Goal: Use online tool/utility: Use online tool/utility

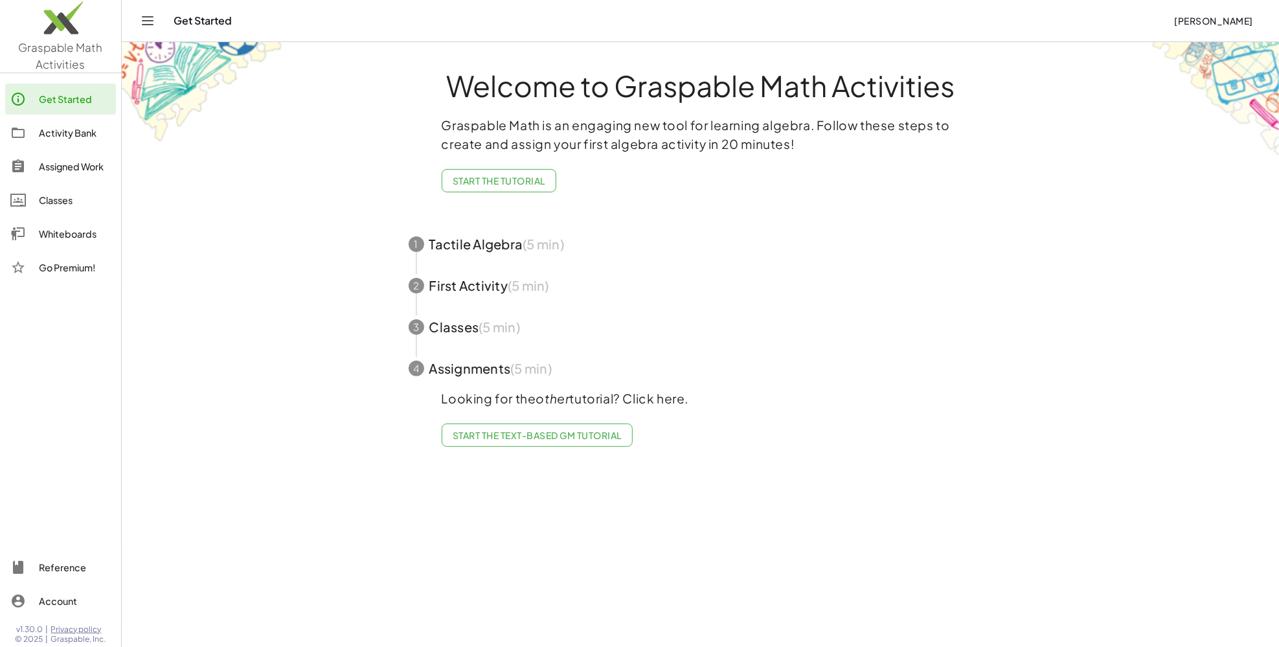
click at [82, 25] on img at bounding box center [60, 21] width 121 height 55
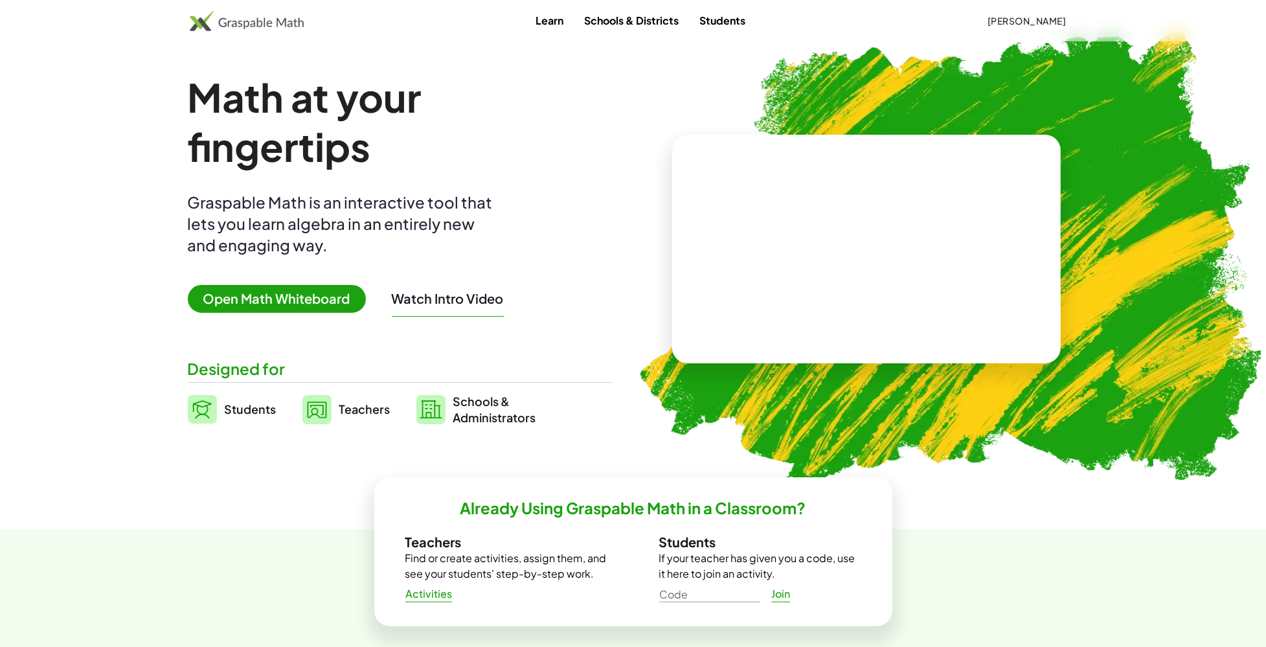
click at [324, 304] on span "Open Math Whiteboard" at bounding box center [277, 299] width 178 height 28
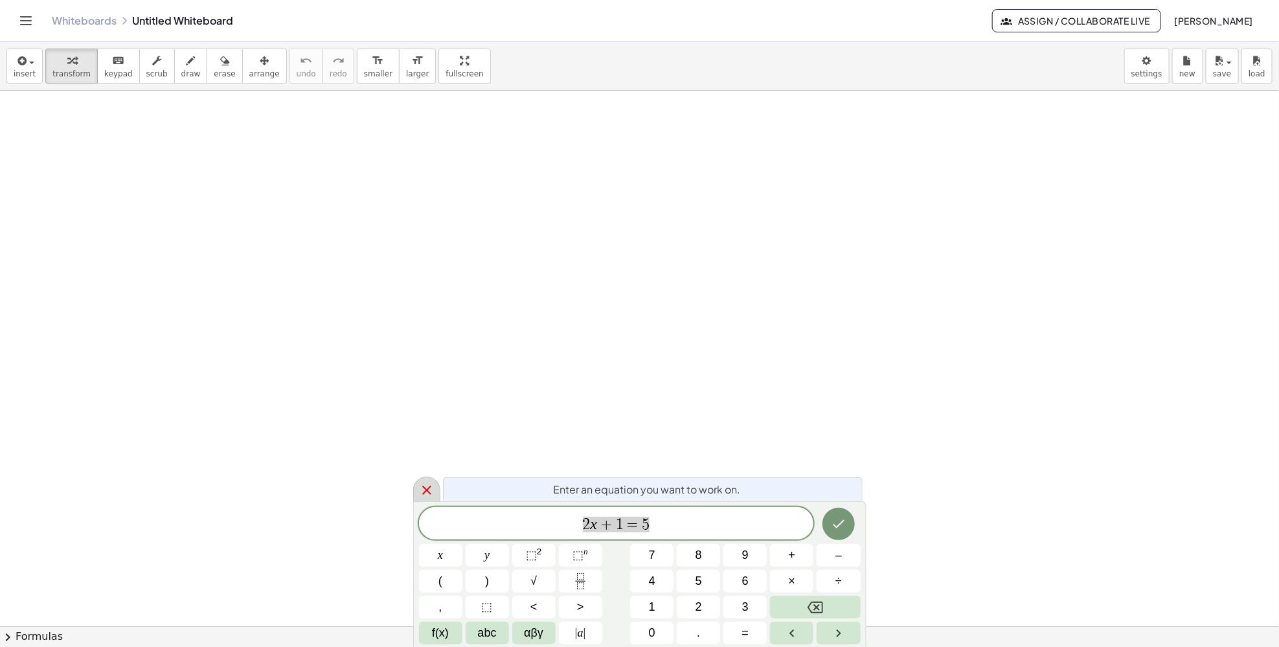
click at [432, 497] on icon at bounding box center [427, 490] width 16 height 16
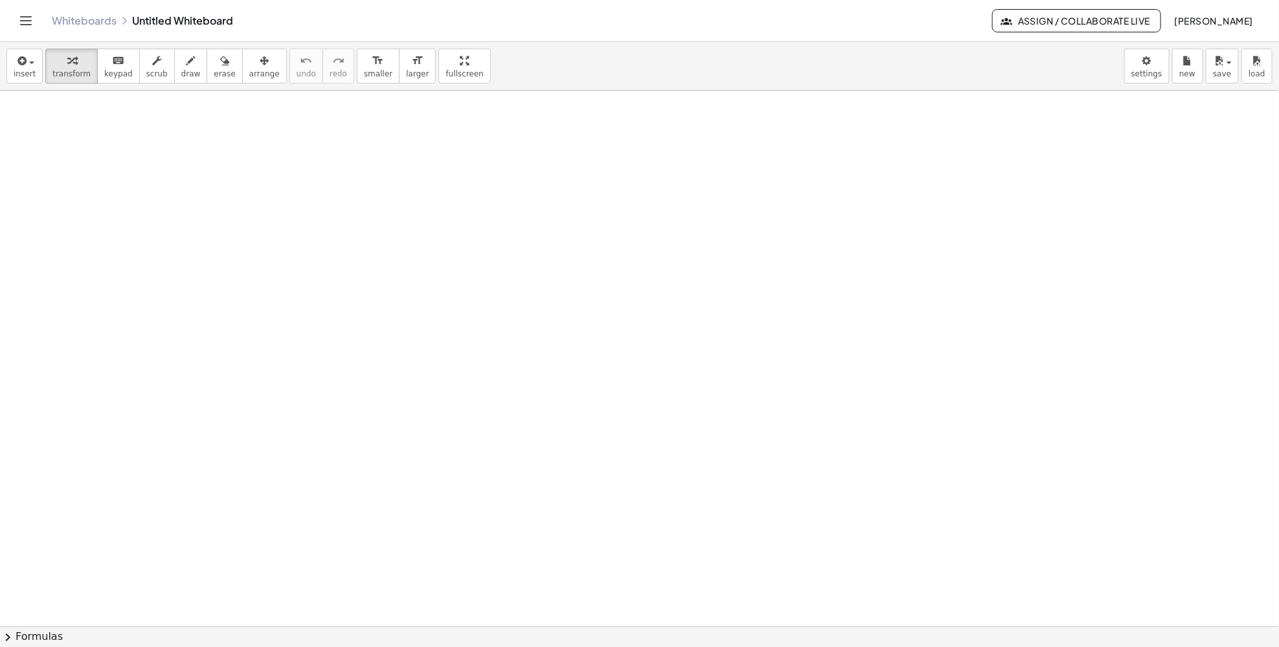
drag, startPoint x: 154, startPoint y: 405, endPoint x: 648, endPoint y: 394, distance: 493.5
click at [154, 405] on div at bounding box center [639, 626] width 1279 height 1071
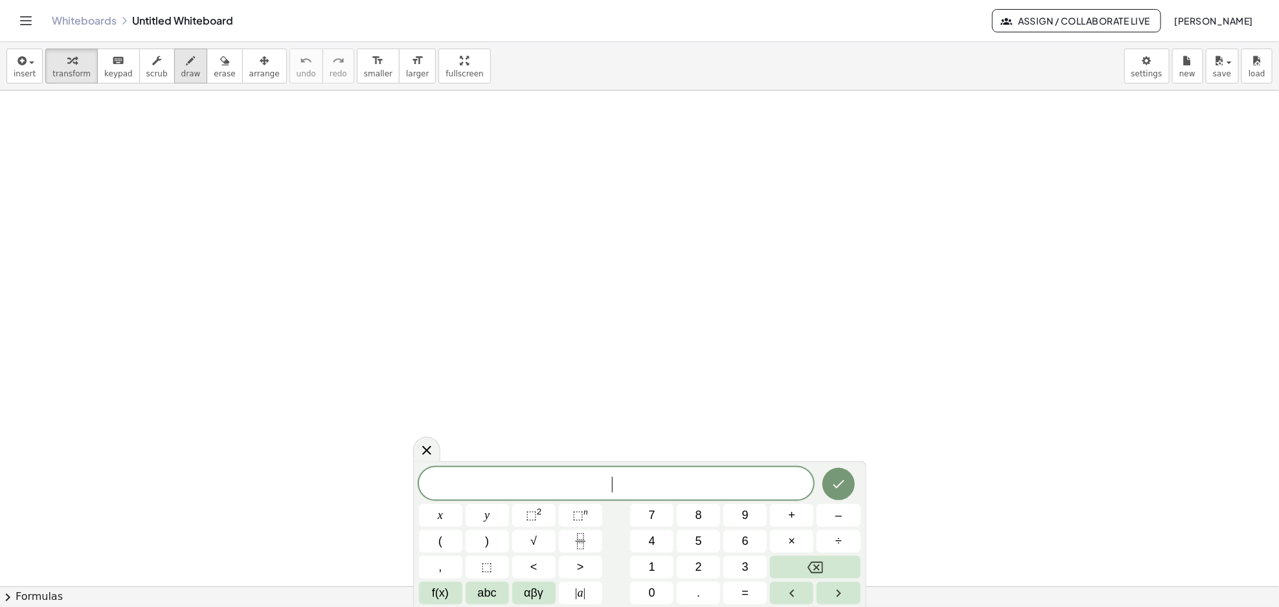
click at [183, 69] on span "draw" at bounding box center [190, 73] width 19 height 9
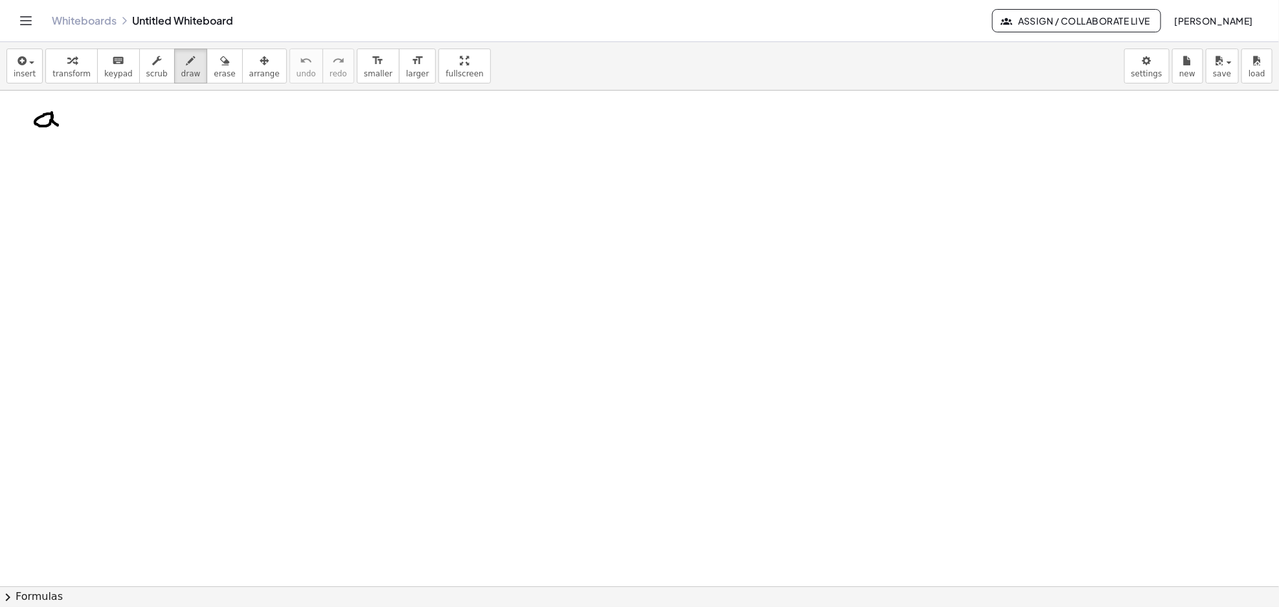
drag, startPoint x: 51, startPoint y: 114, endPoint x: 60, endPoint y: 126, distance: 15.3
click at [60, 126] on div at bounding box center [639, 587] width 1279 height 992
drag, startPoint x: 66, startPoint y: 110, endPoint x: 58, endPoint y: 142, distance: 32.8
click at [58, 142] on div at bounding box center [639, 587] width 1279 height 992
drag, startPoint x: 104, startPoint y: 106, endPoint x: 88, endPoint y: 133, distance: 32.2
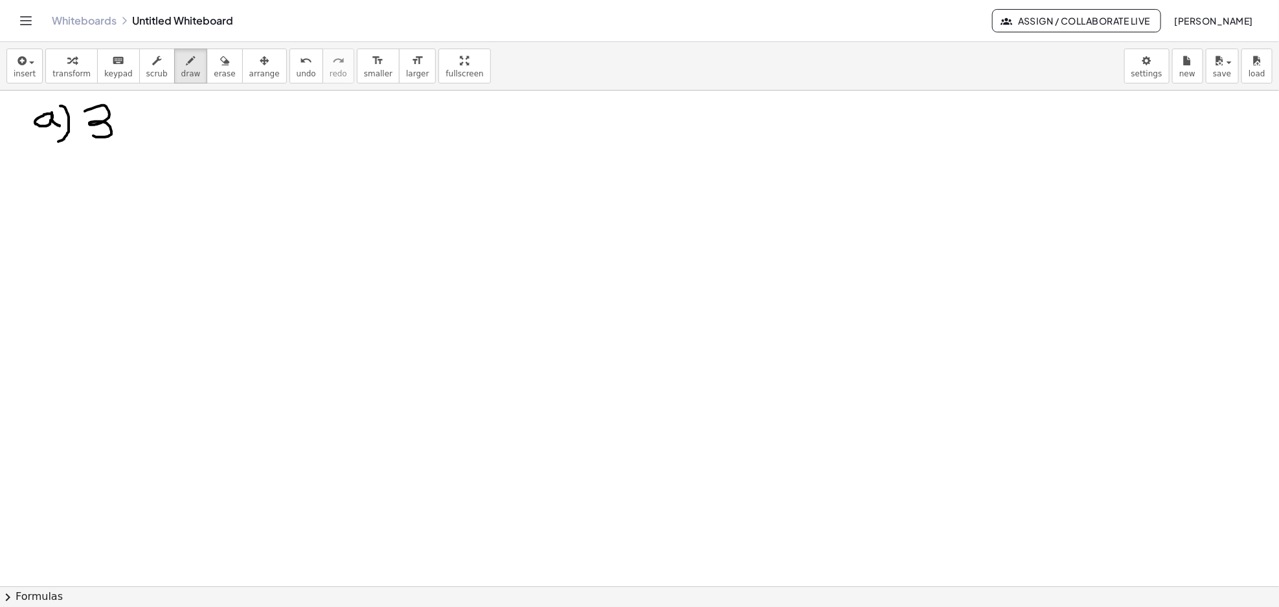
click at [88, 133] on div at bounding box center [639, 587] width 1279 height 992
click at [129, 109] on div at bounding box center [639, 587] width 1279 height 992
click at [128, 118] on div at bounding box center [639, 587] width 1279 height 992
drag, startPoint x: 177, startPoint y: 105, endPoint x: 190, endPoint y: 107, distance: 13.2
click at [189, 116] on div at bounding box center [639, 587] width 1279 height 992
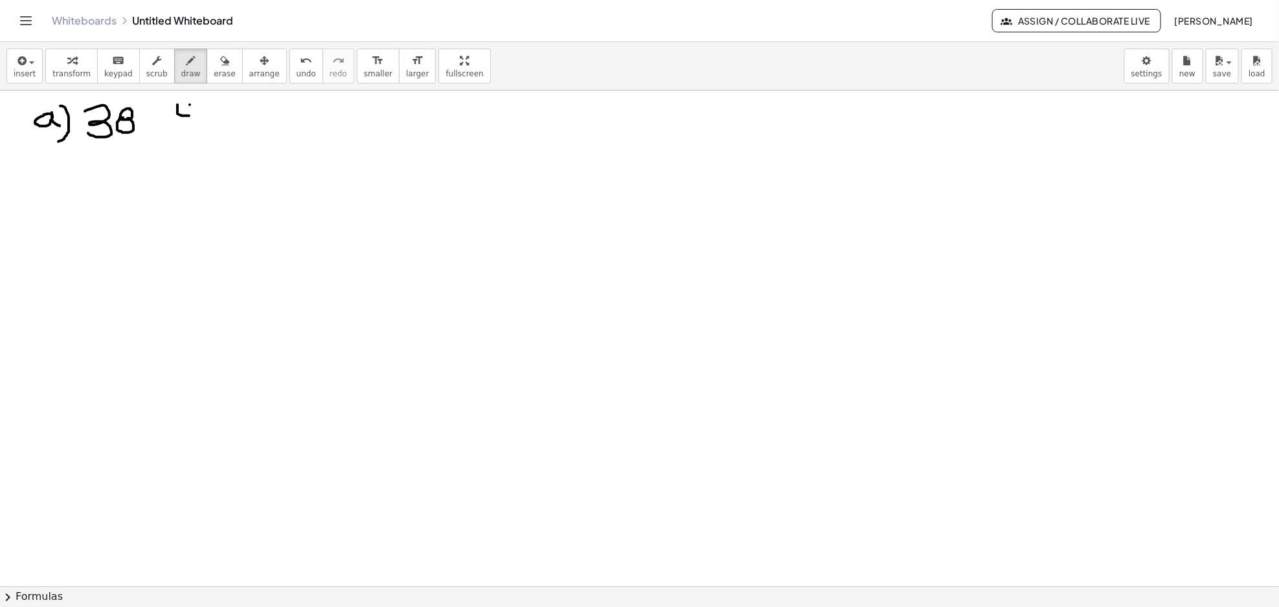
drag, startPoint x: 190, startPoint y: 105, endPoint x: 190, endPoint y: 128, distance: 23.3
click at [190, 128] on div at bounding box center [639, 587] width 1279 height 992
drag, startPoint x: 208, startPoint y: 107, endPoint x: 222, endPoint y: 107, distance: 14.2
click at [225, 106] on div at bounding box center [639, 587] width 1279 height 992
drag, startPoint x: 213, startPoint y: 107, endPoint x: 216, endPoint y: 126, distance: 19.1
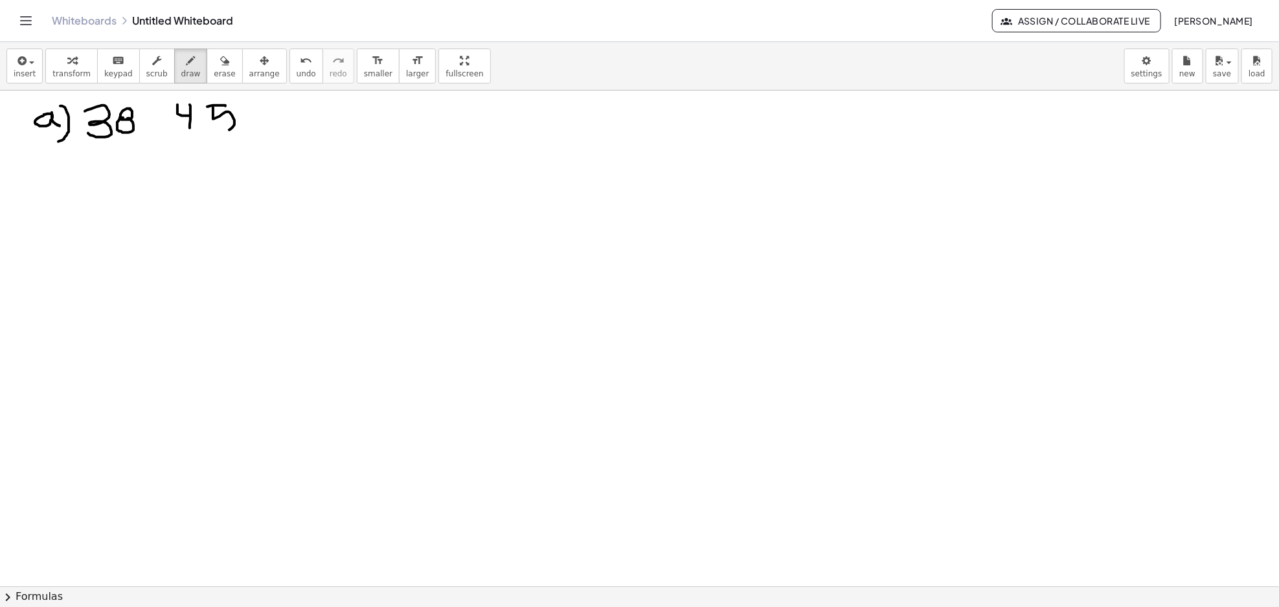
click at [202, 126] on div at bounding box center [639, 587] width 1279 height 992
drag, startPoint x: 310, startPoint y: 100, endPoint x: 337, endPoint y: 122, distance: 35.1
click at [276, 128] on div at bounding box center [639, 587] width 1279 height 992
drag, startPoint x: 323, startPoint y: 119, endPoint x: 330, endPoint y: 126, distance: 9.6
click at [330, 121] on div at bounding box center [639, 587] width 1279 height 992
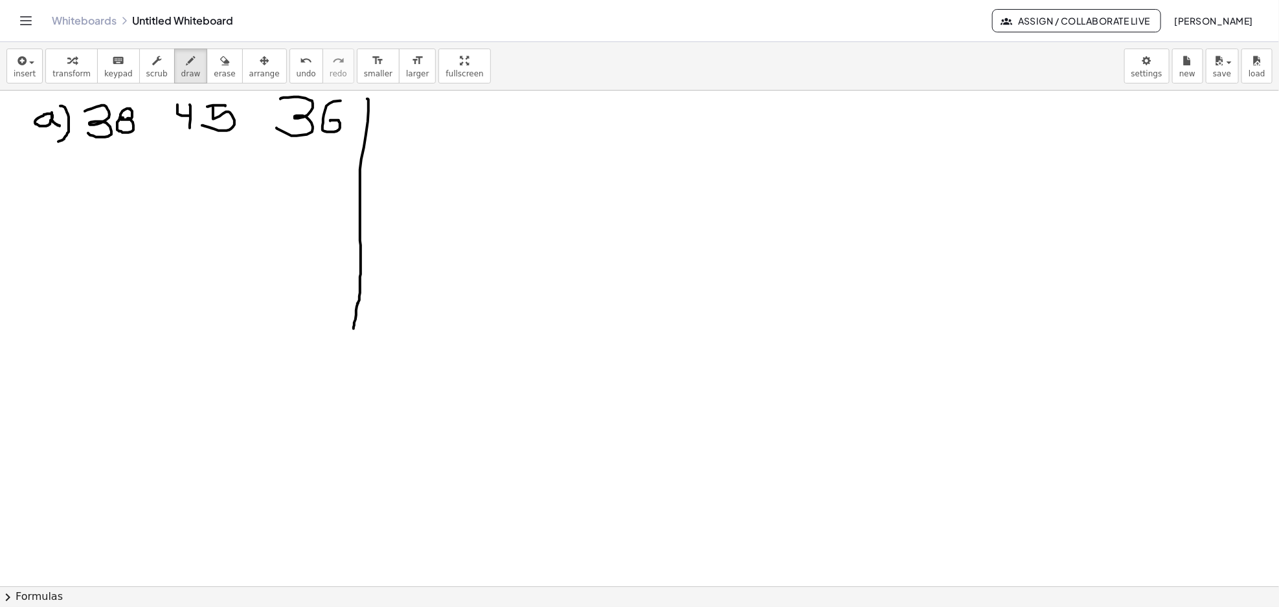
drag, startPoint x: 368, startPoint y: 99, endPoint x: 354, endPoint y: 329, distance: 230.3
click at [354, 329] on div at bounding box center [639, 587] width 1279 height 992
drag, startPoint x: 344, startPoint y: 141, endPoint x: 363, endPoint y: 142, distance: 18.8
click at [364, 142] on div at bounding box center [639, 587] width 1279 height 992
click at [130, 146] on div at bounding box center [639, 587] width 1279 height 992
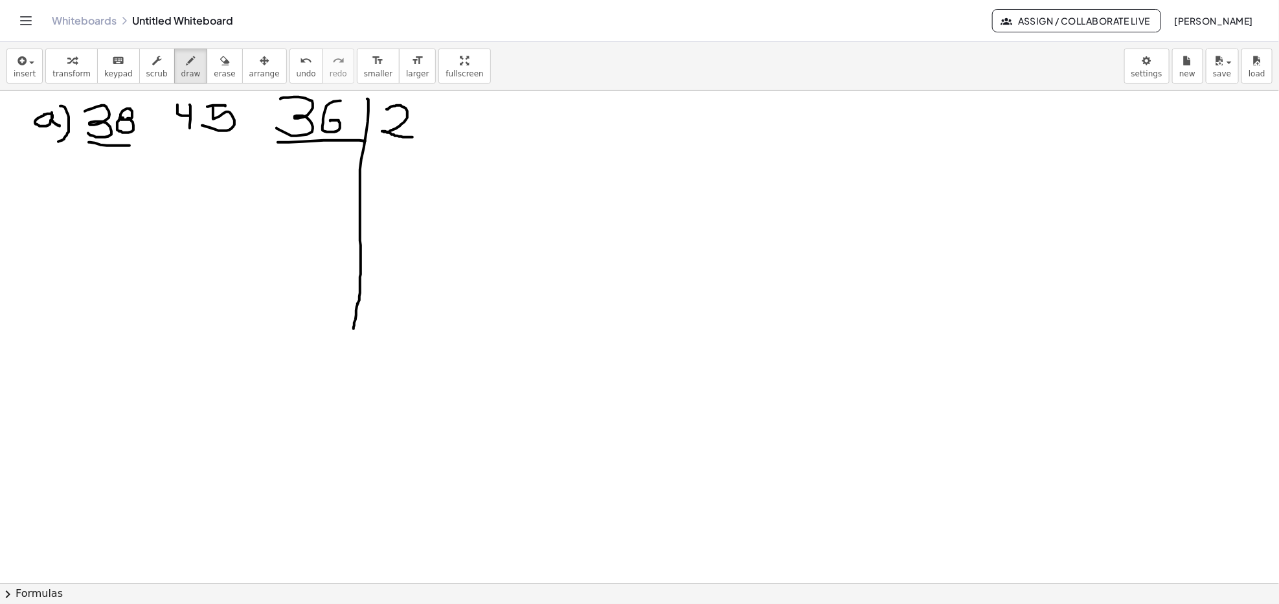
drag, startPoint x: 387, startPoint y: 109, endPoint x: 418, endPoint y: 136, distance: 40.4
click at [418, 136] on div at bounding box center [639, 584] width 1279 height 986
drag, startPoint x: 287, startPoint y: 166, endPoint x: 298, endPoint y: 185, distance: 21.2
click at [298, 184] on div at bounding box center [639, 584] width 1279 height 986
click at [325, 154] on div at bounding box center [639, 584] width 1279 height 986
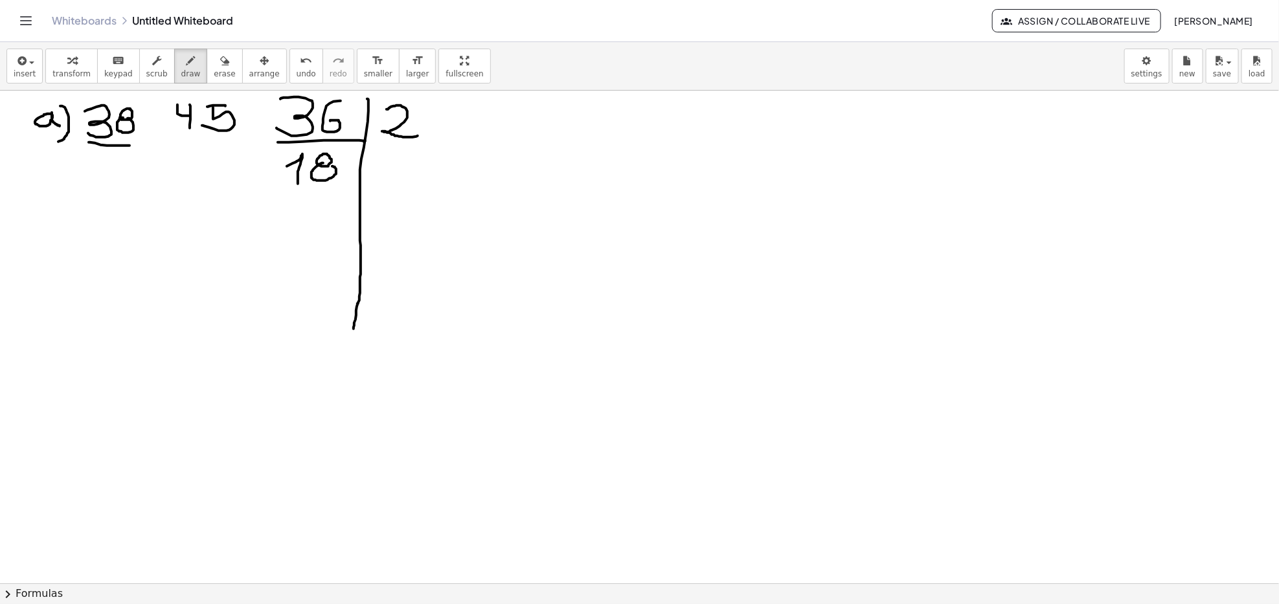
click at [322, 166] on div at bounding box center [639, 584] width 1279 height 986
drag, startPoint x: 97, startPoint y: 170, endPoint x: 95, endPoint y: 192, distance: 22.2
click at [95, 192] on div at bounding box center [639, 584] width 1279 height 986
drag, startPoint x: 123, startPoint y: 166, endPoint x: 118, endPoint y: 197, distance: 30.8
click at [119, 195] on div at bounding box center [639, 584] width 1279 height 986
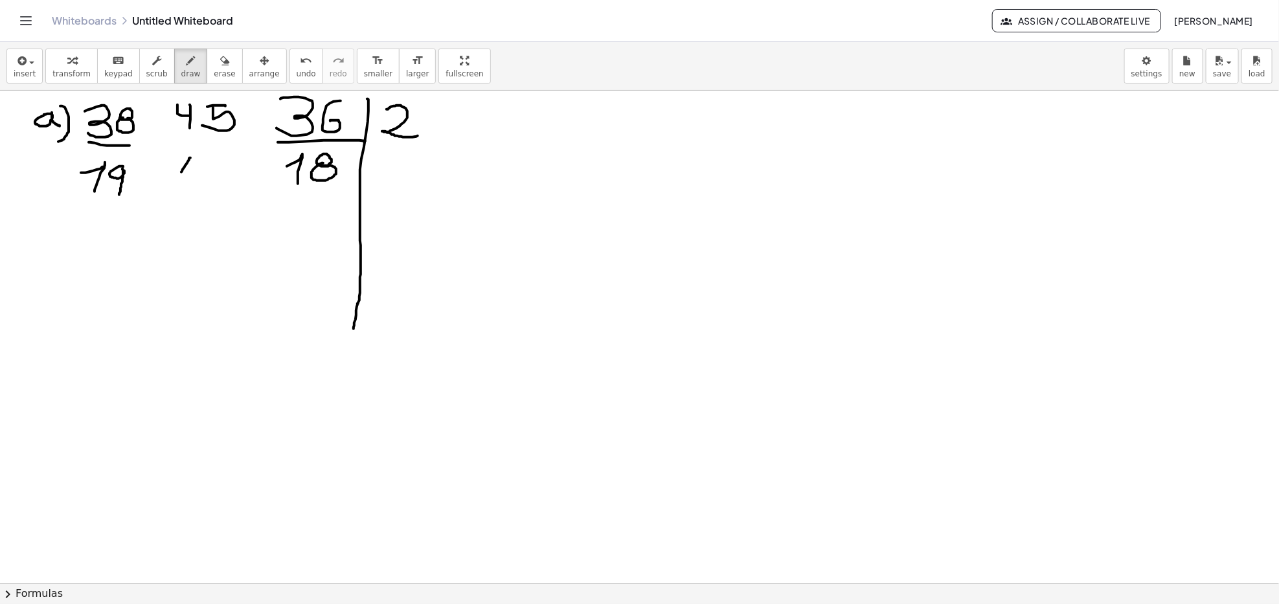
drag, startPoint x: 190, startPoint y: 158, endPoint x: 190, endPoint y: 174, distance: 15.5
click at [190, 174] on div at bounding box center [639, 584] width 1279 height 986
drag, startPoint x: 202, startPoint y: 161, endPoint x: 197, endPoint y: 185, distance: 25.1
click at [195, 188] on div at bounding box center [639, 584] width 1279 height 986
click at [229, 160] on div at bounding box center [639, 584] width 1279 height 986
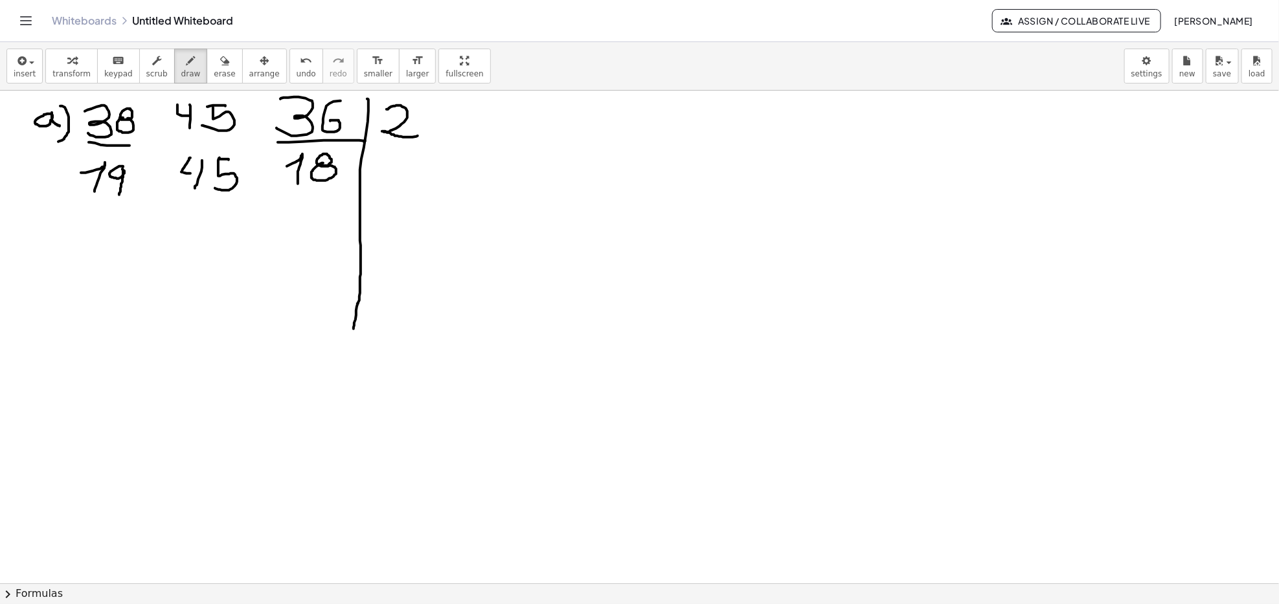
drag, startPoint x: 220, startPoint y: 158, endPoint x: 214, endPoint y: 188, distance: 30.9
click at [214, 188] on div at bounding box center [639, 584] width 1279 height 986
drag, startPoint x: 189, startPoint y: 175, endPoint x: 210, endPoint y: 179, distance: 21.8
click at [204, 175] on div at bounding box center [639, 584] width 1279 height 986
drag, startPoint x: 390, startPoint y: 151, endPoint x: 418, endPoint y: 174, distance: 36.8
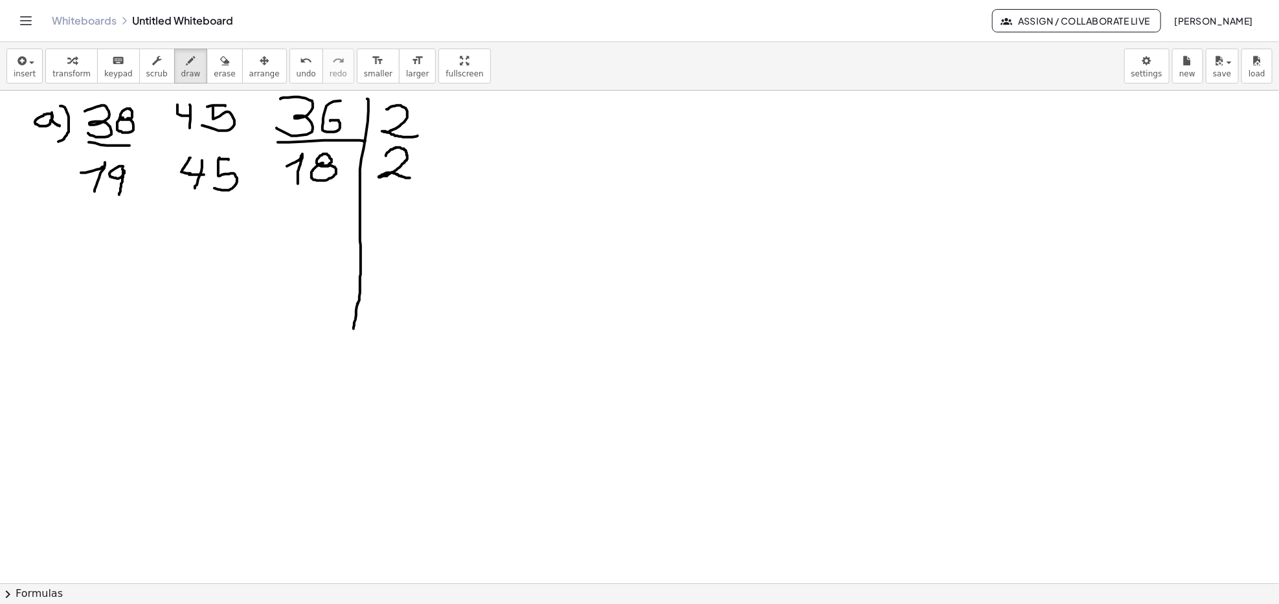
click at [419, 175] on div at bounding box center [639, 584] width 1279 height 986
drag, startPoint x: 321, startPoint y: 192, endPoint x: 327, endPoint y: 221, distance: 29.7
click at [327, 221] on div at bounding box center [639, 584] width 1279 height 986
click at [115, 209] on div at bounding box center [639, 584] width 1279 height 986
drag, startPoint x: 193, startPoint y: 205, endPoint x: 198, endPoint y: 222, distance: 18.2
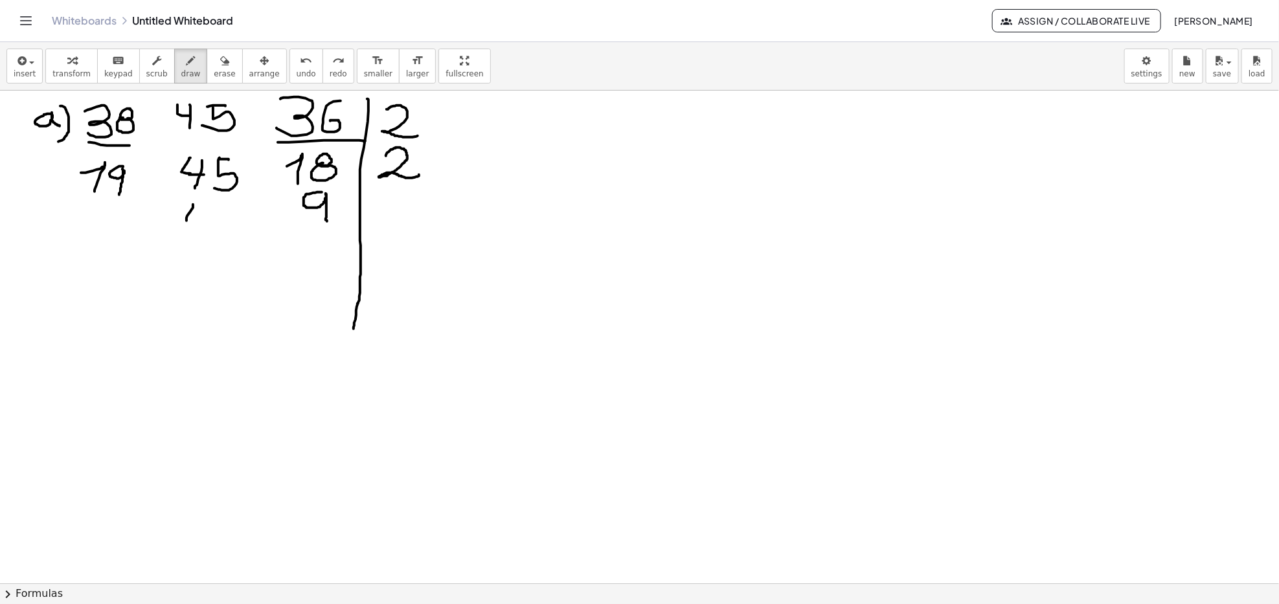
click at [198, 222] on div at bounding box center [639, 584] width 1279 height 986
drag, startPoint x: 201, startPoint y: 211, endPoint x: 199, endPoint y: 229, distance: 18.2
click at [199, 229] on div at bounding box center [639, 584] width 1279 height 986
drag, startPoint x: 221, startPoint y: 208, endPoint x: 235, endPoint y: 208, distance: 14.2
click at [235, 208] on div at bounding box center [639, 584] width 1279 height 986
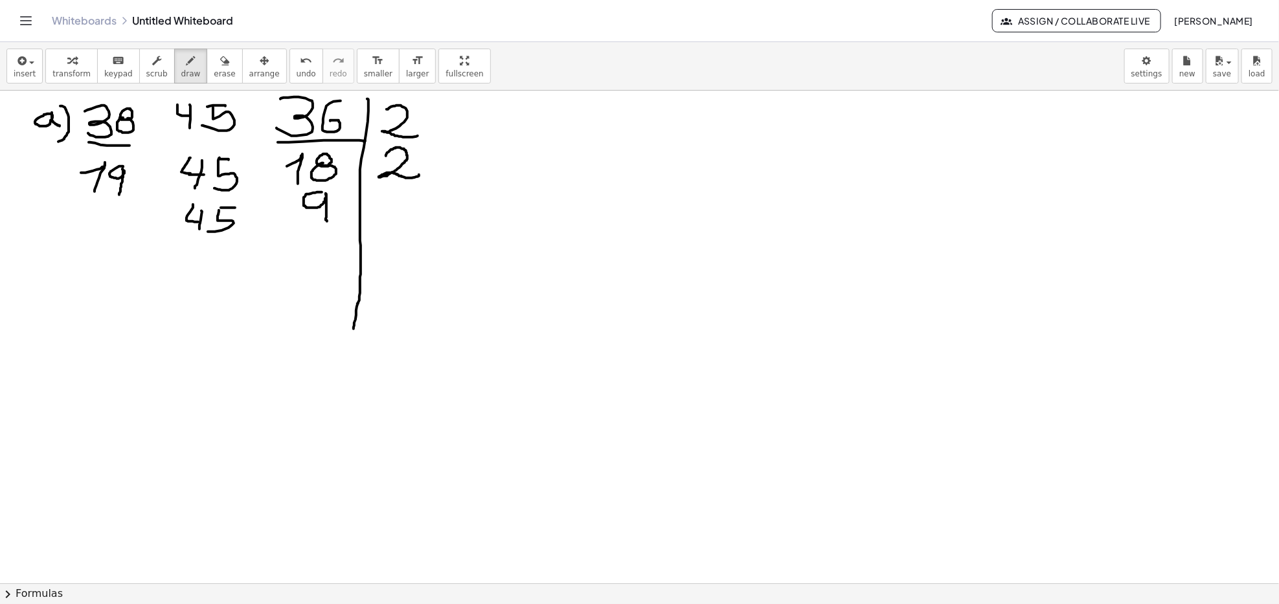
drag, startPoint x: 218, startPoint y: 221, endPoint x: 197, endPoint y: 227, distance: 21.5
click at [197, 225] on div at bounding box center [639, 584] width 1279 height 986
drag, startPoint x: 221, startPoint y: 210, endPoint x: 219, endPoint y: 226, distance: 15.8
click at [220, 227] on div at bounding box center [639, 584] width 1279 height 986
drag, startPoint x: 87, startPoint y: 219, endPoint x: 96, endPoint y: 229, distance: 14.2
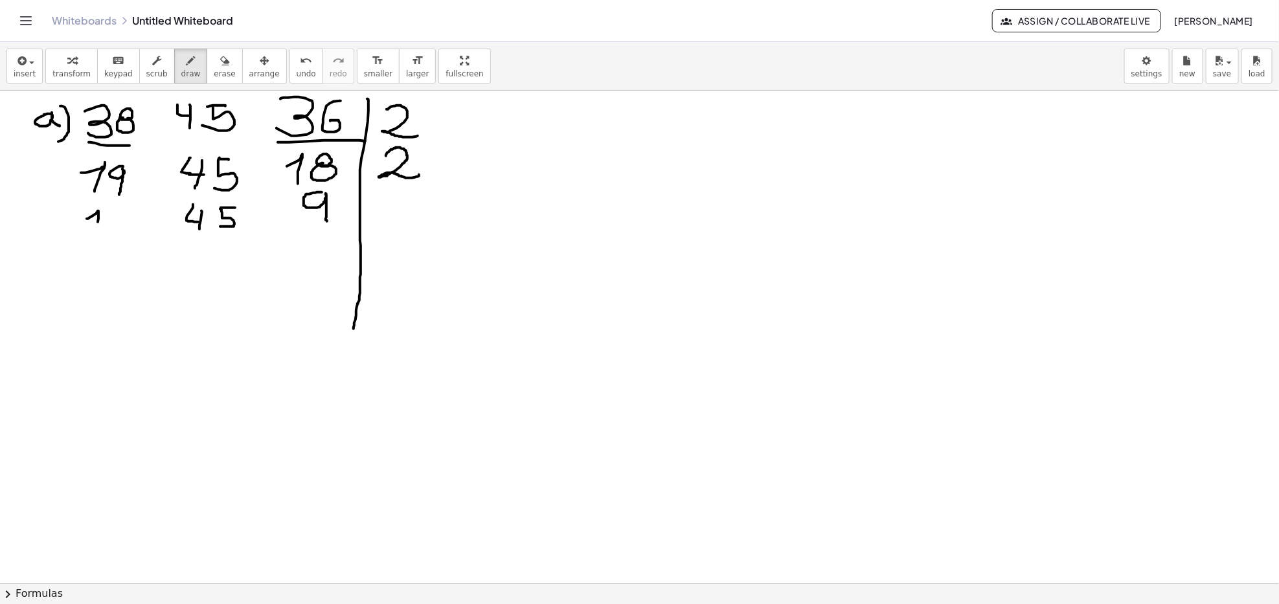
click at [96, 229] on div at bounding box center [639, 584] width 1279 height 986
drag, startPoint x: 122, startPoint y: 211, endPoint x: 119, endPoint y: 243, distance: 31.9
click at [119, 232] on div at bounding box center [639, 584] width 1279 height 986
drag, startPoint x: 388, startPoint y: 194, endPoint x: 387, endPoint y: 214, distance: 20.7
click at [388, 214] on div at bounding box center [639, 584] width 1279 height 986
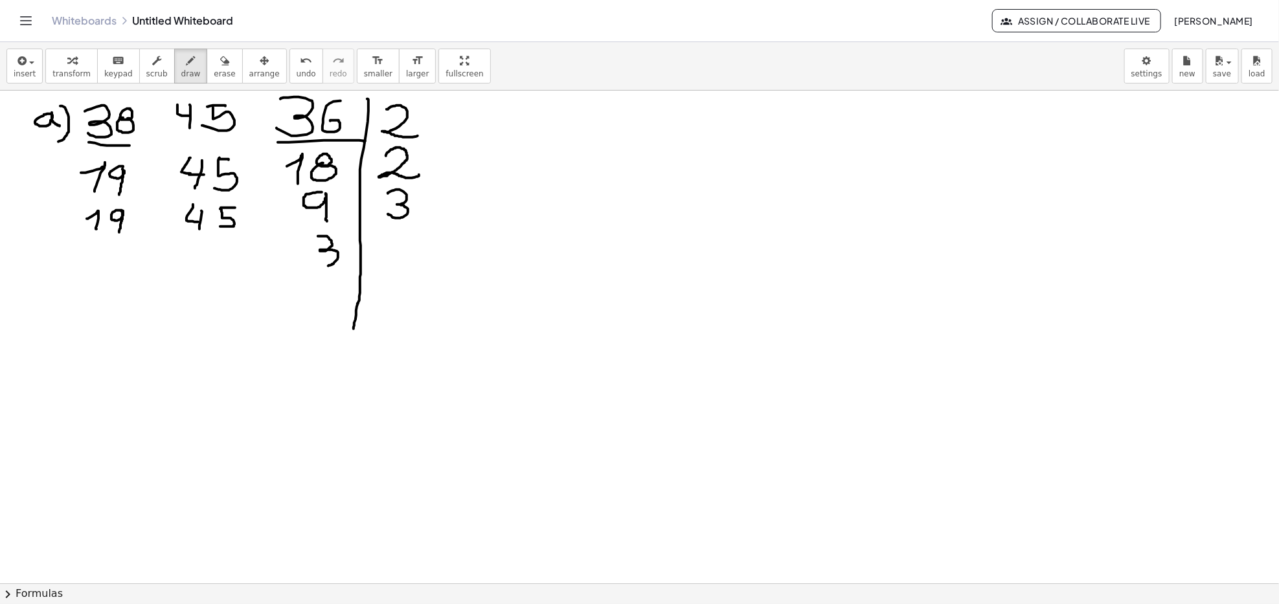
drag, startPoint x: 318, startPoint y: 236, endPoint x: 317, endPoint y: 264, distance: 27.2
click at [317, 264] on div at bounding box center [639, 584] width 1279 height 986
drag, startPoint x: 201, startPoint y: 249, endPoint x: 200, endPoint y: 267, distance: 18.8
click at [200, 267] on div at bounding box center [639, 584] width 1279 height 986
click at [232, 244] on div at bounding box center [639, 584] width 1279 height 986
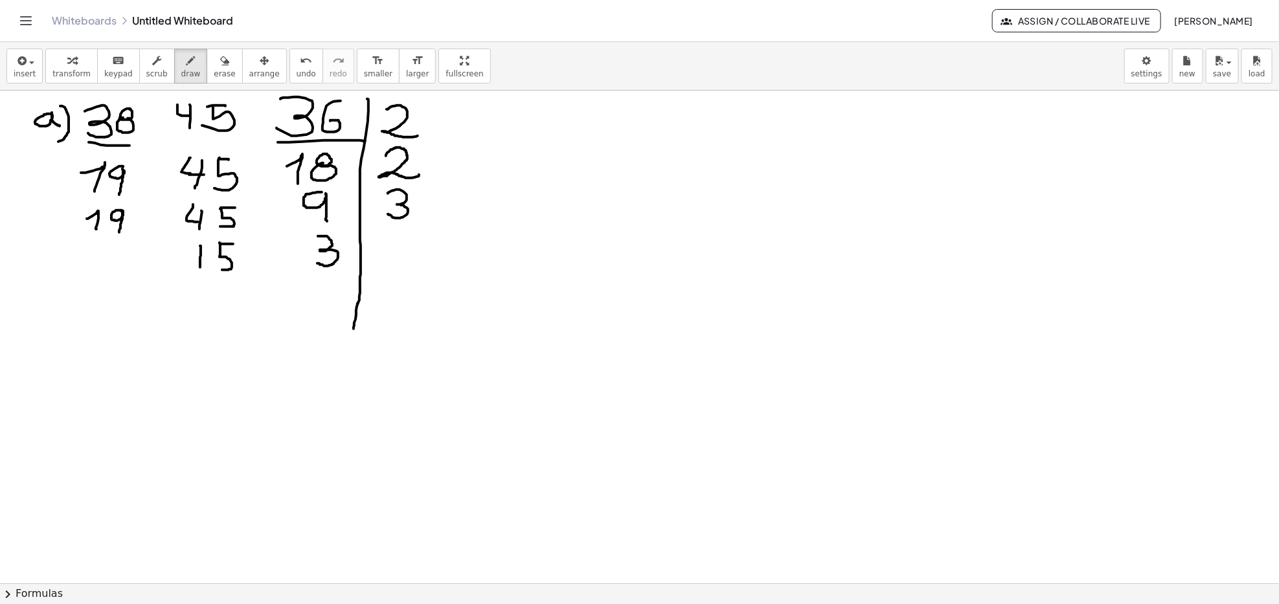
drag, startPoint x: 220, startPoint y: 243, endPoint x: 215, endPoint y: 267, distance: 24.5
click at [215, 267] on div at bounding box center [639, 584] width 1279 height 986
drag, startPoint x: 91, startPoint y: 247, endPoint x: 93, endPoint y: 272, distance: 24.7
click at [93, 271] on div at bounding box center [639, 584] width 1279 height 986
drag, startPoint x: 118, startPoint y: 247, endPoint x: 117, endPoint y: 275, distance: 28.5
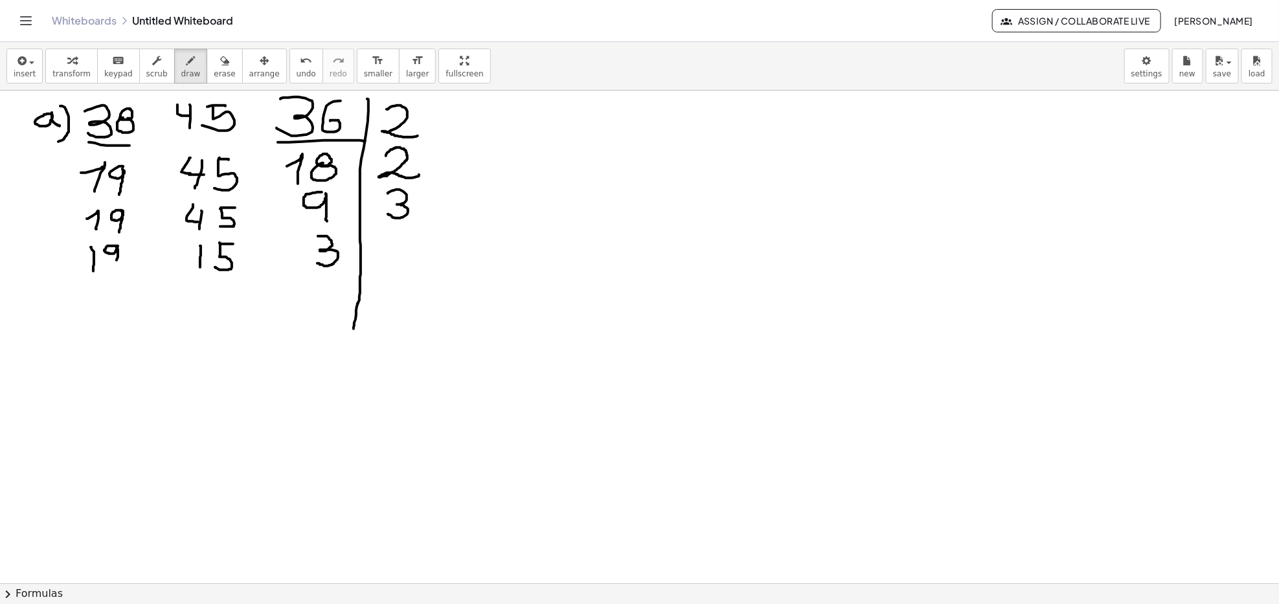
click at [117, 271] on div at bounding box center [639, 584] width 1279 height 986
drag, startPoint x: 388, startPoint y: 242, endPoint x: 381, endPoint y: 265, distance: 23.6
click at [381, 265] on div at bounding box center [639, 584] width 1279 height 986
drag, startPoint x: 321, startPoint y: 284, endPoint x: 324, endPoint y: 293, distance: 10.2
click at [324, 293] on div at bounding box center [639, 584] width 1279 height 986
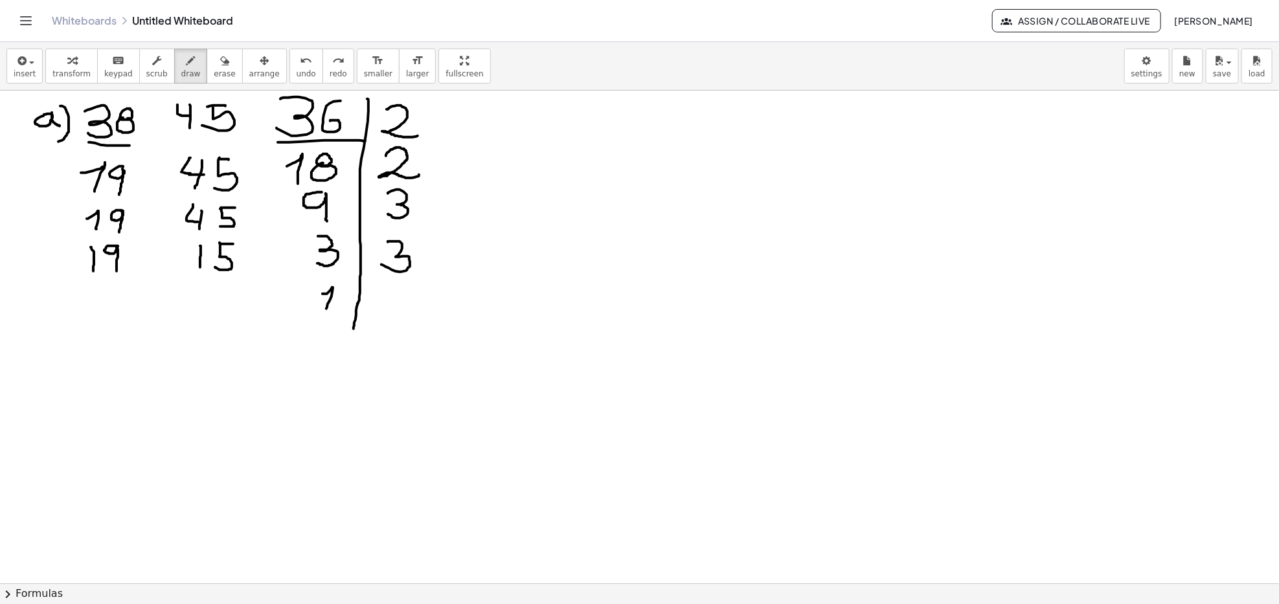
drag, startPoint x: 332, startPoint y: 289, endPoint x: 326, endPoint y: 317, distance: 28.3
click at [326, 311] on div at bounding box center [639, 584] width 1279 height 986
drag, startPoint x: 319, startPoint y: 312, endPoint x: 334, endPoint y: 313, distance: 14.9
click at [334, 313] on div at bounding box center [639, 584] width 1279 height 986
drag, startPoint x: 212, startPoint y: 295, endPoint x: 223, endPoint y: 292, distance: 11.3
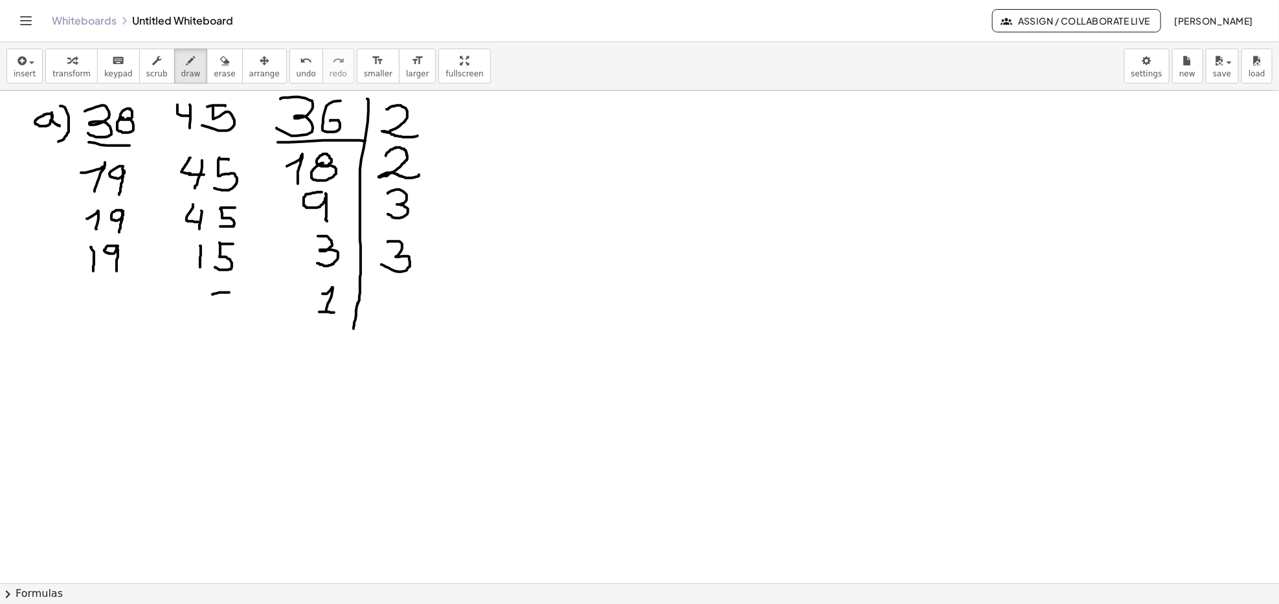
click at [232, 292] on div at bounding box center [639, 584] width 1279 height 986
drag, startPoint x: 212, startPoint y: 294, endPoint x: 213, endPoint y: 322, distance: 28.5
click at [213, 323] on div at bounding box center [639, 584] width 1279 height 986
drag, startPoint x: 214, startPoint y: 293, endPoint x: 209, endPoint y: 315, distance: 22.8
click at [207, 315] on div at bounding box center [639, 584] width 1279 height 986
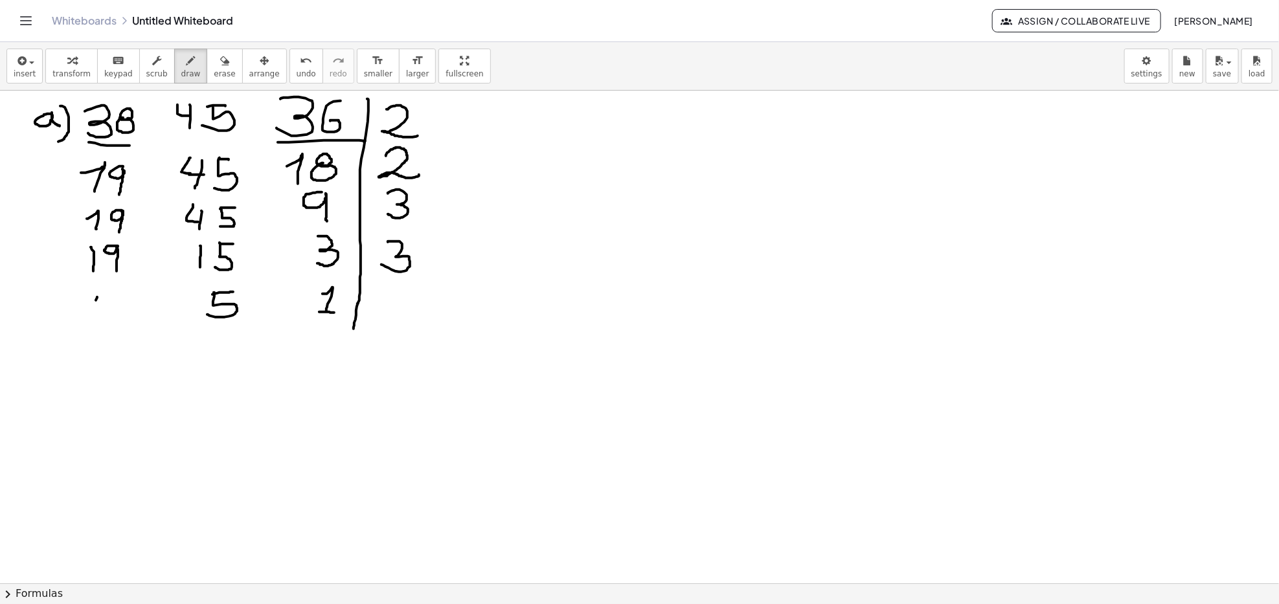
drag, startPoint x: 97, startPoint y: 297, endPoint x: 84, endPoint y: 322, distance: 28.7
click at [84, 322] on div at bounding box center [639, 584] width 1279 height 986
drag, startPoint x: 118, startPoint y: 298, endPoint x: 136, endPoint y: 364, distance: 68.3
click at [126, 324] on div at bounding box center [639, 584] width 1279 height 986
drag, startPoint x: 384, startPoint y: 286, endPoint x: 398, endPoint y: 290, distance: 14.3
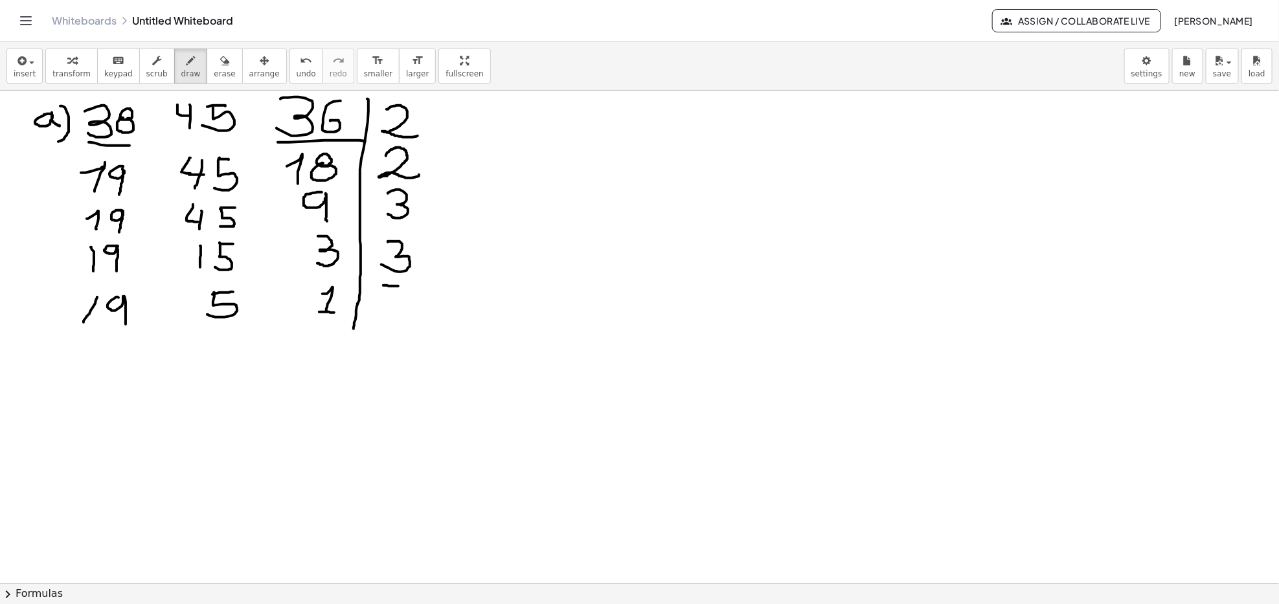
click at [407, 286] on div at bounding box center [639, 584] width 1279 height 986
drag, startPoint x: 383, startPoint y: 287, endPoint x: 378, endPoint y: 321, distance: 34.7
click at [378, 321] on div at bounding box center [639, 584] width 1279 height 986
drag, startPoint x: 313, startPoint y: 343, endPoint x: 326, endPoint y: 363, distance: 23.3
click at [326, 359] on div at bounding box center [639, 584] width 1279 height 986
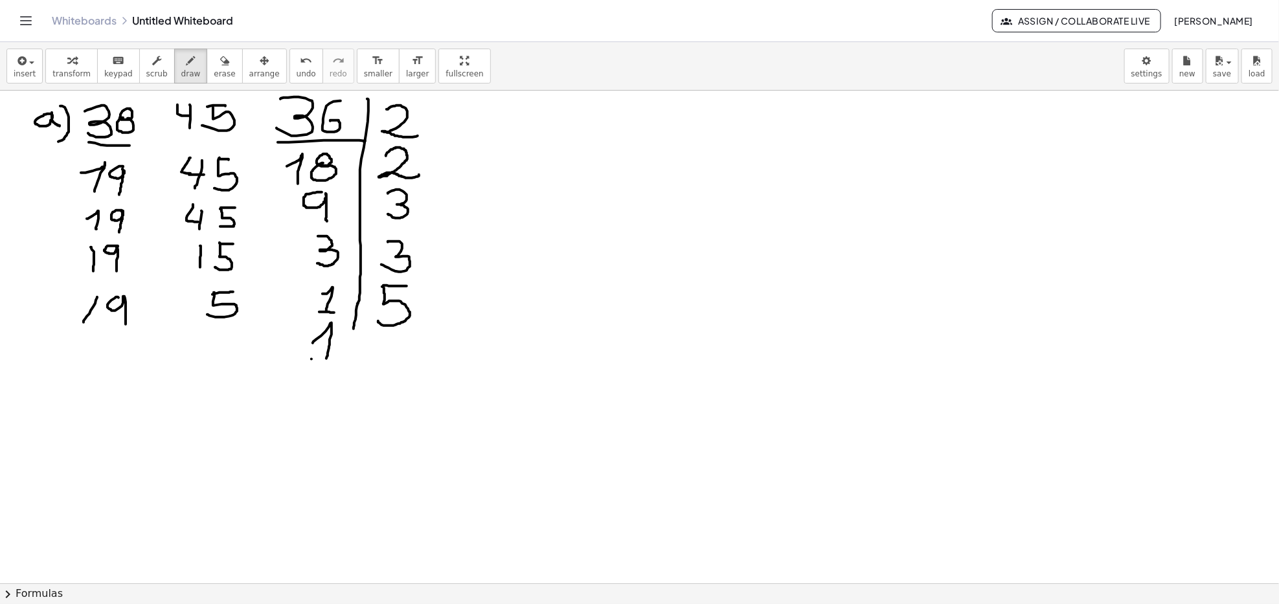
drag, startPoint x: 311, startPoint y: 359, endPoint x: 337, endPoint y: 361, distance: 26.0
click at [337, 361] on div at bounding box center [639, 584] width 1279 height 986
drag, startPoint x: 355, startPoint y: 333, endPoint x: 354, endPoint y: 366, distance: 33.0
click at [354, 366] on div at bounding box center [639, 584] width 1279 height 986
drag, startPoint x: 221, startPoint y: 339, endPoint x: 226, endPoint y: 368, distance: 29.5
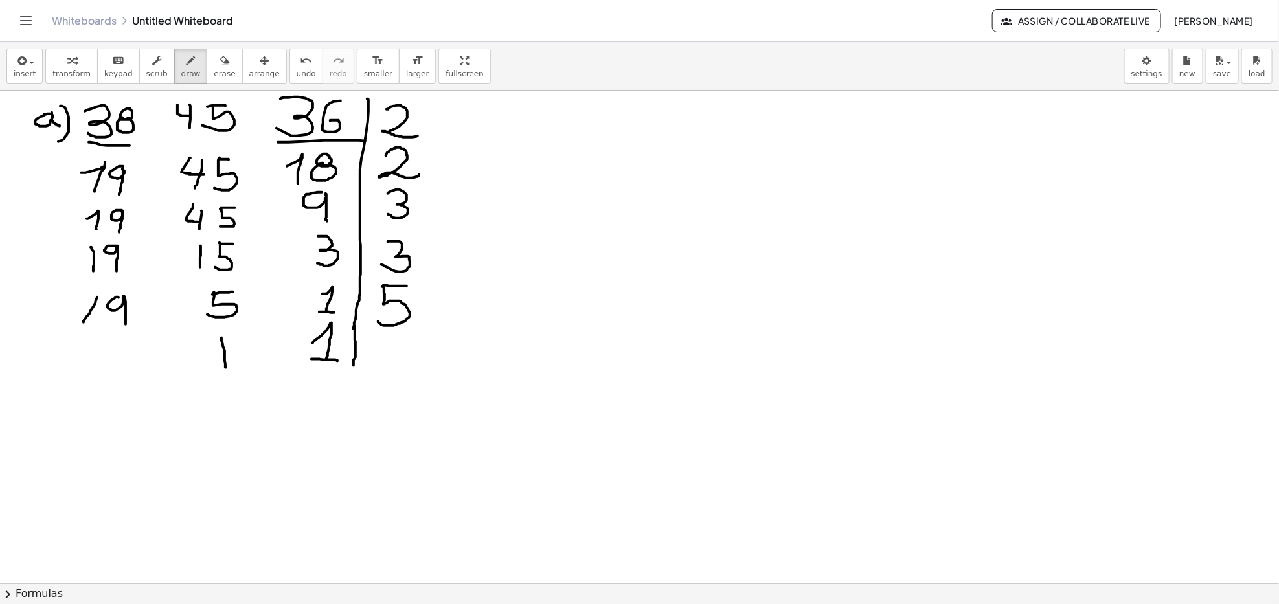
click at [226, 368] on div at bounding box center [639, 584] width 1279 height 986
drag, startPoint x: 91, startPoint y: 348, endPoint x: 87, endPoint y: 374, distance: 26.1
click at [87, 374] on div at bounding box center [639, 584] width 1279 height 986
drag, startPoint x: 125, startPoint y: 339, endPoint x: 132, endPoint y: 378, distance: 39.5
click at [132, 378] on div at bounding box center [639, 584] width 1279 height 986
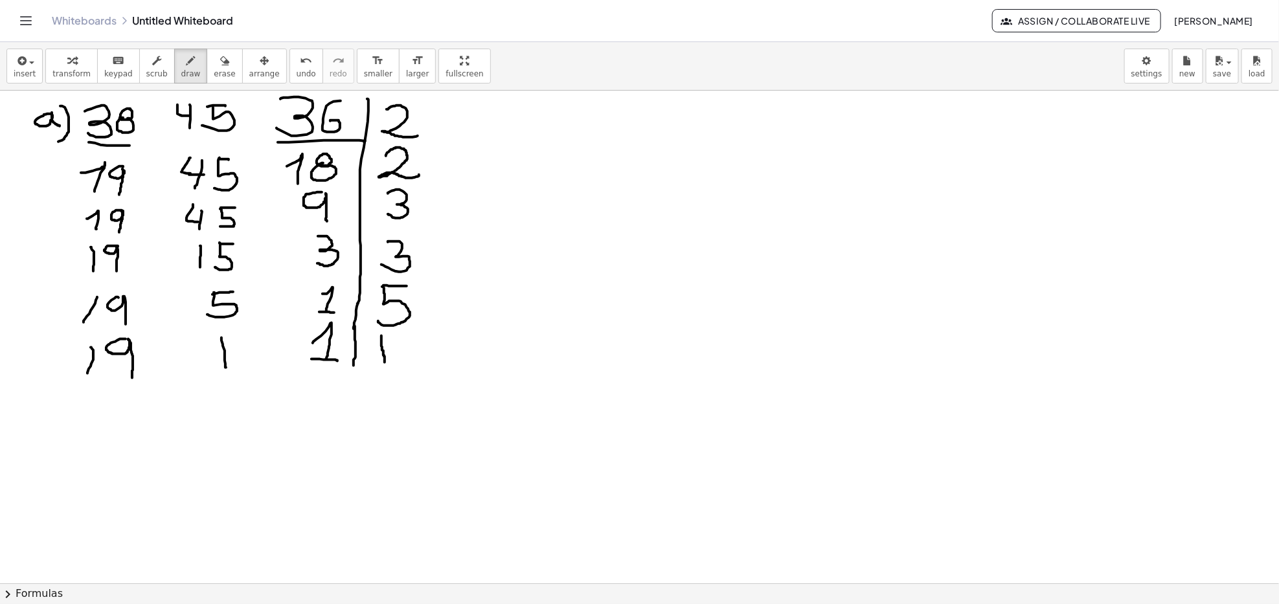
drag, startPoint x: 381, startPoint y: 336, endPoint x: 385, endPoint y: 363, distance: 26.8
click at [385, 363] on div at bounding box center [639, 584] width 1279 height 986
drag, startPoint x: 378, startPoint y: 337, endPoint x: 381, endPoint y: 368, distance: 30.6
click at [381, 368] on div at bounding box center [639, 584] width 1279 height 986
drag, startPoint x: 400, startPoint y: 337, endPoint x: 398, endPoint y: 365, distance: 27.9
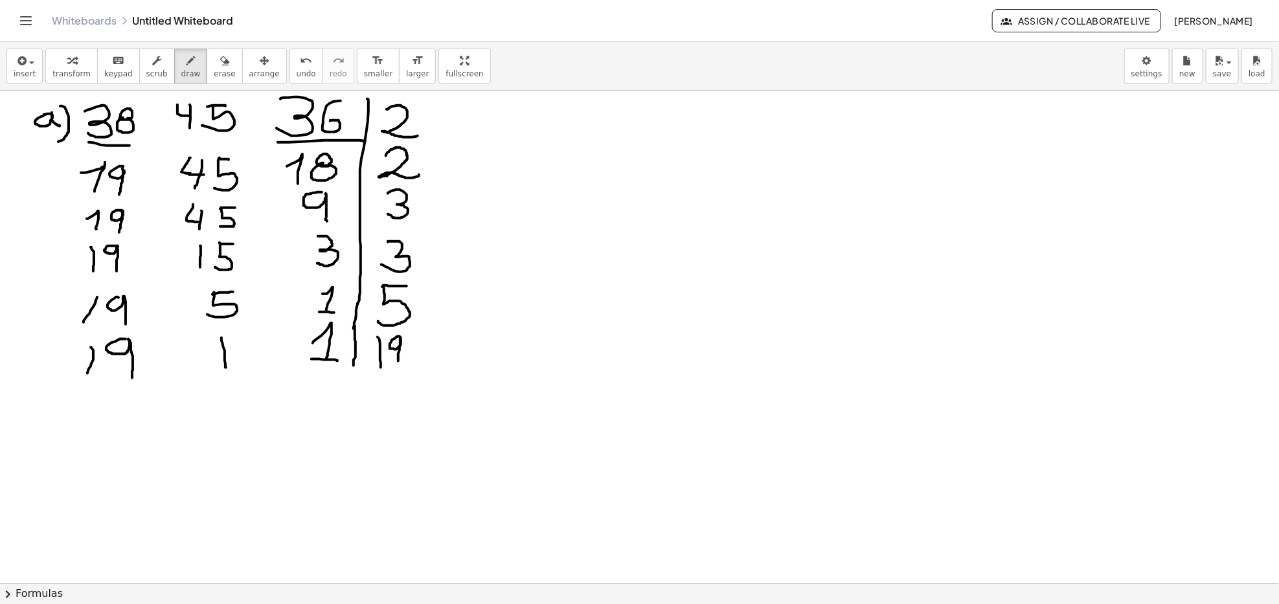
click at [398, 365] on div at bounding box center [639, 584] width 1279 height 986
drag, startPoint x: 105, startPoint y: 401, endPoint x: 101, endPoint y: 431, distance: 30.7
click at [101, 431] on div at bounding box center [639, 584] width 1279 height 986
drag, startPoint x: 223, startPoint y: 392, endPoint x: 218, endPoint y: 426, distance: 34.2
click at [218, 426] on div at bounding box center [639, 584] width 1279 height 986
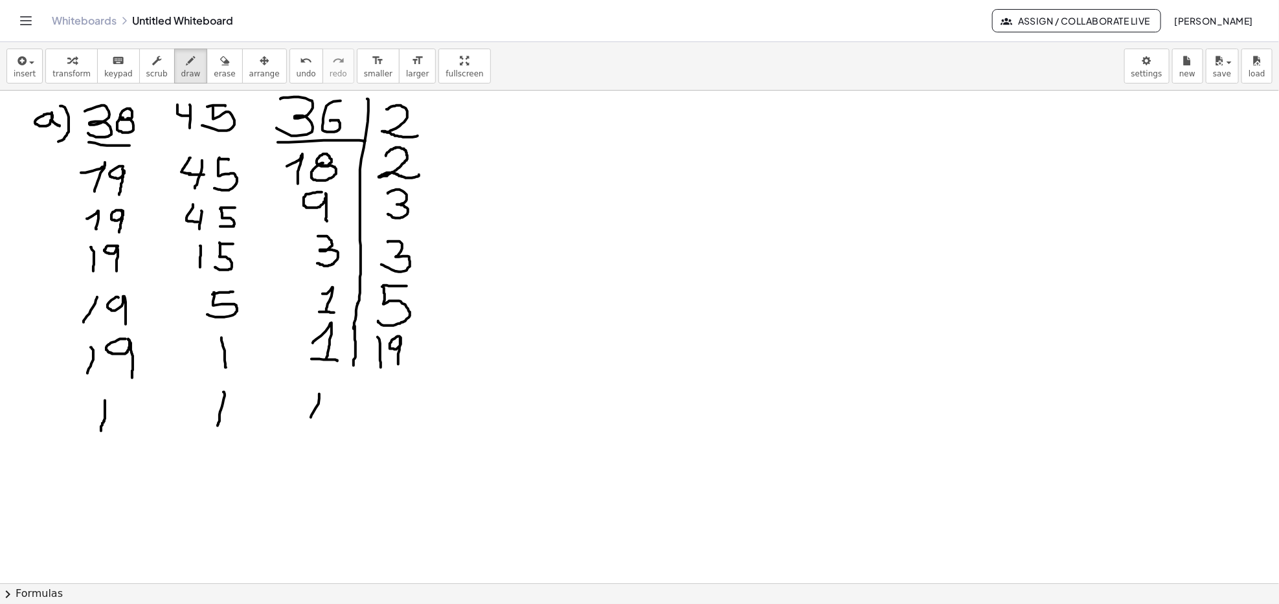
drag, startPoint x: 319, startPoint y: 394, endPoint x: 306, endPoint y: 428, distance: 36.1
click at [307, 428] on div at bounding box center [639, 584] width 1279 height 986
drag, startPoint x: 355, startPoint y: 363, endPoint x: 350, endPoint y: 427, distance: 63.7
click at [350, 427] on div at bounding box center [639, 584] width 1279 height 986
drag, startPoint x: 44, startPoint y: 439, endPoint x: 351, endPoint y: 423, distance: 307.3
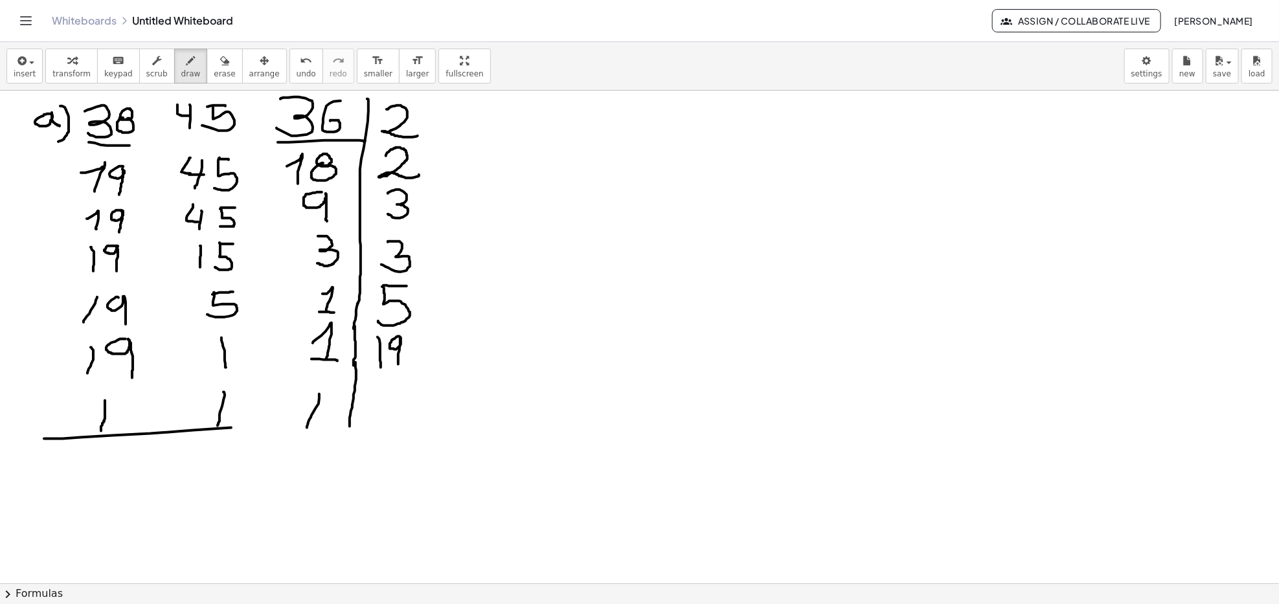
click at [318, 427] on div at bounding box center [639, 584] width 1279 height 986
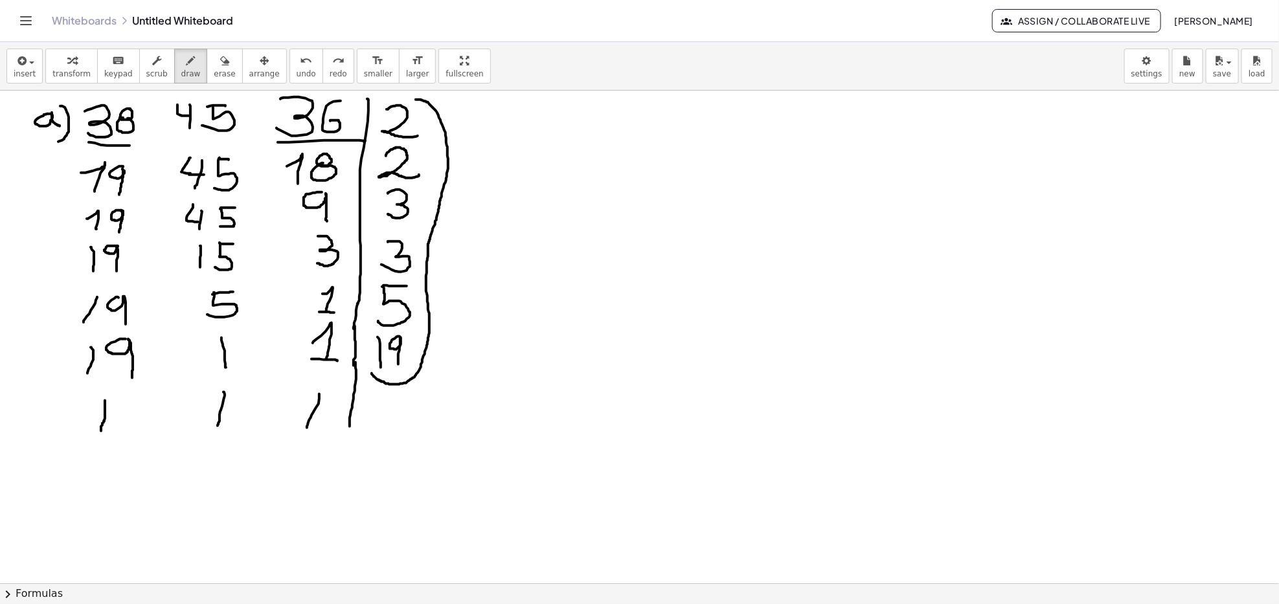
drag, startPoint x: 416, startPoint y: 100, endPoint x: 378, endPoint y: 373, distance: 275.8
click at [372, 371] on div at bounding box center [639, 584] width 1279 height 986
drag, startPoint x: 445, startPoint y: 159, endPoint x: 493, endPoint y: 110, distance: 68.2
click at [493, 110] on div at bounding box center [639, 584] width 1279 height 986
drag, startPoint x: 488, startPoint y: 104, endPoint x: 489, endPoint y: 128, distance: 23.3
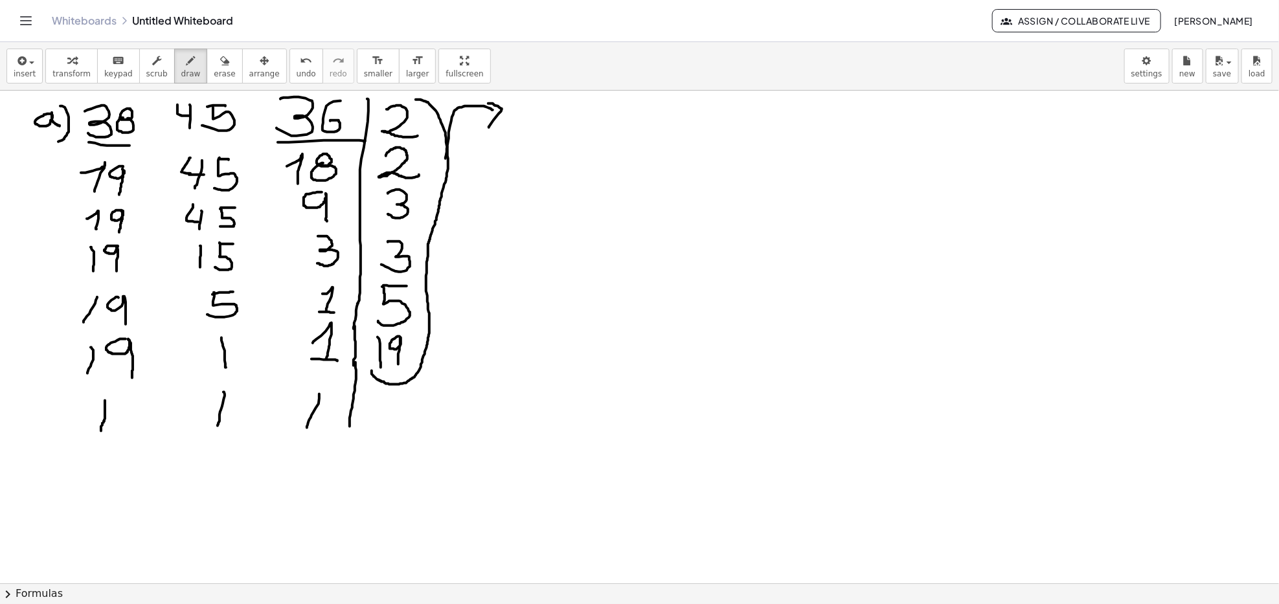
click at [489, 128] on div at bounding box center [639, 584] width 1279 height 986
drag, startPoint x: 526, startPoint y: 121, endPoint x: 532, endPoint y: 133, distance: 13.3
click at [530, 133] on div at bounding box center [639, 584] width 1279 height 986
drag, startPoint x: 574, startPoint y: 122, endPoint x: 580, endPoint y: 129, distance: 9.6
click at [579, 129] on div at bounding box center [639, 584] width 1279 height 986
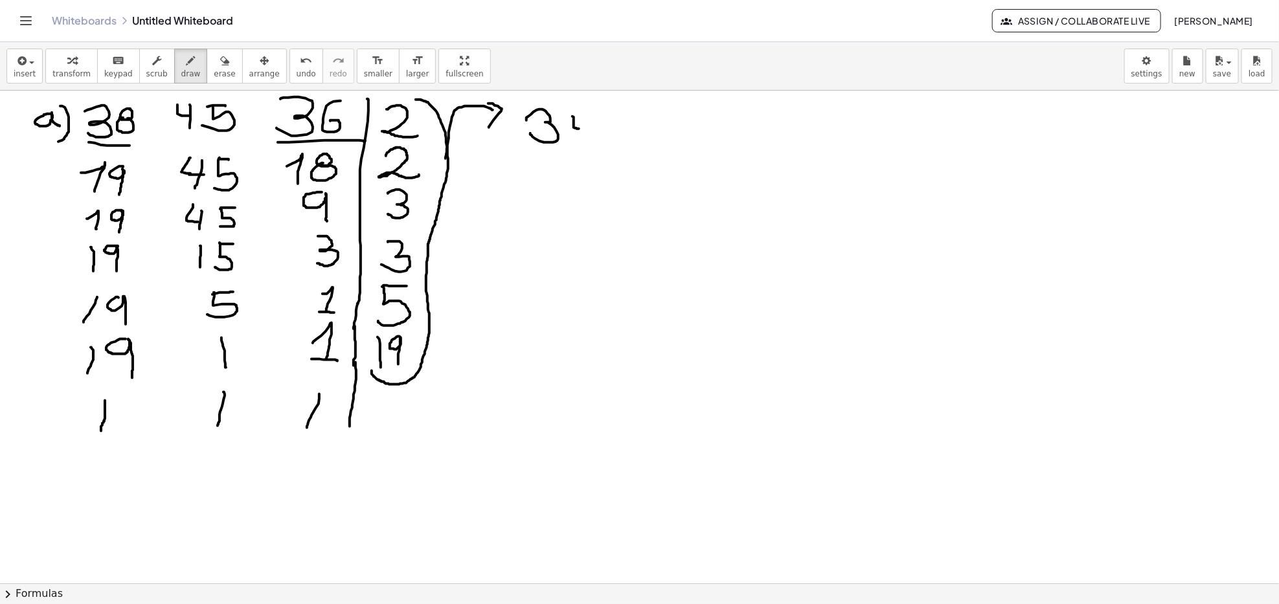
drag, startPoint x: 585, startPoint y: 111, endPoint x: 583, endPoint y: 143, distance: 31.8
click at [583, 143] on div at bounding box center [639, 584] width 1279 height 986
drag, startPoint x: 602, startPoint y: 120, endPoint x: 631, endPoint y: 149, distance: 41.2
click at [627, 147] on div at bounding box center [639, 584] width 1279 height 986
drag, startPoint x: 653, startPoint y: 115, endPoint x: 646, endPoint y: 113, distance: 7.4
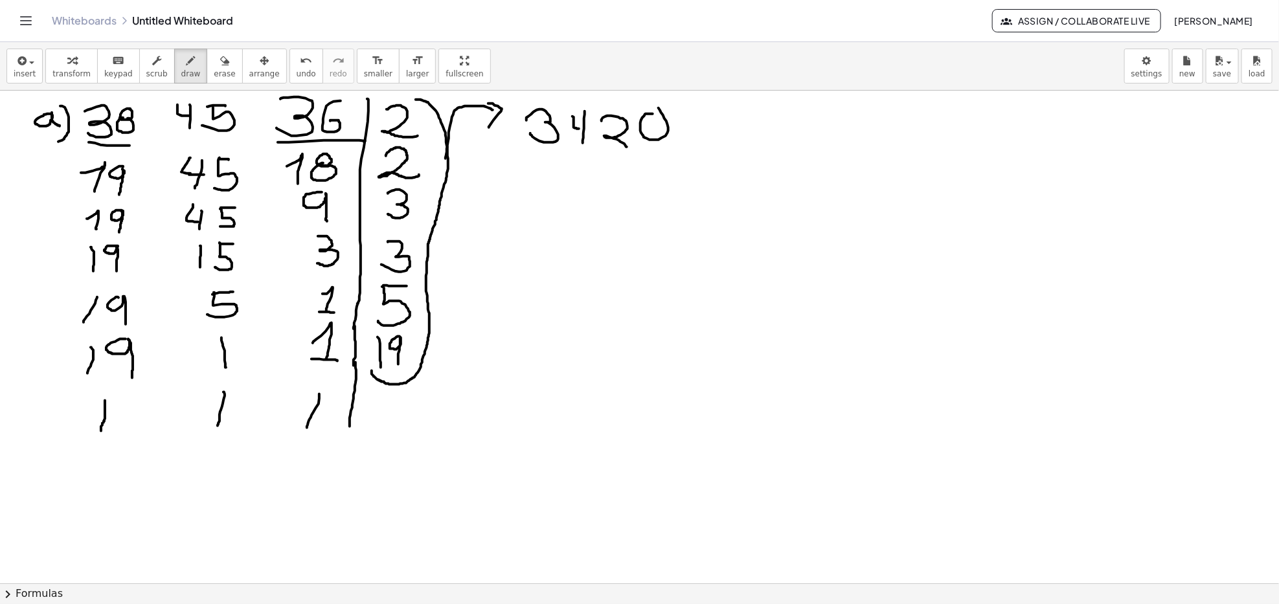
click at [647, 111] on div at bounding box center [639, 584] width 1279 height 986
drag, startPoint x: 37, startPoint y: 482, endPoint x: 43, endPoint y: 512, distance: 29.8
click at [44, 519] on div at bounding box center [639, 584] width 1279 height 986
drag, startPoint x: 73, startPoint y: 472, endPoint x: 87, endPoint y: 523, distance: 53.3
click at [87, 523] on div at bounding box center [639, 584] width 1279 height 986
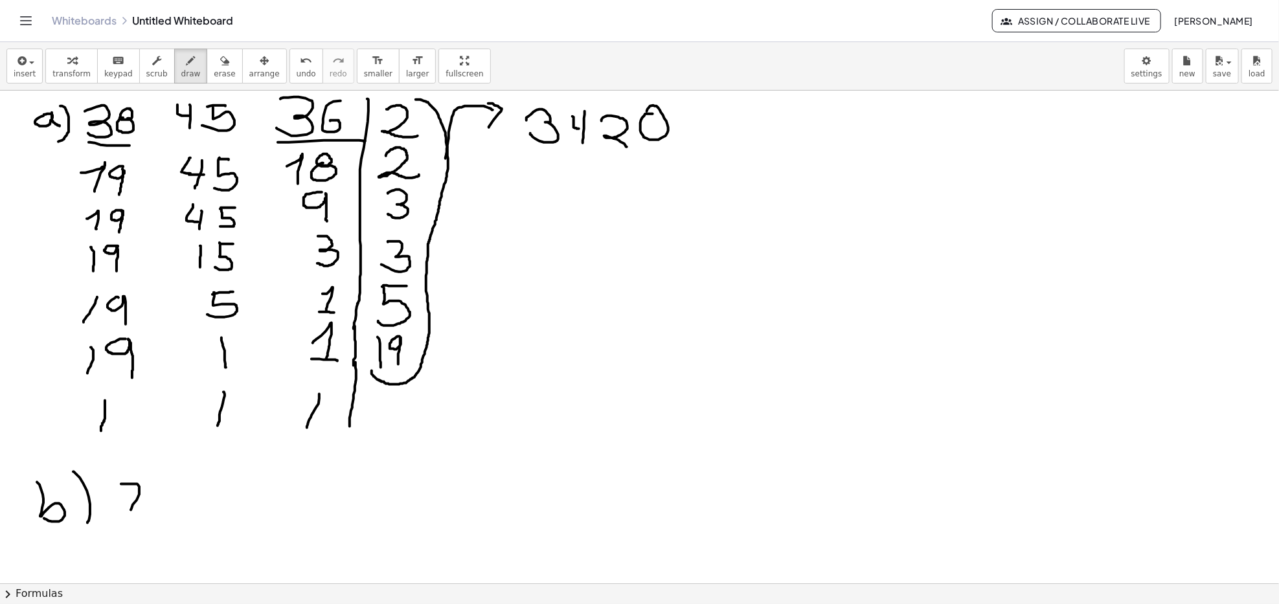
drag, startPoint x: 129, startPoint y: 484, endPoint x: 131, endPoint y: 511, distance: 26.6
click at [131, 511] on div at bounding box center [639, 584] width 1279 height 986
drag, startPoint x: 119, startPoint y: 490, endPoint x: 126, endPoint y: 484, distance: 8.8
click at [123, 488] on div at bounding box center [639, 584] width 1279 height 986
drag, startPoint x: 133, startPoint y: 481, endPoint x: 142, endPoint y: 491, distance: 13.8
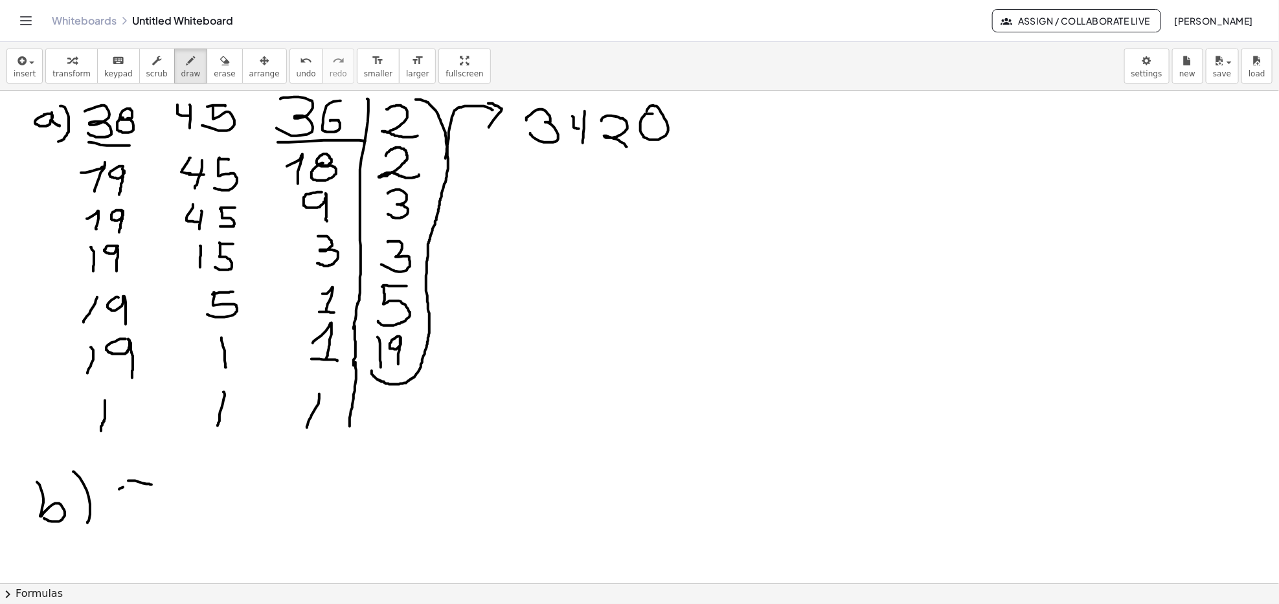
click at [145, 489] on div at bounding box center [639, 584] width 1279 height 986
drag, startPoint x: 126, startPoint y: 482, endPoint x: 135, endPoint y: 510, distance: 29.3
click at [135, 510] on div at bounding box center [639, 584] width 1279 height 986
drag, startPoint x: 150, startPoint y: 501, endPoint x: 162, endPoint y: 496, distance: 13.3
click at [150, 501] on div at bounding box center [639, 584] width 1279 height 986
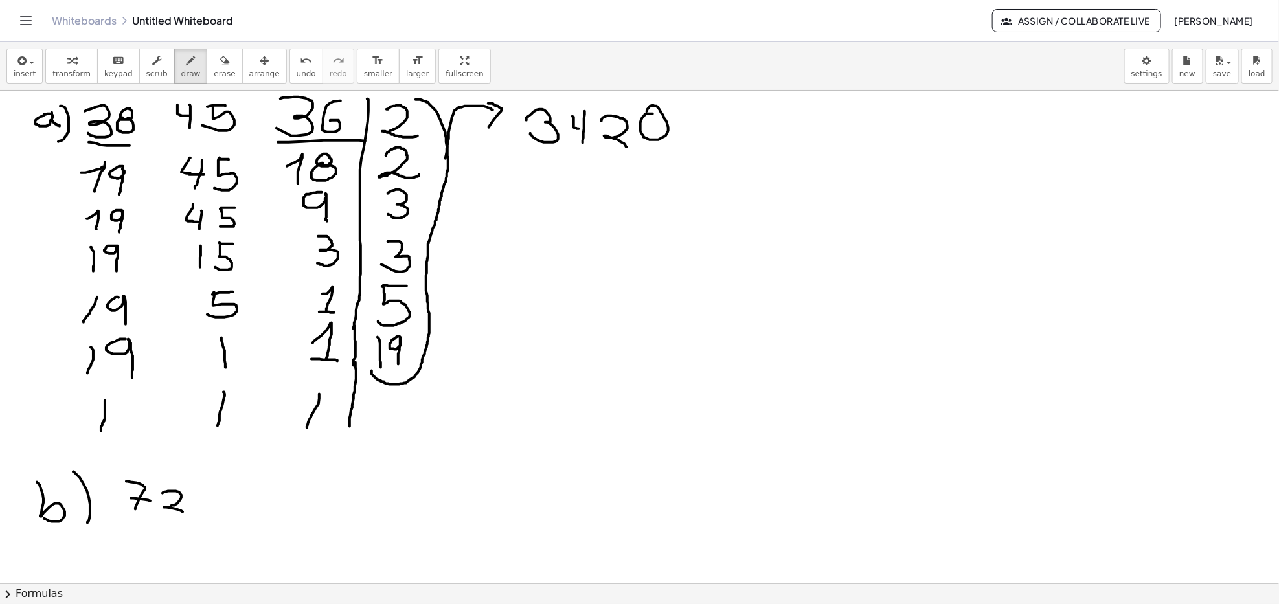
drag, startPoint x: 166, startPoint y: 492, endPoint x: 184, endPoint y: 512, distance: 27.0
click at [184, 513] on div at bounding box center [639, 584] width 1279 height 986
drag, startPoint x: 236, startPoint y: 485, endPoint x: 245, endPoint y: 495, distance: 13.8
click at [242, 499] on div at bounding box center [639, 584] width 1279 height 986
drag, startPoint x: 245, startPoint y: 484, endPoint x: 253, endPoint y: 504, distance: 20.9
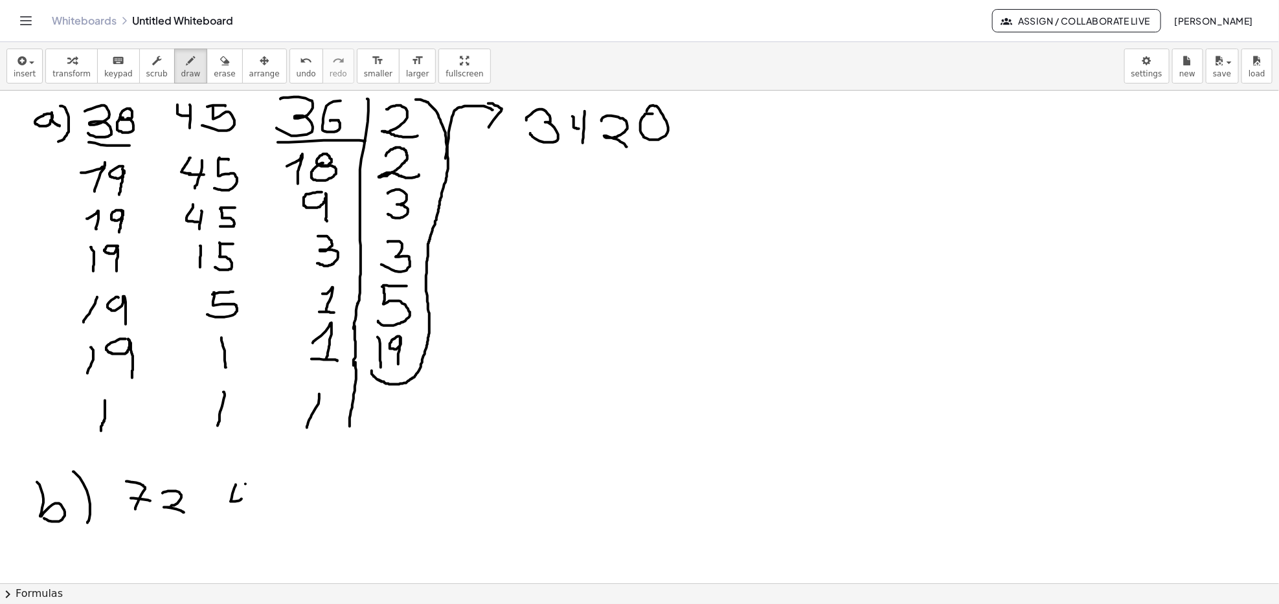
click at [243, 509] on div at bounding box center [639, 584] width 1279 height 986
click at [262, 484] on div at bounding box center [639, 584] width 1279 height 986
drag, startPoint x: 310, startPoint y: 479, endPoint x: 319, endPoint y: 479, distance: 9.1
click at [319, 479] on div at bounding box center [639, 584] width 1279 height 986
drag, startPoint x: 308, startPoint y: 491, endPoint x: 308, endPoint y: 498, distance: 7.2
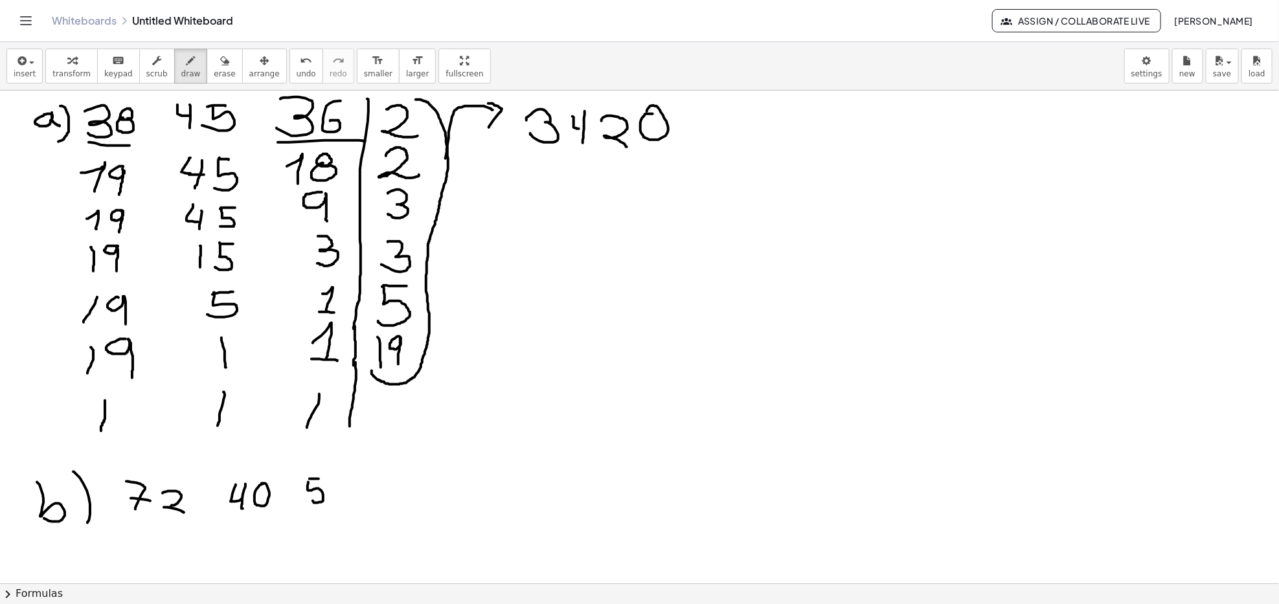
click at [308, 498] on div at bounding box center [639, 584] width 1279 height 986
click at [343, 482] on div at bounding box center [639, 584] width 1279 height 986
drag, startPoint x: 364, startPoint y: 475, endPoint x: 363, endPoint y: 568, distance: 93.2
click at [364, 568] on div at bounding box center [639, 584] width 1279 height 986
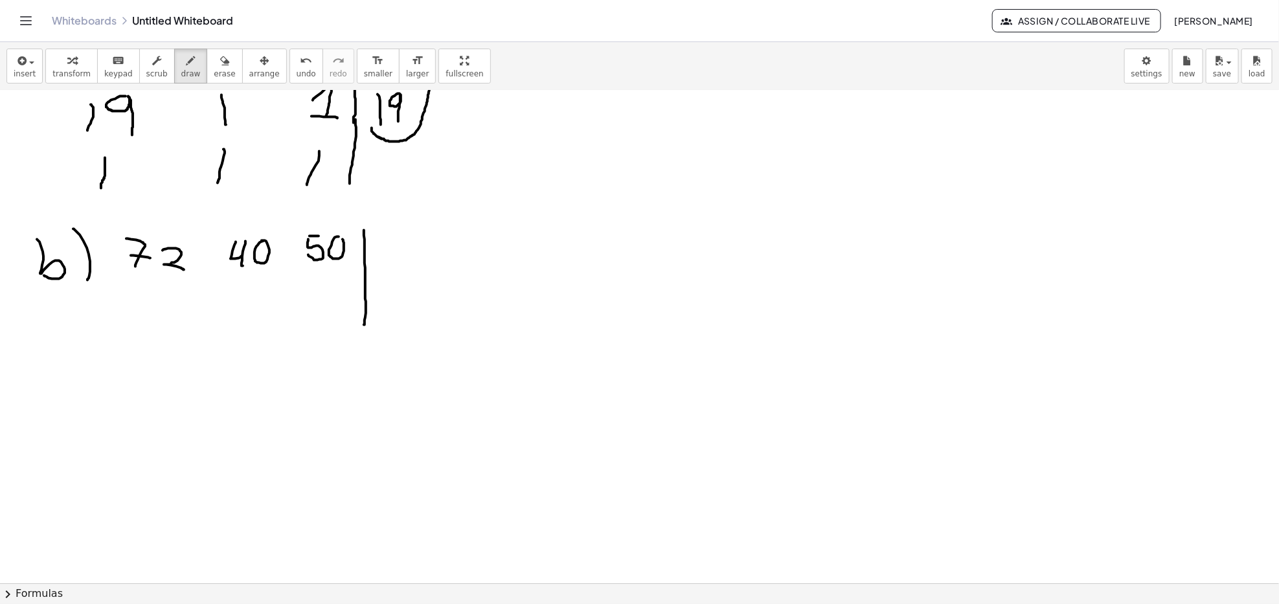
scroll to position [259, 0]
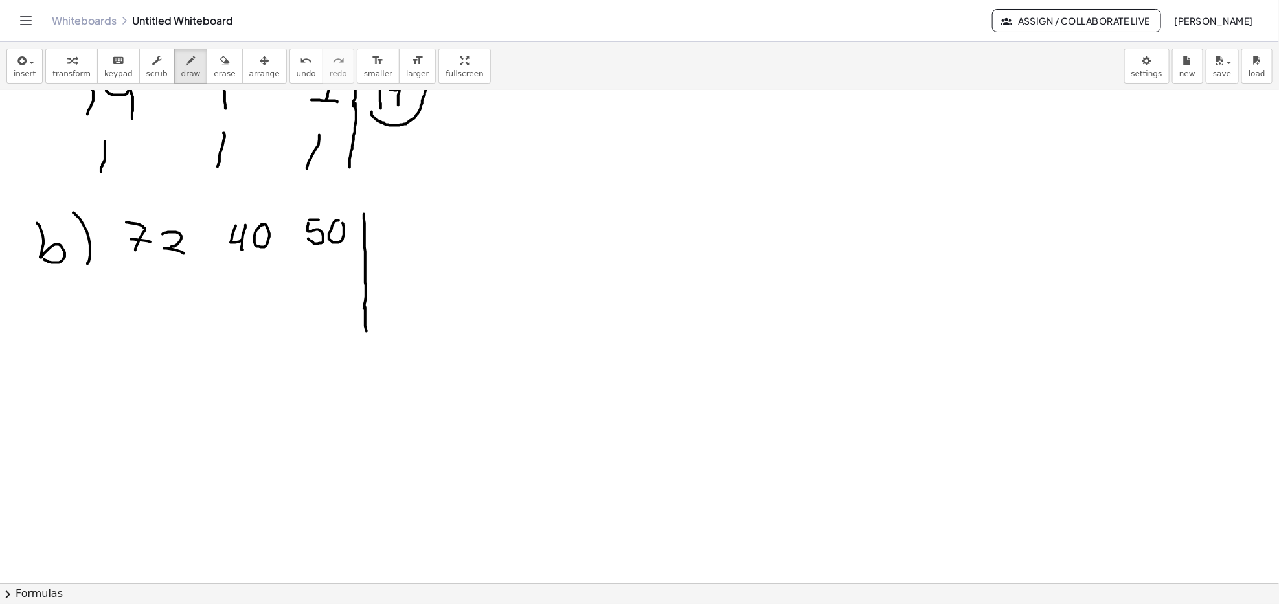
drag, startPoint x: 365, startPoint y: 308, endPoint x: 368, endPoint y: 344, distance: 37.1
click at [368, 344] on div at bounding box center [639, 325] width 1279 height 986
drag, startPoint x: 384, startPoint y: 218, endPoint x: 298, endPoint y: 257, distance: 94.5
click at [398, 237] on div at bounding box center [639, 325] width 1279 height 986
drag, startPoint x: 135, startPoint y: 274, endPoint x: 128, endPoint y: 295, distance: 22.3
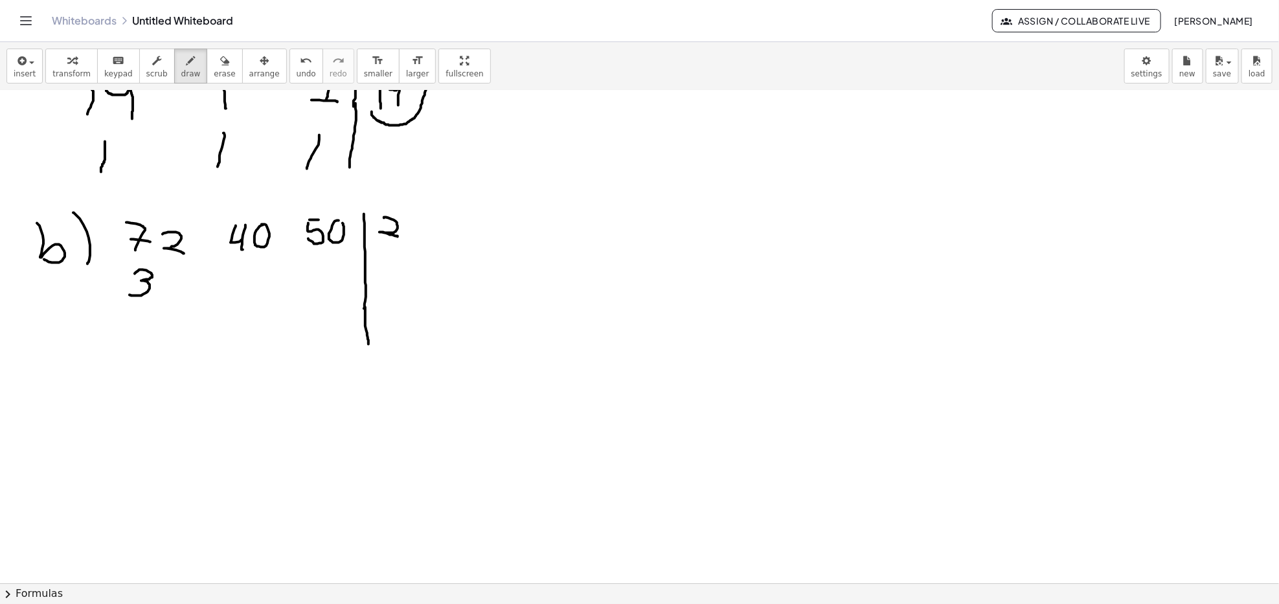
click at [129, 295] on div at bounding box center [639, 325] width 1279 height 986
drag, startPoint x: 178, startPoint y: 273, endPoint x: 170, endPoint y: 290, distance: 18.8
click at [170, 287] on div at bounding box center [639, 325] width 1279 height 986
drag, startPoint x: 235, startPoint y: 267, endPoint x: 256, endPoint y: 287, distance: 28.9
click at [250, 287] on div at bounding box center [639, 325] width 1279 height 986
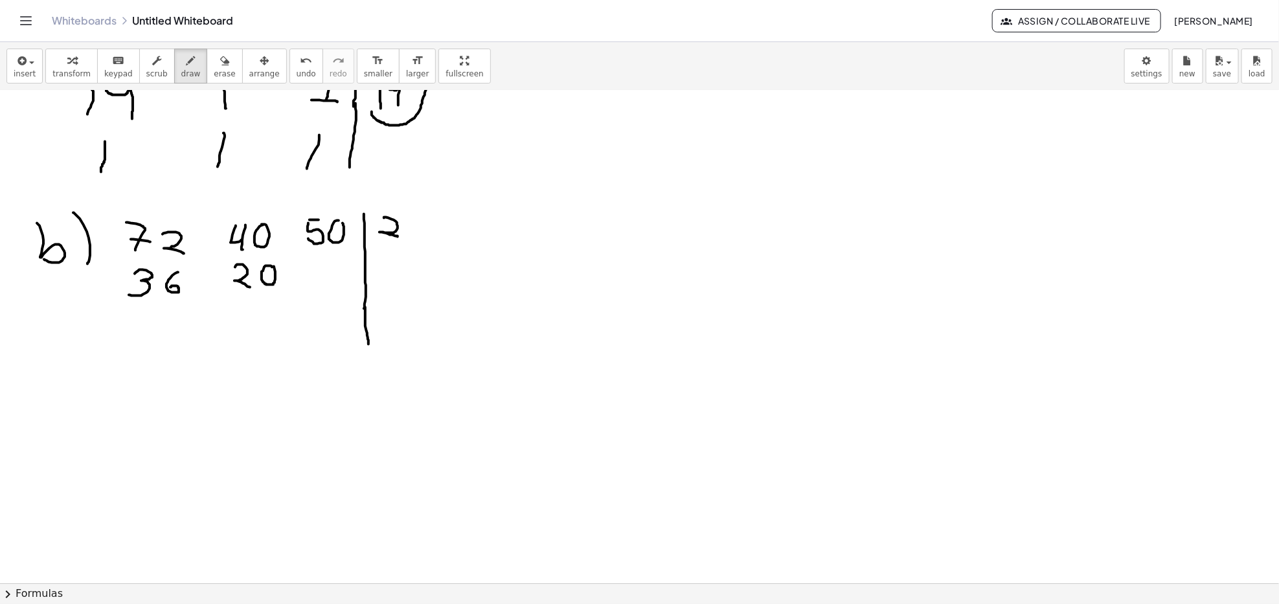
click at [269, 263] on div at bounding box center [639, 325] width 1279 height 986
drag, startPoint x: 303, startPoint y: 264, endPoint x: 317, endPoint y: 280, distance: 21.1
click at [317, 280] on div at bounding box center [639, 325] width 1279 height 986
click at [338, 257] on div at bounding box center [639, 325] width 1279 height 986
drag, startPoint x: 332, startPoint y: 256, endPoint x: 333, endPoint y: 273, distance: 16.8
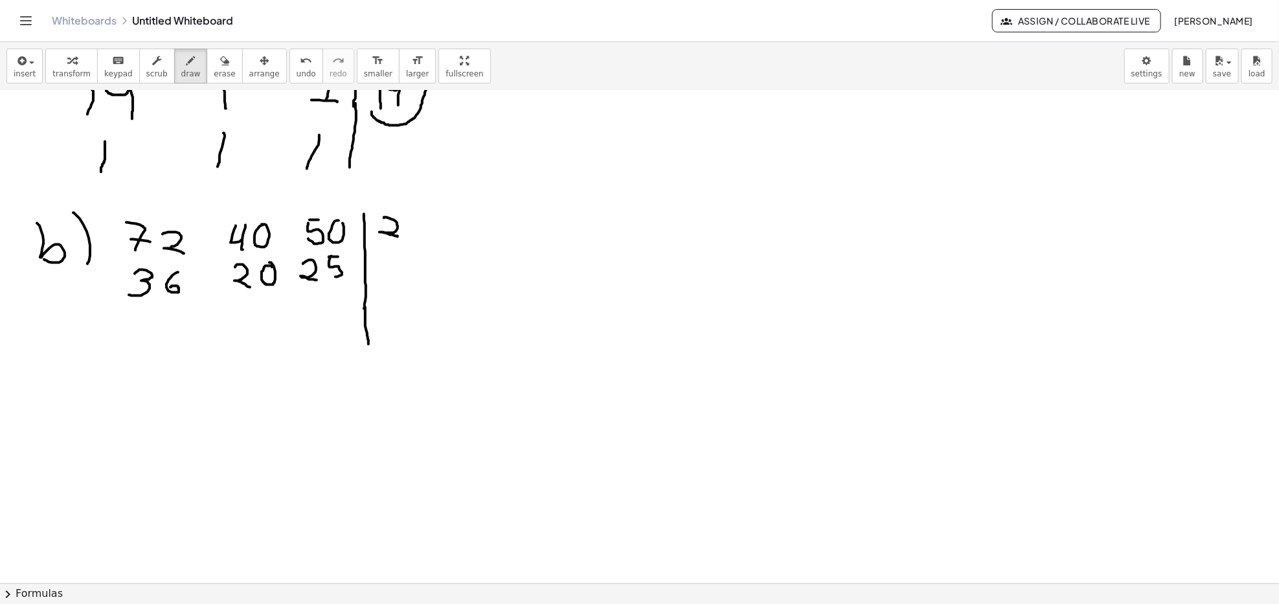
click at [330, 276] on div at bounding box center [639, 325] width 1279 height 986
drag, startPoint x: 383, startPoint y: 255, endPoint x: 390, endPoint y: 268, distance: 14.8
click at [405, 273] on div at bounding box center [639, 325] width 1279 height 986
drag, startPoint x: 133, startPoint y: 320, endPoint x: 160, endPoint y: 332, distance: 29.0
click at [150, 337] on div at bounding box center [639, 325] width 1279 height 986
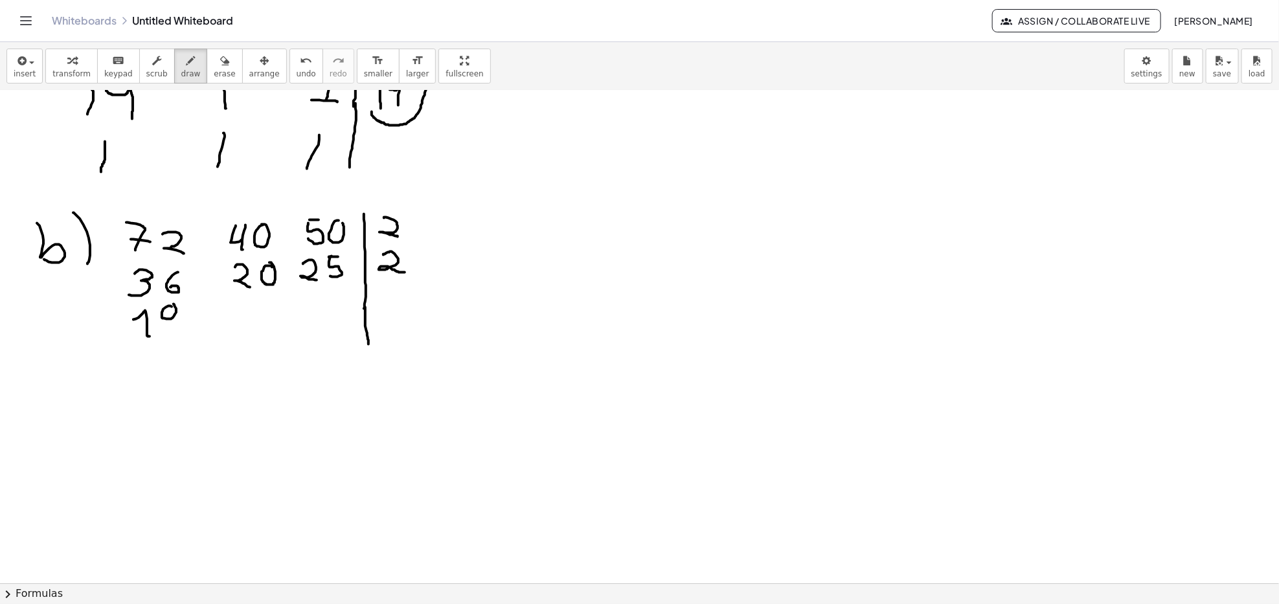
click at [172, 304] on div at bounding box center [639, 325] width 1279 height 986
click at [167, 317] on div at bounding box center [639, 325] width 1279 height 986
drag, startPoint x: 243, startPoint y: 302, endPoint x: 249, endPoint y: 320, distance: 18.6
click at [249, 320] on div at bounding box center [639, 325] width 1279 height 986
drag, startPoint x: 272, startPoint y: 297, endPoint x: 260, endPoint y: 306, distance: 14.8
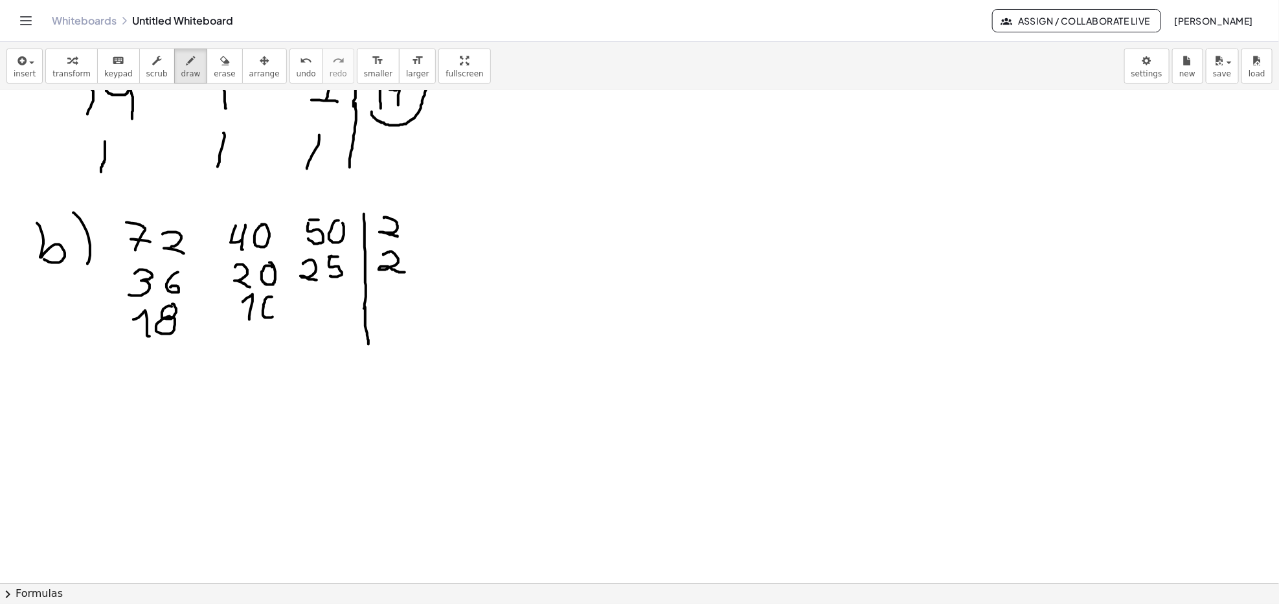
click at [268, 295] on div at bounding box center [639, 325] width 1279 height 986
drag, startPoint x: 308, startPoint y: 301, endPoint x: 337, endPoint y: 306, distance: 30.1
click at [321, 322] on div at bounding box center [639, 325] width 1279 height 986
drag, startPoint x: 332, startPoint y: 297, endPoint x: 344, endPoint y: 297, distance: 11.7
click at [344, 297] on div at bounding box center [639, 325] width 1279 height 986
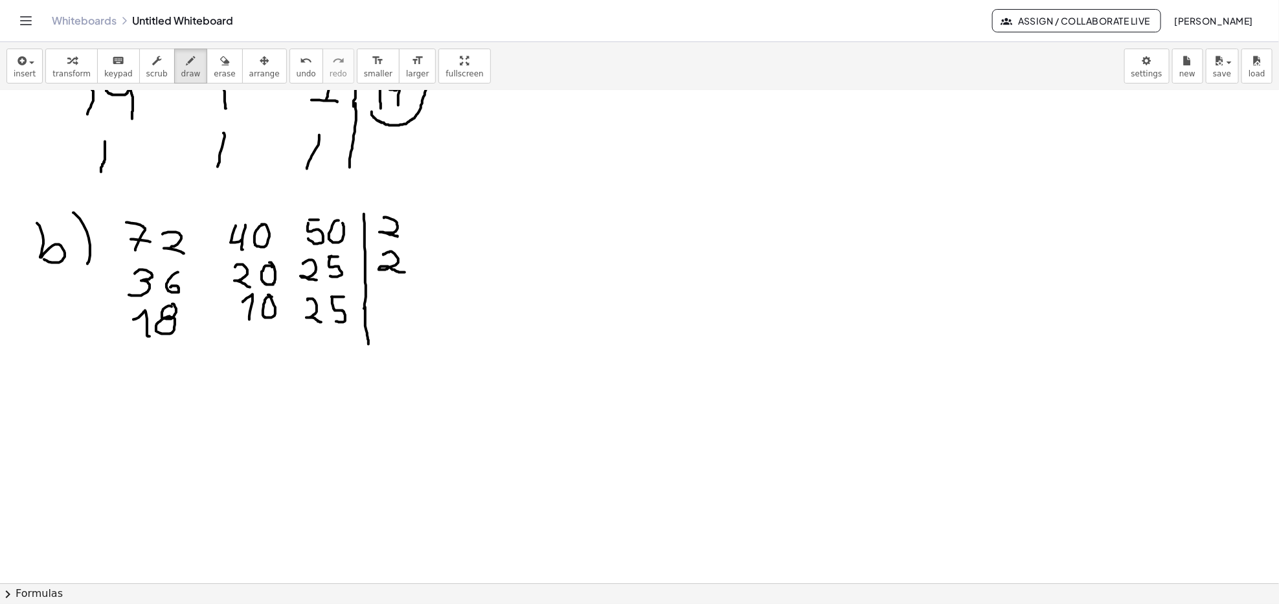
drag, startPoint x: 332, startPoint y: 297, endPoint x: 336, endPoint y: 321, distance: 24.3
click at [336, 321] on div at bounding box center [639, 325] width 1279 height 986
drag, startPoint x: 387, startPoint y: 288, endPoint x: 381, endPoint y: 324, distance: 36.1
click at [404, 317] on div at bounding box center [639, 325] width 1279 height 986
drag, startPoint x: 155, startPoint y: 349, endPoint x: 161, endPoint y: 379, distance: 30.2
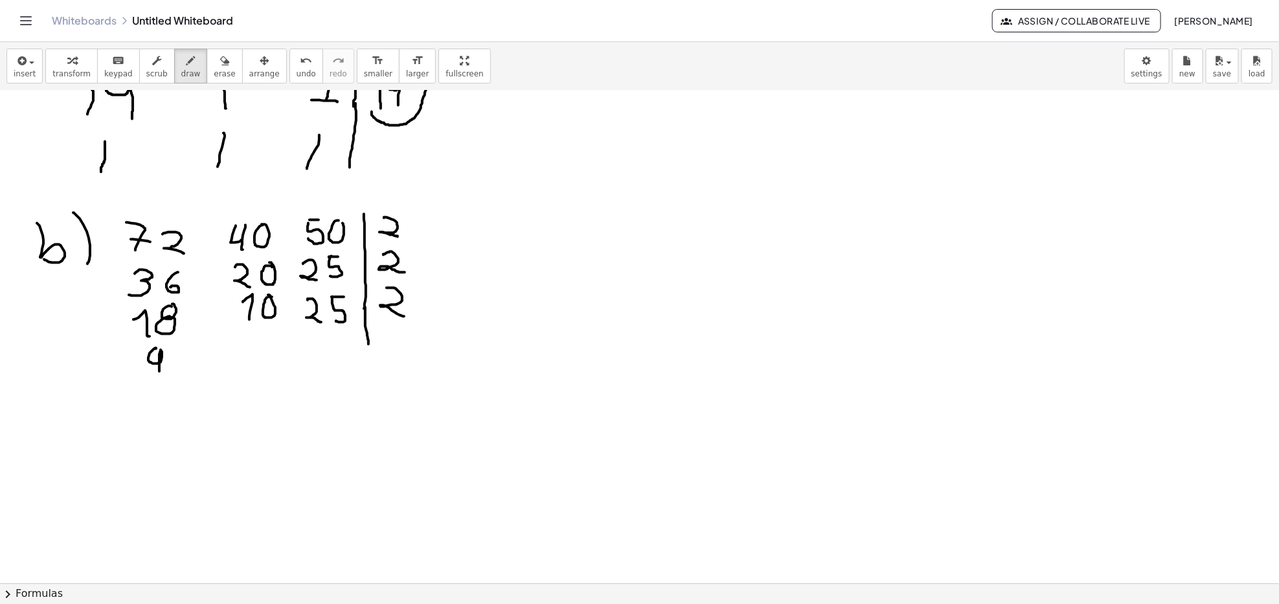
click at [161, 378] on div at bounding box center [639, 325] width 1279 height 986
drag, startPoint x: 241, startPoint y: 341, endPoint x: 252, endPoint y: 340, distance: 11.0
click at [252, 340] on div at bounding box center [639, 325] width 1279 height 986
drag, startPoint x: 245, startPoint y: 349, endPoint x: 242, endPoint y: 357, distance: 8.2
click at [243, 357] on div at bounding box center [639, 325] width 1279 height 986
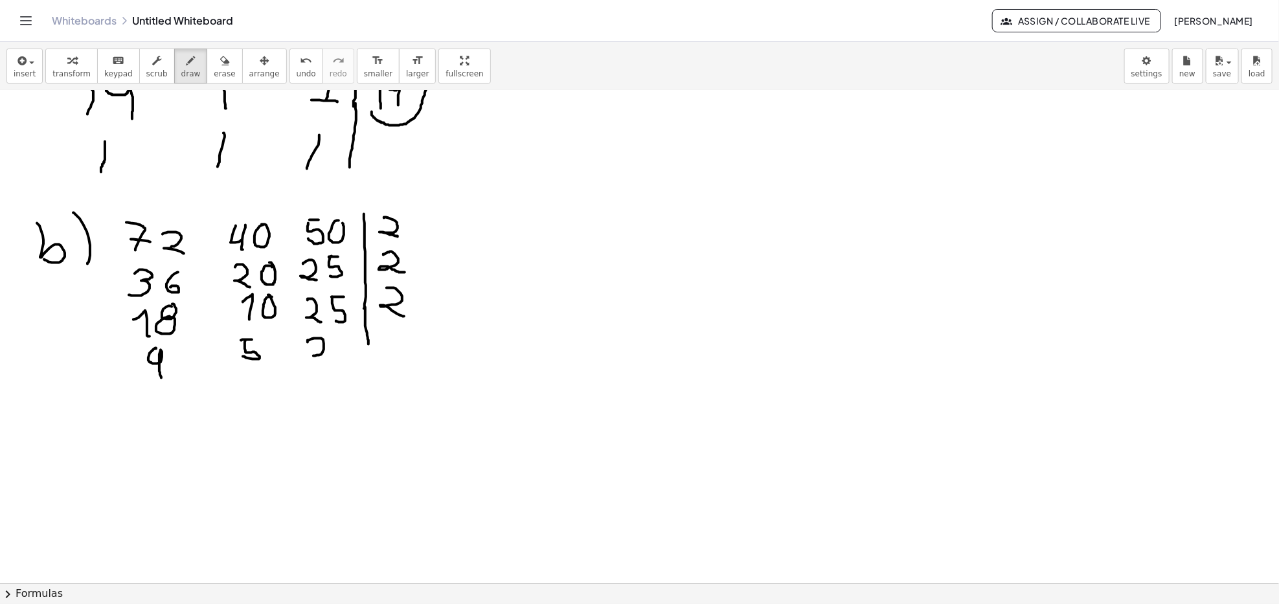
drag, startPoint x: 311, startPoint y: 339, endPoint x: 335, endPoint y: 363, distance: 33.0
click at [333, 363] on div at bounding box center [639, 325] width 1279 height 986
click at [348, 339] on div at bounding box center [639, 325] width 1279 height 986
drag, startPoint x: 343, startPoint y: 348, endPoint x: 346, endPoint y: 363, distance: 15.8
click at [346, 363] on div at bounding box center [639, 325] width 1279 height 986
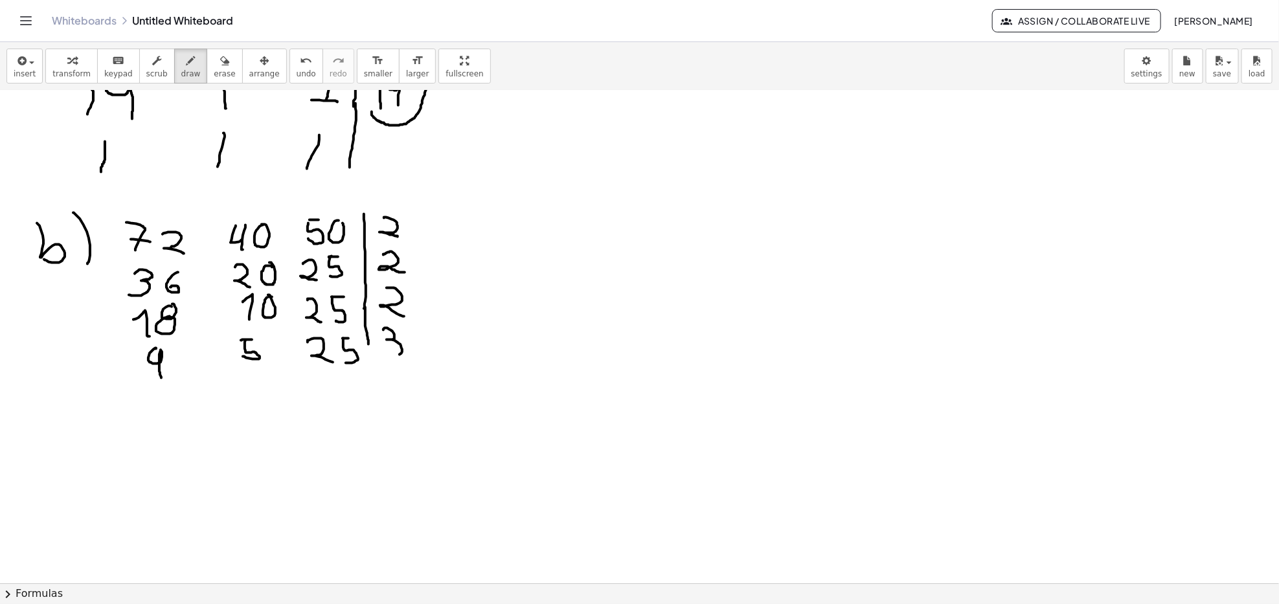
drag
click at [381, 354] on div at bounding box center [639, 325] width 1279 height 986
click at [358, 399] on div at bounding box center [639, 325] width 1279 height 986
click at [162, 409] on div at bounding box center [639, 325] width 1279 height 986
drag, startPoint x: 242, startPoint y: 381, endPoint x: 259, endPoint y: 382, distance: 17.5
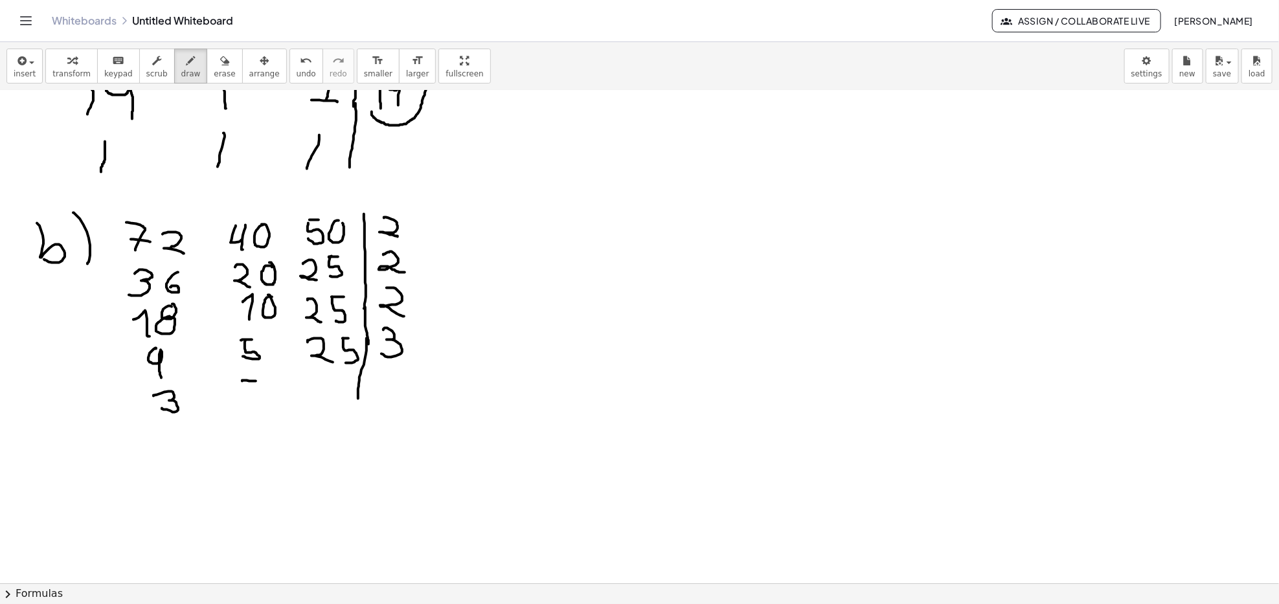
click at [259, 382] on div at bounding box center [639, 325] width 1279 height 986
drag, startPoint x: 239, startPoint y: 381, endPoint x: 234, endPoint y: 406, distance: 25.0
click at [234, 406] on div at bounding box center [639, 325] width 1279 height 986
drag, startPoint x: 315, startPoint y: 381, endPoint x: 326, endPoint y: 404, distance: 25.5
click at [325, 404] on div at bounding box center [639, 325] width 1279 height 986
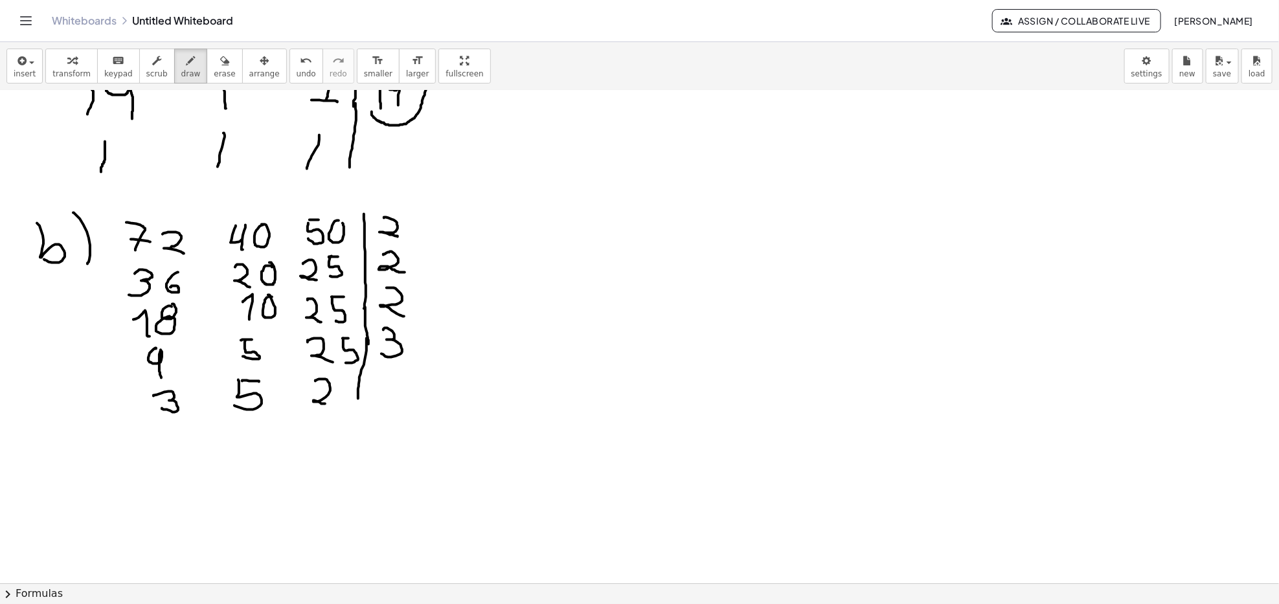
drag, startPoint x: 343, startPoint y: 377, endPoint x: 354, endPoint y: 379, distance: 10.7
click at [354, 379] on div at bounding box center [639, 325] width 1279 height 986
drag, startPoint x: 349, startPoint y: 379, endPoint x: 340, endPoint y: 402, distance: 25.0
click at [341, 402] on div at bounding box center [639, 325] width 1279 height 986
drag, startPoint x: 382, startPoint y: 378, endPoint x: 380, endPoint y: 396, distance: 18.2
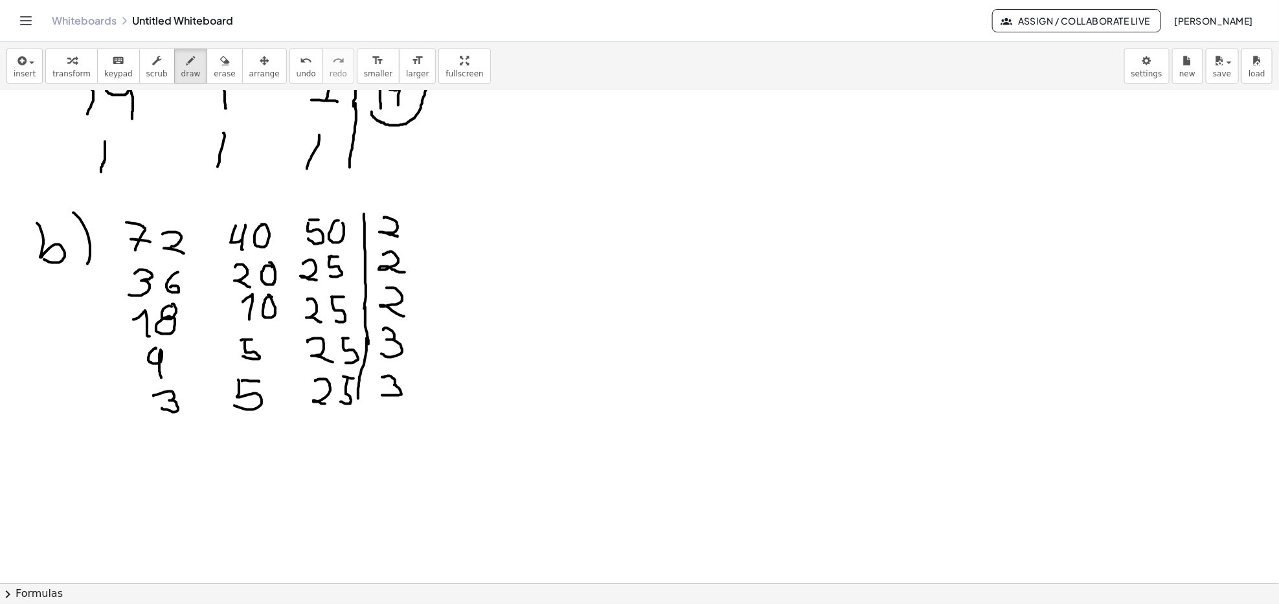
click at [381, 396] on div at bounding box center [639, 325] width 1279 height 986
drag, startPoint x: 164, startPoint y: 440, endPoint x: 178, endPoint y: 453, distance: 18.3
click at [177, 452] on div at bounding box center [639, 325] width 1279 height 986
click at [245, 423] on div at bounding box center [639, 325] width 1279 height 986
drag, startPoint x: 232, startPoint y: 423, endPoint x: 229, endPoint y: 443, distance: 19.7
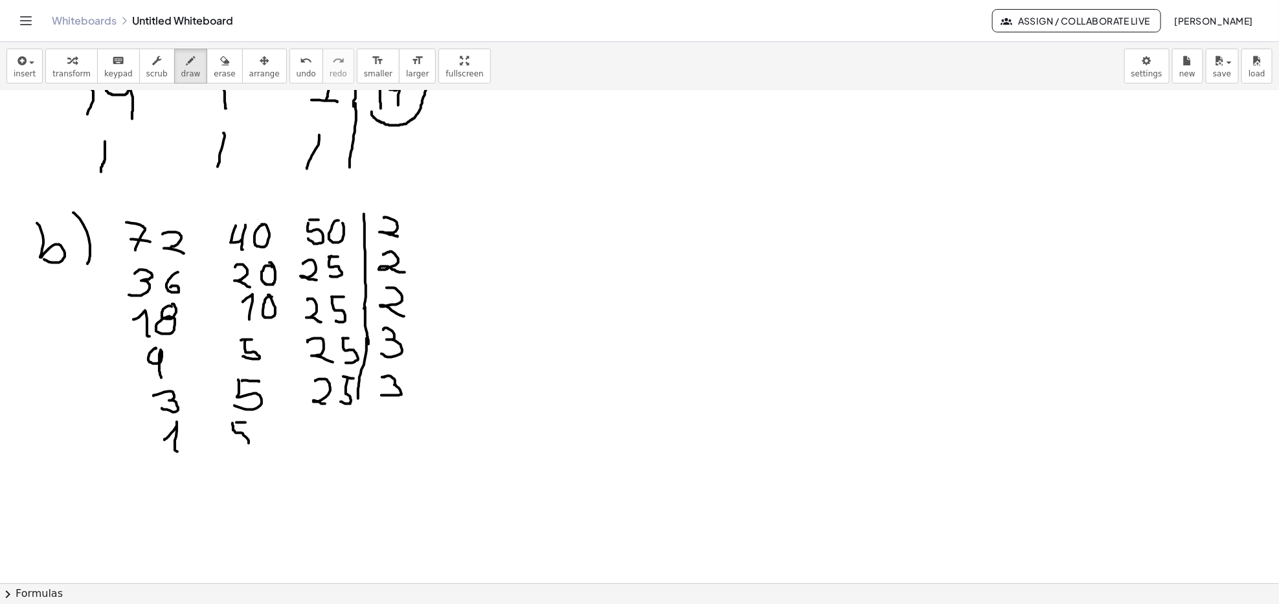
click at [230, 444] on div at bounding box center [639, 325] width 1279 height 986
click at [324, 443] on div at bounding box center [639, 325] width 1279 height 986
click at [350, 418] on div at bounding box center [639, 325] width 1279 height 986
click at [333, 442] on div at bounding box center [639, 325] width 1279 height 986
click at [363, 472] on div at bounding box center [639, 325] width 1279 height 986
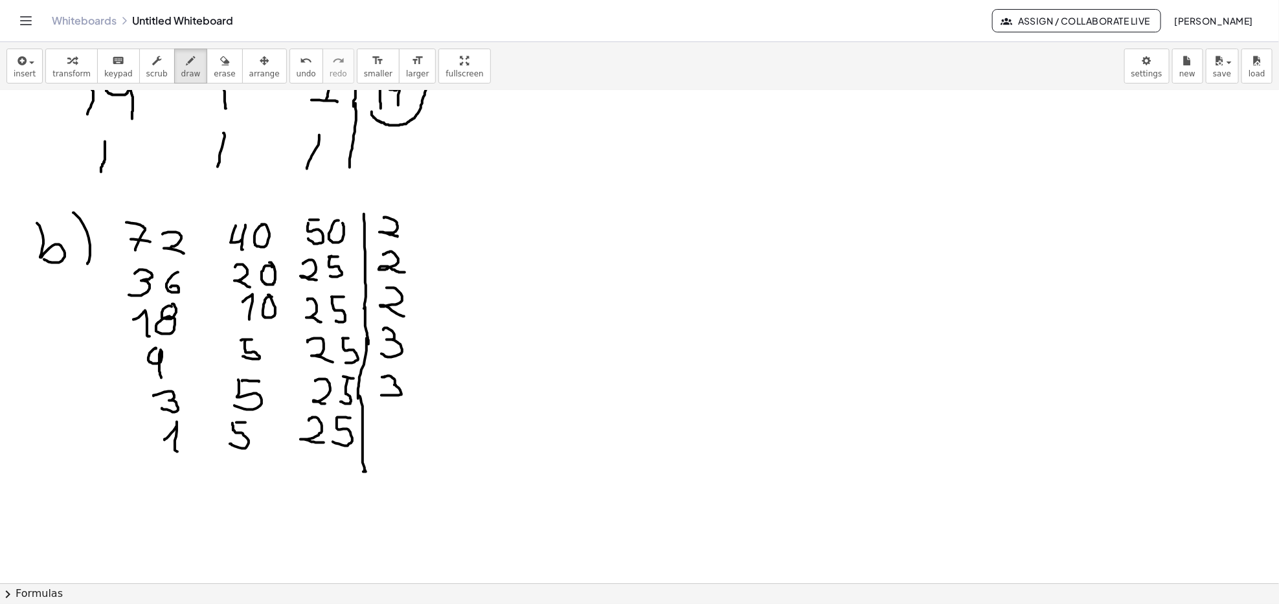
click at [397, 411] on div at bounding box center [639, 325] width 1279 height 986
drag, startPoint x: 378, startPoint y: 407, endPoint x: 337, endPoint y: 443, distance: 54.6
click at [376, 433] on div at bounding box center [639, 325] width 1279 height 986
drag, startPoint x: 168, startPoint y: 482, endPoint x: 184, endPoint y: 502, distance: 24.9
click at [184, 502] on div at bounding box center [639, 325] width 1279 height 986
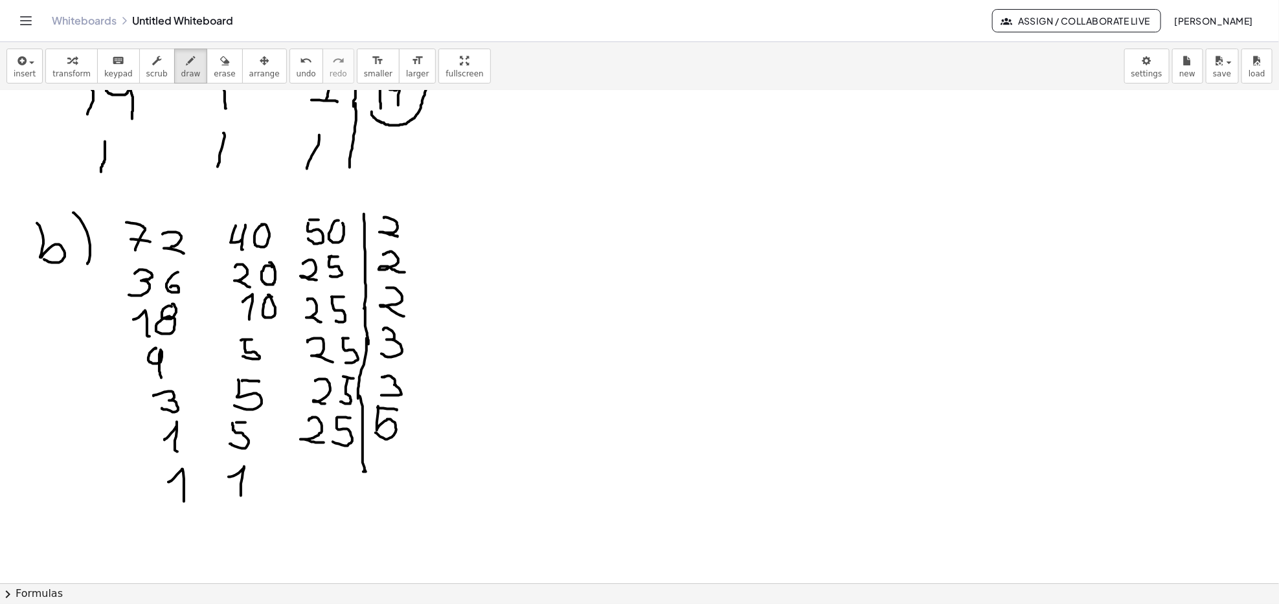
click at [241, 497] on div at bounding box center [639, 325] width 1279 height 986
click at [346, 464] on div at bounding box center [639, 325] width 1279 height 986
drag, startPoint x: 325, startPoint y: 462, endPoint x: 336, endPoint y: 484, distance: 24.0
click at [313, 485] on div at bounding box center [639, 325] width 1279 height 986
click at [399, 457] on div at bounding box center [639, 325] width 1279 height 986
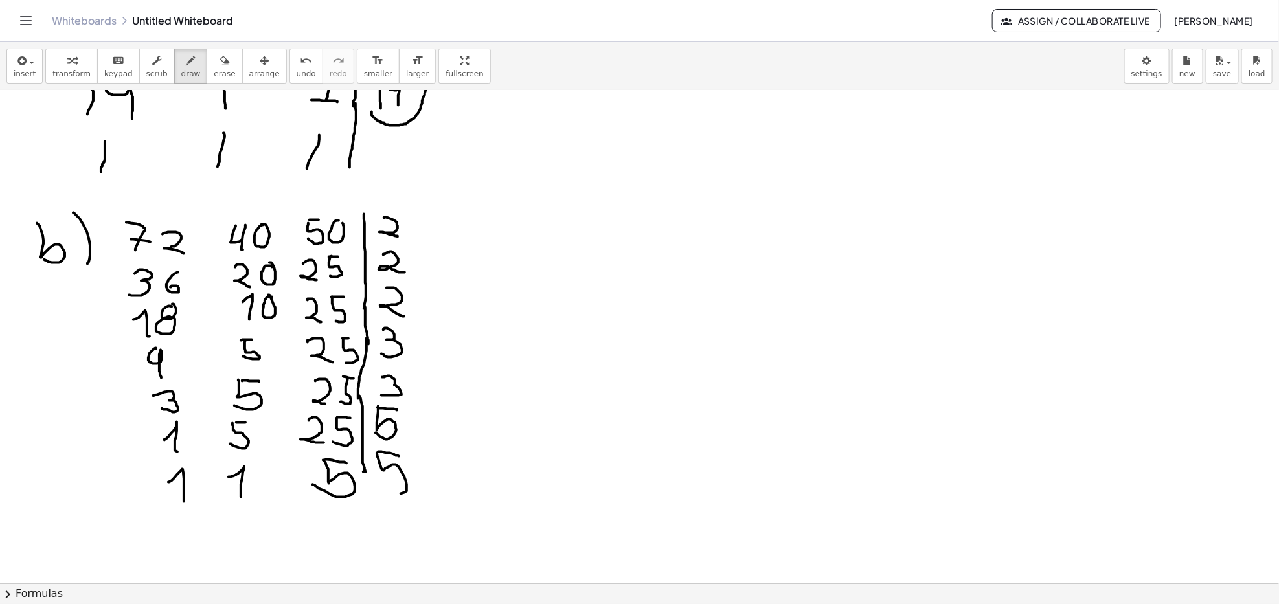
click at [381, 492] on div at bounding box center [639, 325] width 1279 height 986
click at [334, 543] on div at bounding box center [639, 325] width 1279 height 986
click at [244, 553] on div at bounding box center [639, 325] width 1279 height 986
click at [183, 558] on div at bounding box center [639, 325] width 1279 height 986
click at [358, 547] on div at bounding box center [639, 325] width 1279 height 986
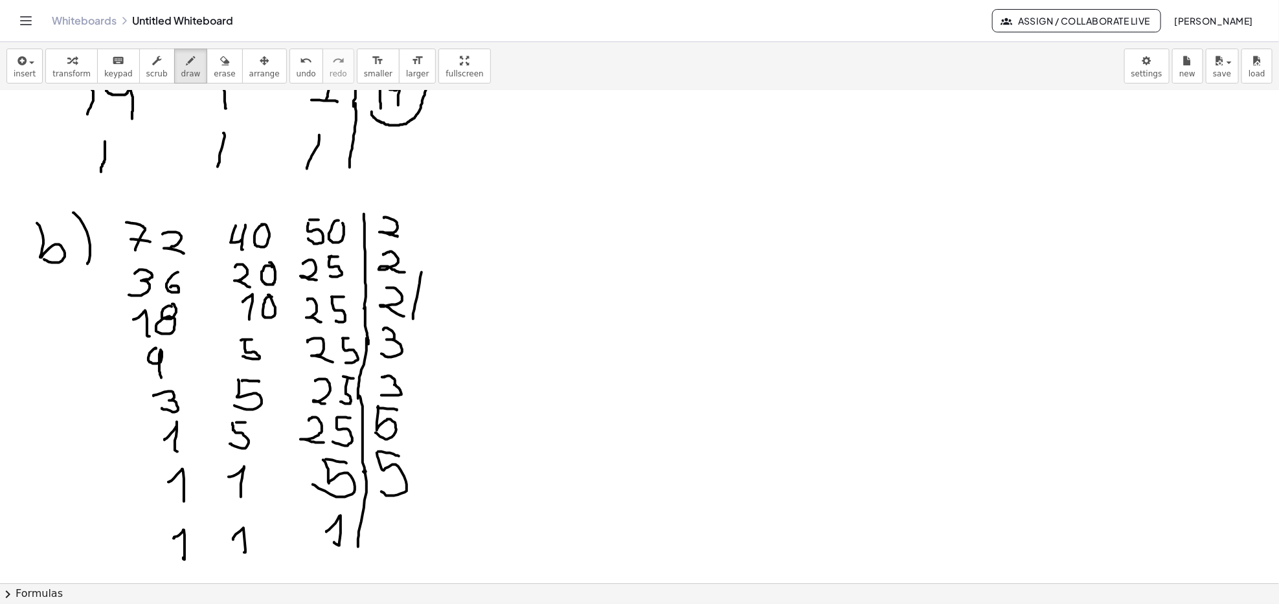
drag, startPoint x: 417, startPoint y: 298, endPoint x: 433, endPoint y: 244, distance: 55.9
click at [430, 253] on div at bounding box center [639, 325] width 1279 height 986
drag, startPoint x: 448, startPoint y: 190, endPoint x: 444, endPoint y: 214, distance: 24.3
click at [445, 212] on div at bounding box center [639, 325] width 1279 height 986
drag, startPoint x: 467, startPoint y: 203, endPoint x: 458, endPoint y: 194, distance: 11.9
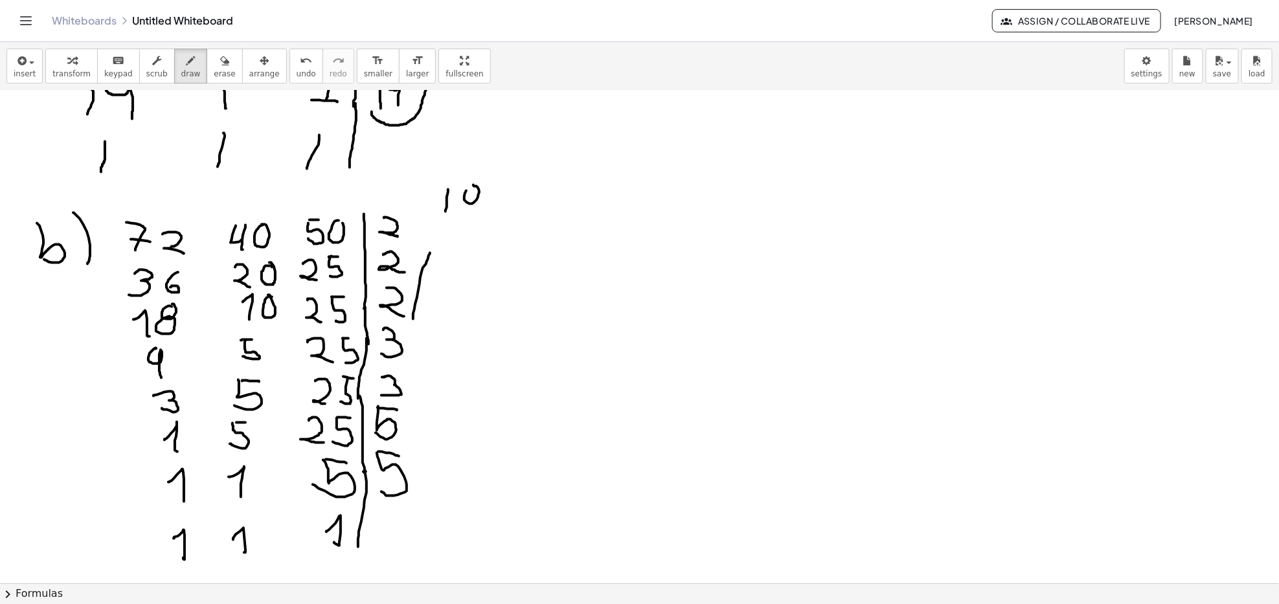
click at [459, 193] on div at bounding box center [639, 325] width 1279 height 986
drag, startPoint x: 466, startPoint y: 203, endPoint x: 478, endPoint y: 201, distance: 11.7
click at [478, 201] on div at bounding box center [639, 325] width 1279 height 986
drag, startPoint x: 495, startPoint y: 194, endPoint x: 508, endPoint y: 189, distance: 13.7
click at [509, 189] on div at bounding box center [639, 325] width 1279 height 986
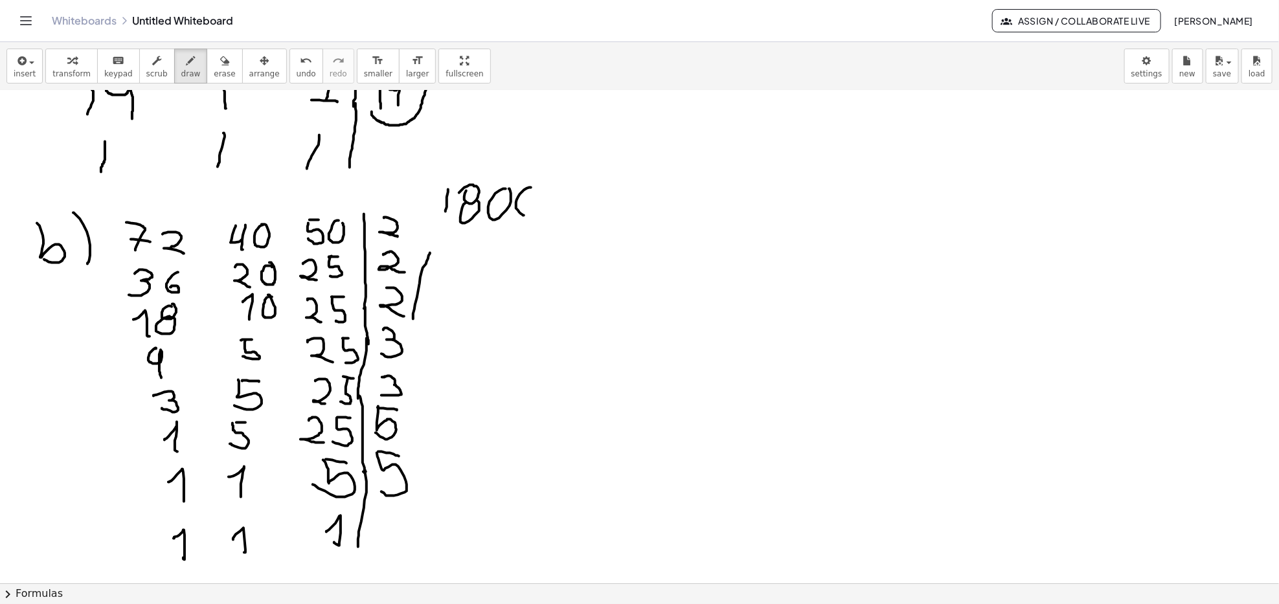
click at [537, 189] on div at bounding box center [639, 325] width 1279 height 986
drag, startPoint x: 432, startPoint y: 220, endPoint x: 550, endPoint y: 229, distance: 118.2
click at [550, 229] on div at bounding box center [639, 325] width 1279 height 986
drag, startPoint x: 427, startPoint y: 203, endPoint x: 427, endPoint y: 218, distance: 15.5
click at [427, 218] on div at bounding box center [639, 325] width 1279 height 986
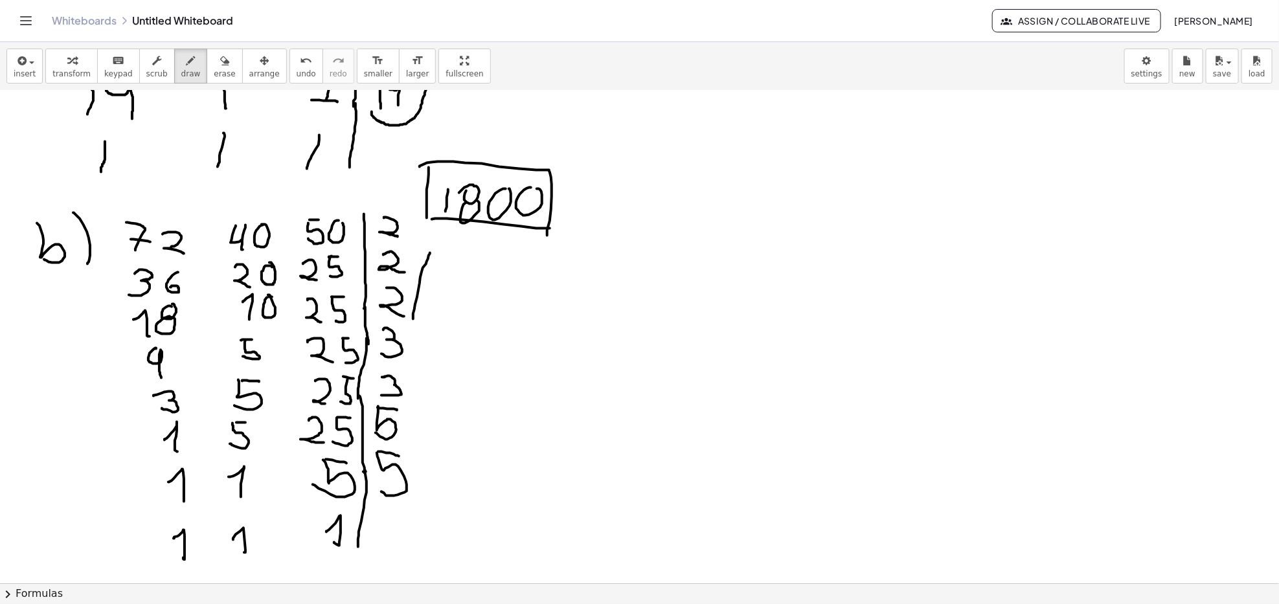
drag, startPoint x: 482, startPoint y: 164, endPoint x: 547, endPoint y: 240, distance: 100.1
click at [547, 240] on div at bounding box center [639, 325] width 1279 height 986
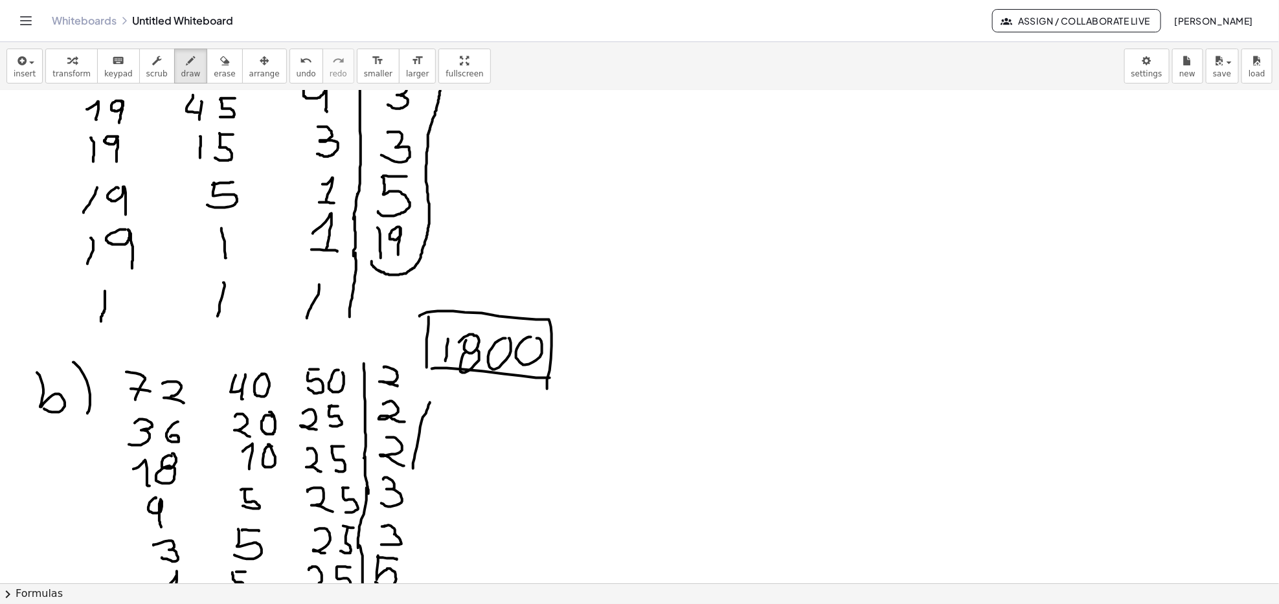
scroll to position [86, 0]
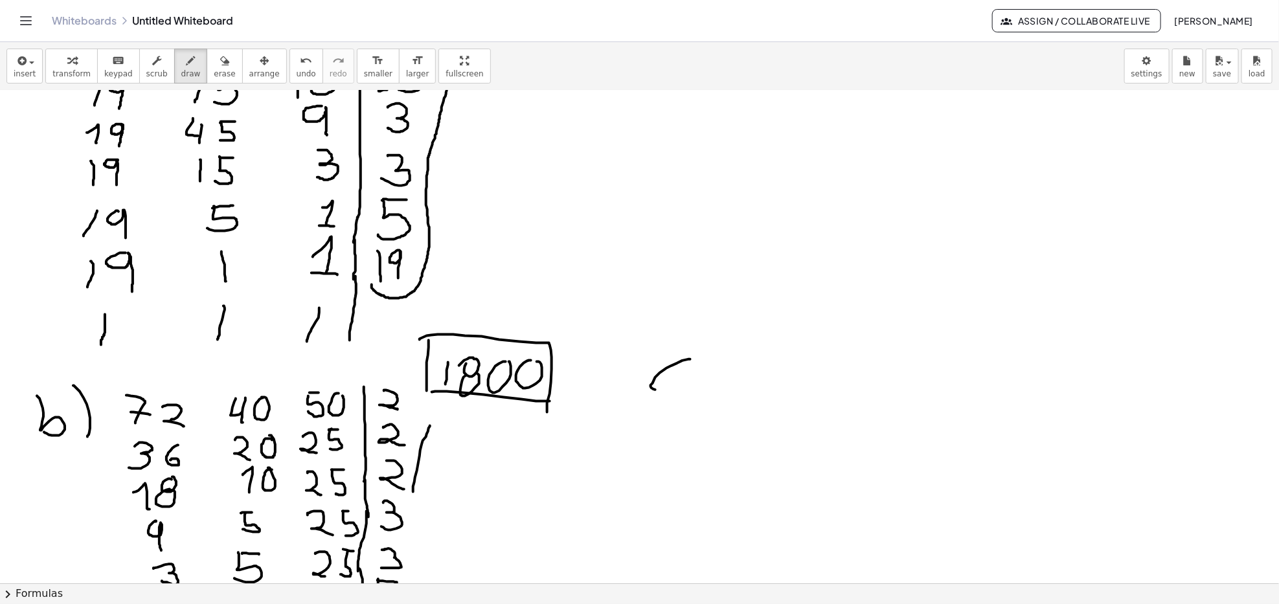
drag, startPoint x: 671, startPoint y: 366, endPoint x: 695, endPoint y: 381, distance: 28.6
drag, startPoint x: 691, startPoint y: 344, endPoint x: 691, endPoint y: 400, distance: 55.7
drag, startPoint x: 744, startPoint y: 354, endPoint x: 739, endPoint y: 376, distance: 23.2
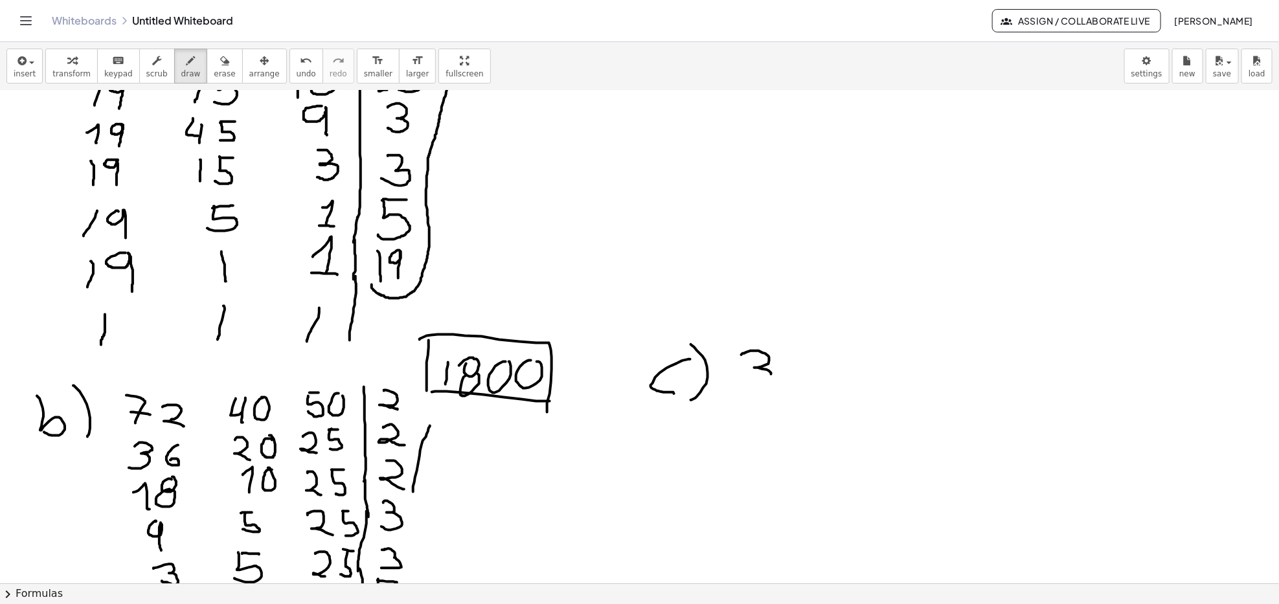
drag, startPoint x: 805, startPoint y: 349, endPoint x: 791, endPoint y: 374, distance: 29.0
drag, startPoint x: 861, startPoint y: 352, endPoint x: 892, endPoint y: 374, distance: 37.7
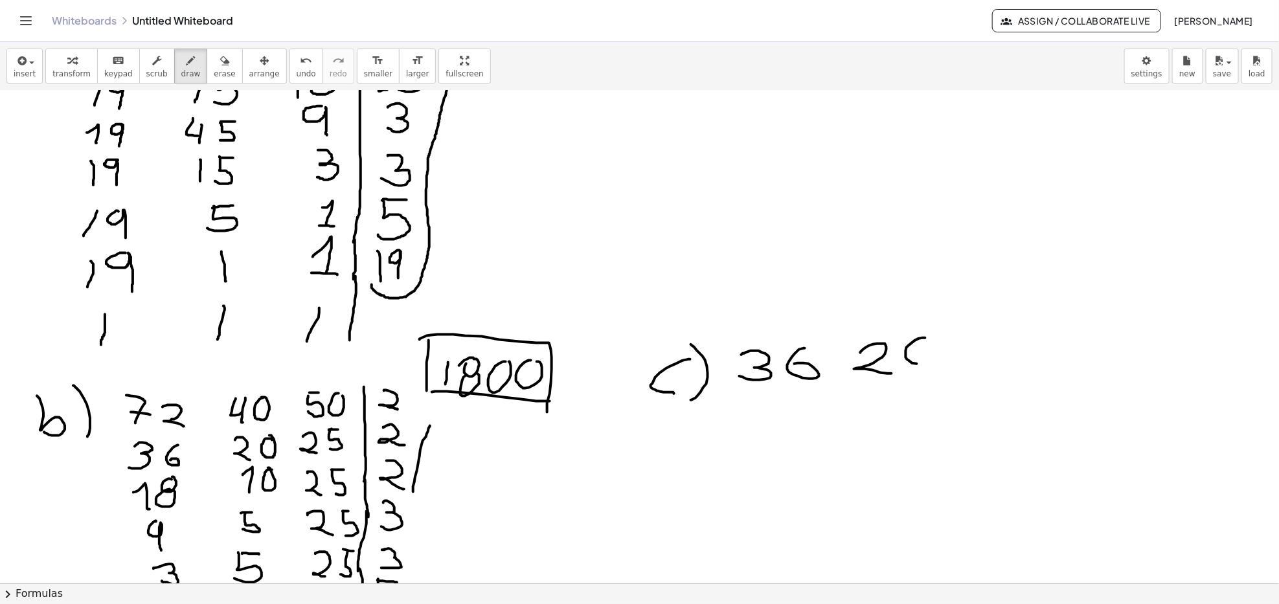
drag, startPoint x: 925, startPoint y: 338, endPoint x: 907, endPoint y: 366, distance: 33.6
drag, startPoint x: 977, startPoint y: 348, endPoint x: 987, endPoint y: 367, distance: 21.7
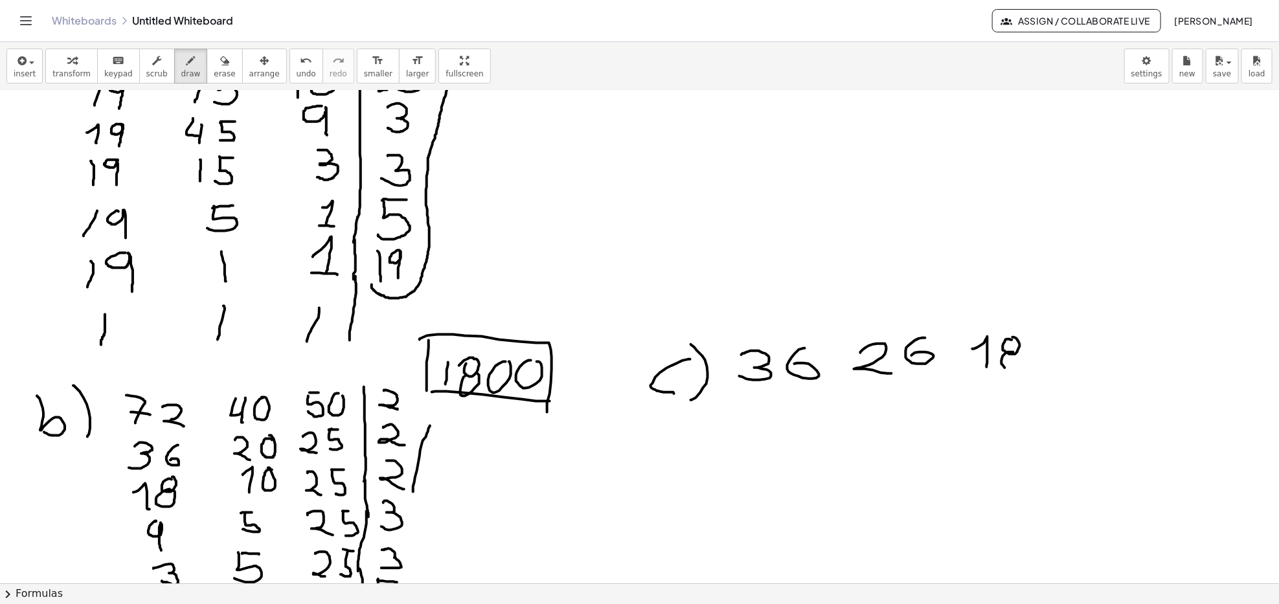
drag, startPoint x: 1002, startPoint y: 361, endPoint x: 1009, endPoint y: 355, distance: 9.2
drag, startPoint x: 1048, startPoint y: 333, endPoint x: 1047, endPoint y: 506, distance: 172.9
drag, startPoint x: 1076, startPoint y: 343, endPoint x: 1063, endPoint y: 389, distance: 47.1
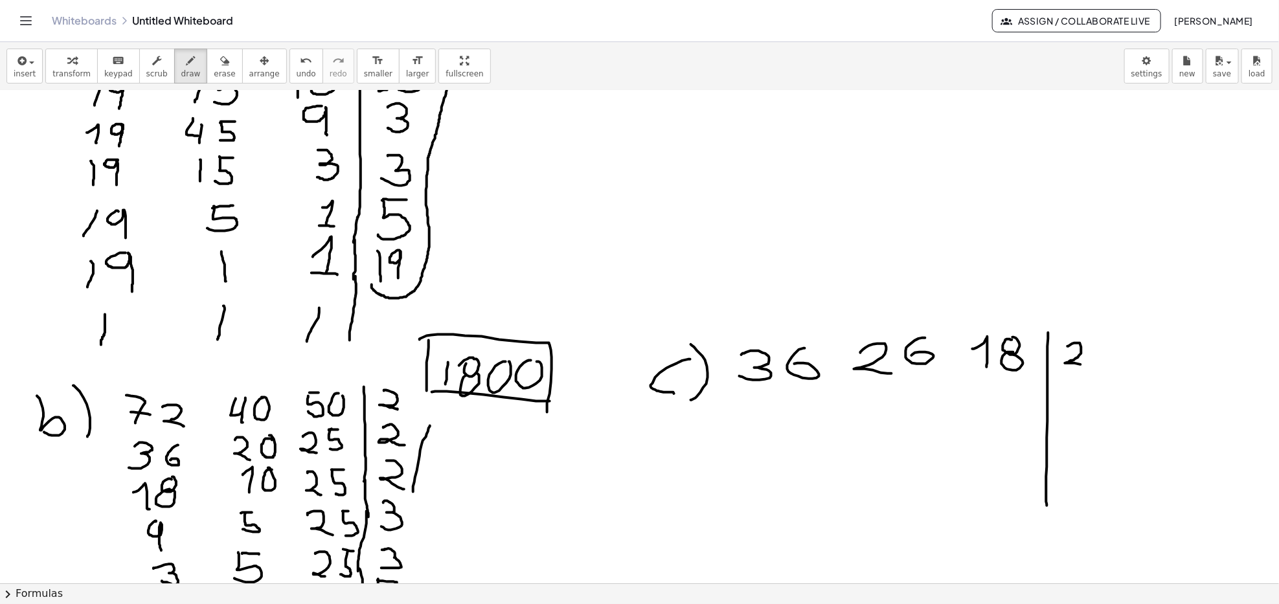
drag, startPoint x: 757, startPoint y: 404, endPoint x: 772, endPoint y: 418, distance: 20.6
drag, startPoint x: 793, startPoint y: 397, endPoint x: 799, endPoint y: 412, distance: 16.8
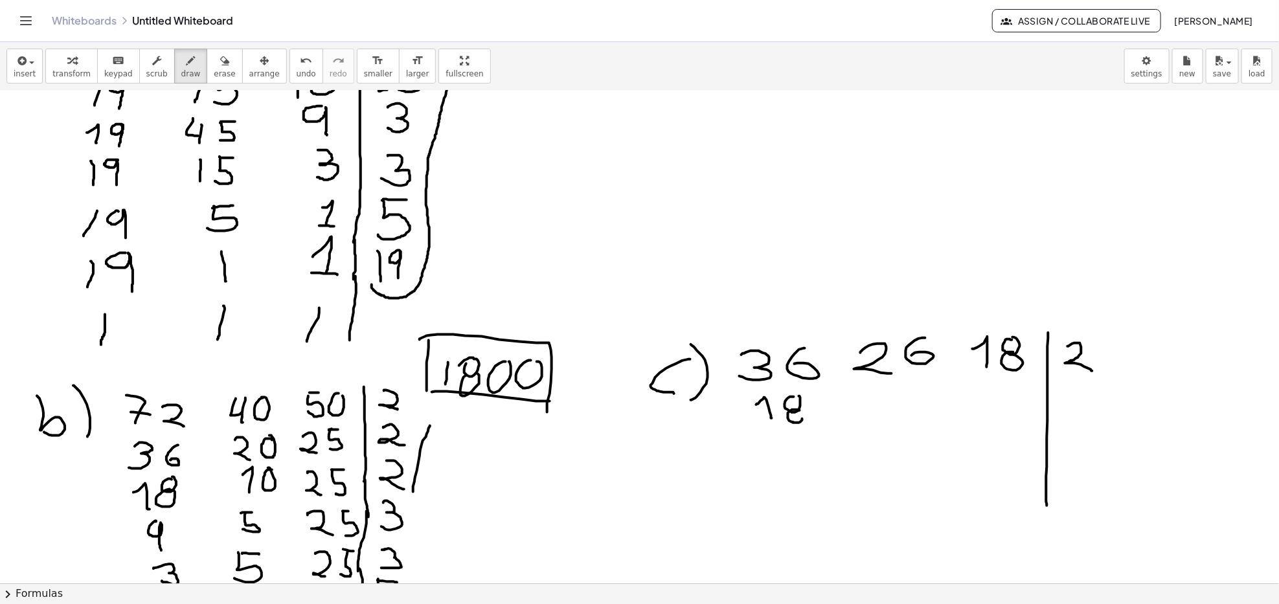
drag, startPoint x: 1007, startPoint y: 389, endPoint x: 998, endPoint y: 428, distance: 40.4
drag, startPoint x: 873, startPoint y: 390, endPoint x: 873, endPoint y: 412, distance: 21.4
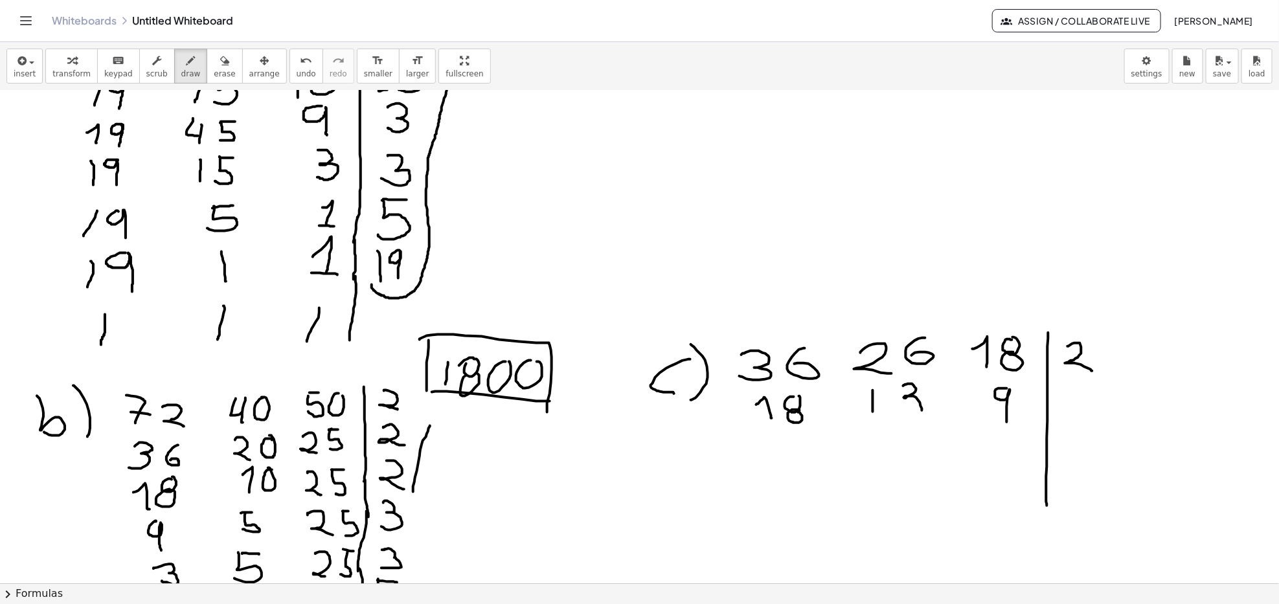
drag, startPoint x: 906, startPoint y: 385, endPoint x: 903, endPoint y: 415, distance: 30.6
drag, startPoint x: 1076, startPoint y: 387, endPoint x: 1086, endPoint y: 422, distance: 36.5
drag, startPoint x: 784, startPoint y: 436, endPoint x: 886, endPoint y: 467, distance: 106.9
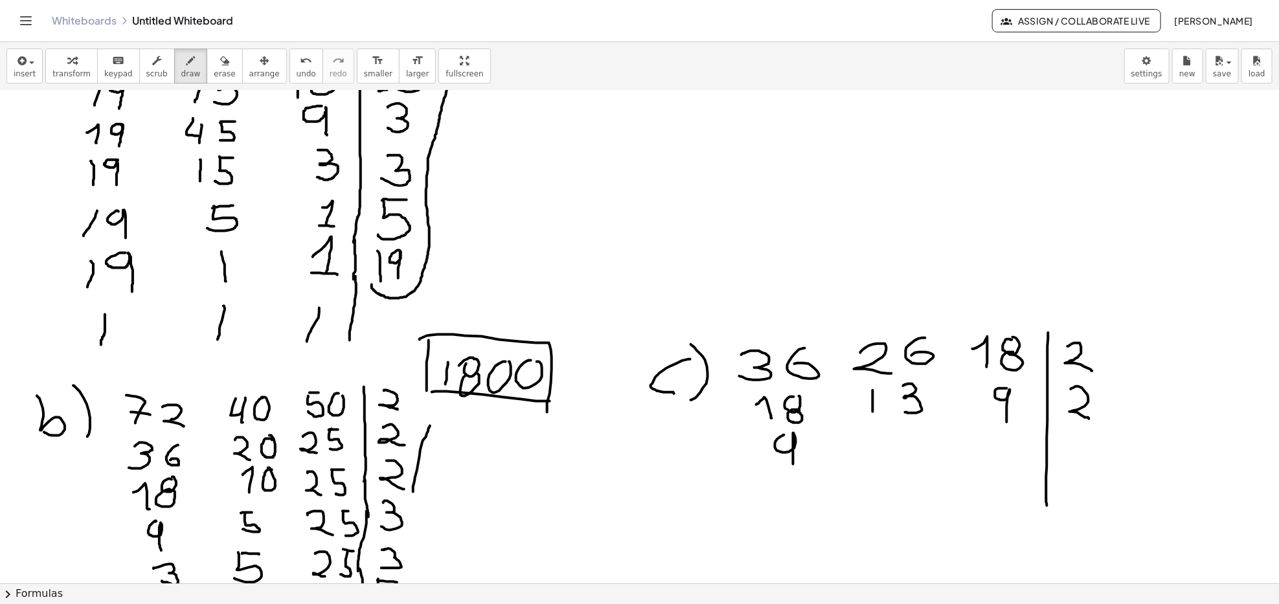
drag, startPoint x: 871, startPoint y: 445, endPoint x: 882, endPoint y: 466, distance: 23.5
drag, startPoint x: 912, startPoint y: 436, endPoint x: 938, endPoint y: 448, distance: 28.7
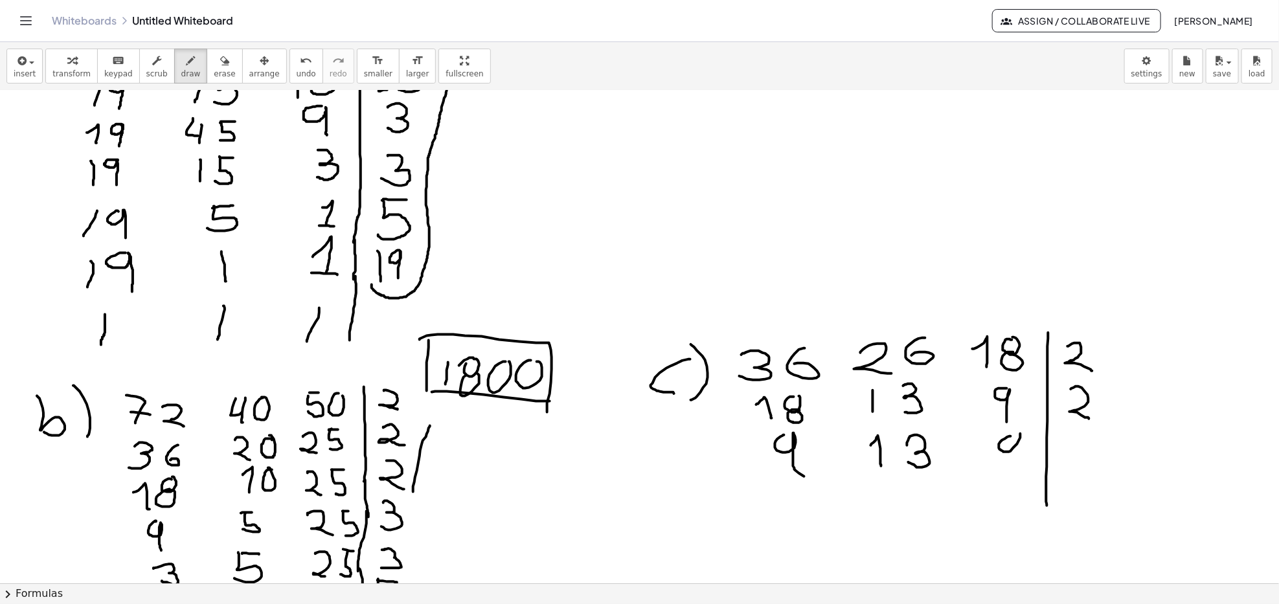
drag, startPoint x: 1011, startPoint y: 436, endPoint x: 1021, endPoint y: 468, distance: 32.8
drag, startPoint x: 1072, startPoint y: 432, endPoint x: 1059, endPoint y: 461, distance: 31.9
drag, startPoint x: 798, startPoint y: 495, endPoint x: 806, endPoint y: 505, distance: 13.0
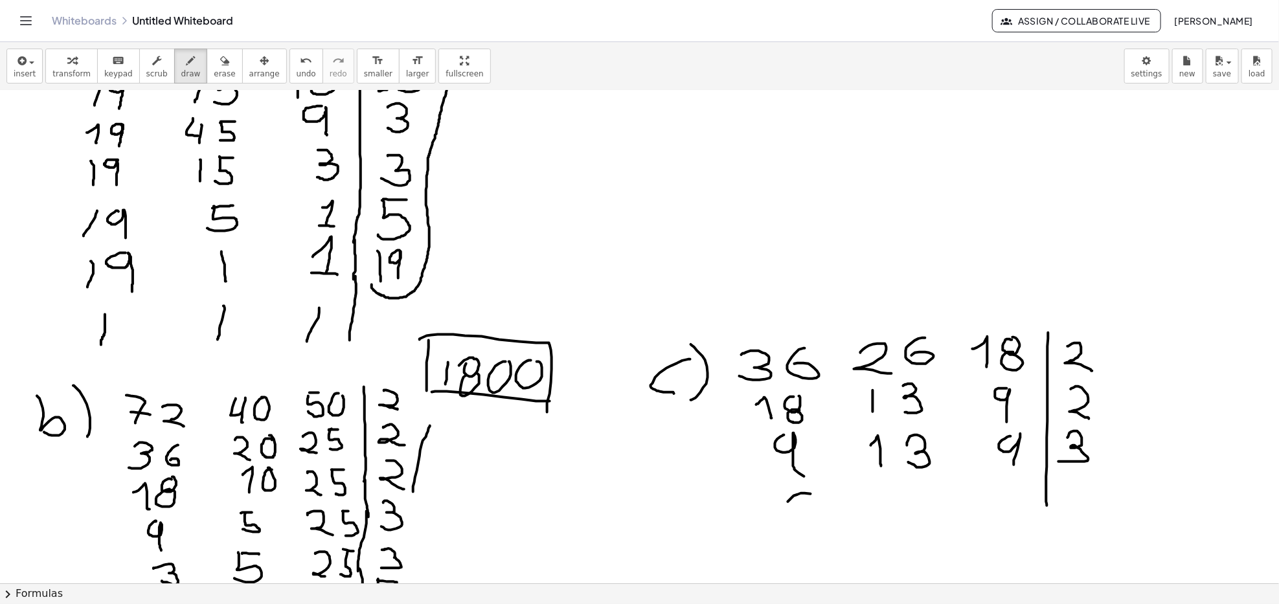
drag, startPoint x: 819, startPoint y: 529, endPoint x: 807, endPoint y: 521, distance: 14.9
drag, startPoint x: 807, startPoint y: 506, endPoint x: 782, endPoint y: 521, distance: 29.0
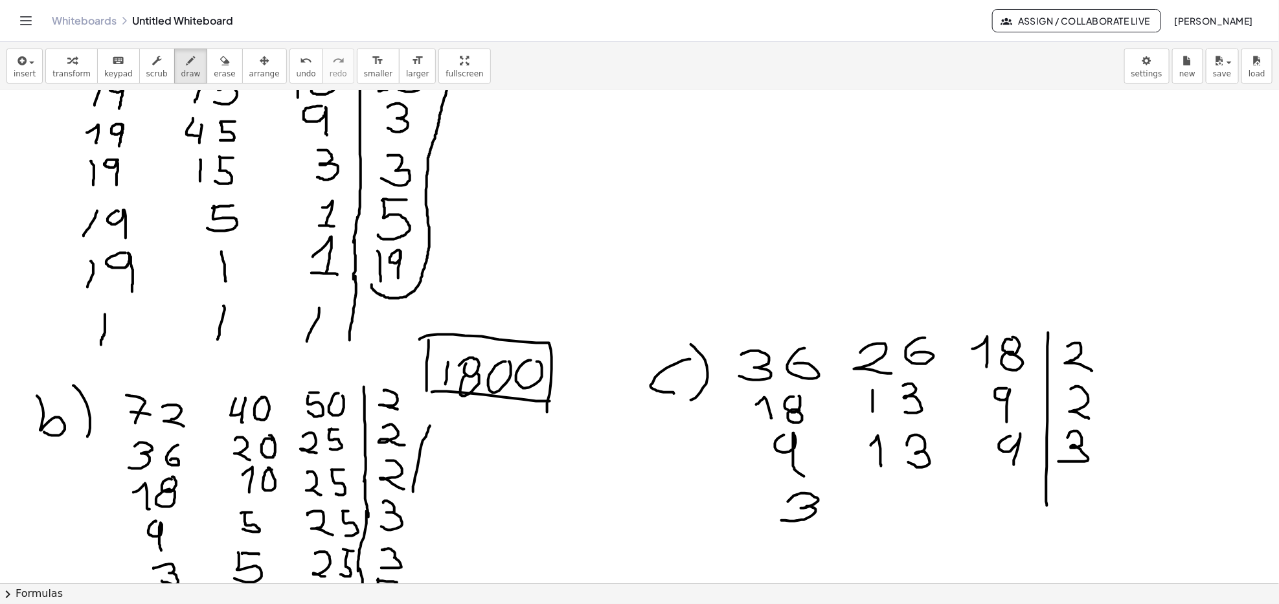
drag, startPoint x: 886, startPoint y: 495, endPoint x: 906, endPoint y: 512, distance: 25.3
drag, startPoint x: 918, startPoint y: 490, endPoint x: 922, endPoint y: 515, distance: 25.6
drag, startPoint x: 1013, startPoint y: 481, endPoint x: 998, endPoint y: 502, distance: 26.4
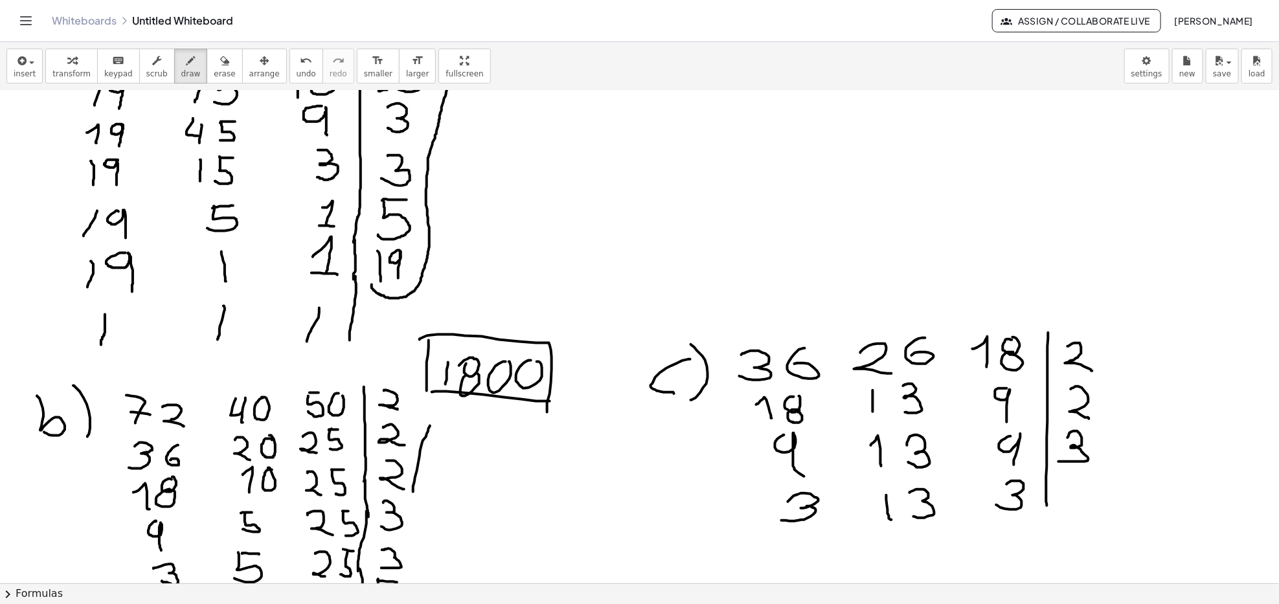
drag, startPoint x: 1071, startPoint y: 479, endPoint x: 1068, endPoint y: 504, distance: 25.5
drag, startPoint x: 794, startPoint y: 543, endPoint x: 796, endPoint y: 561, distance: 18.9
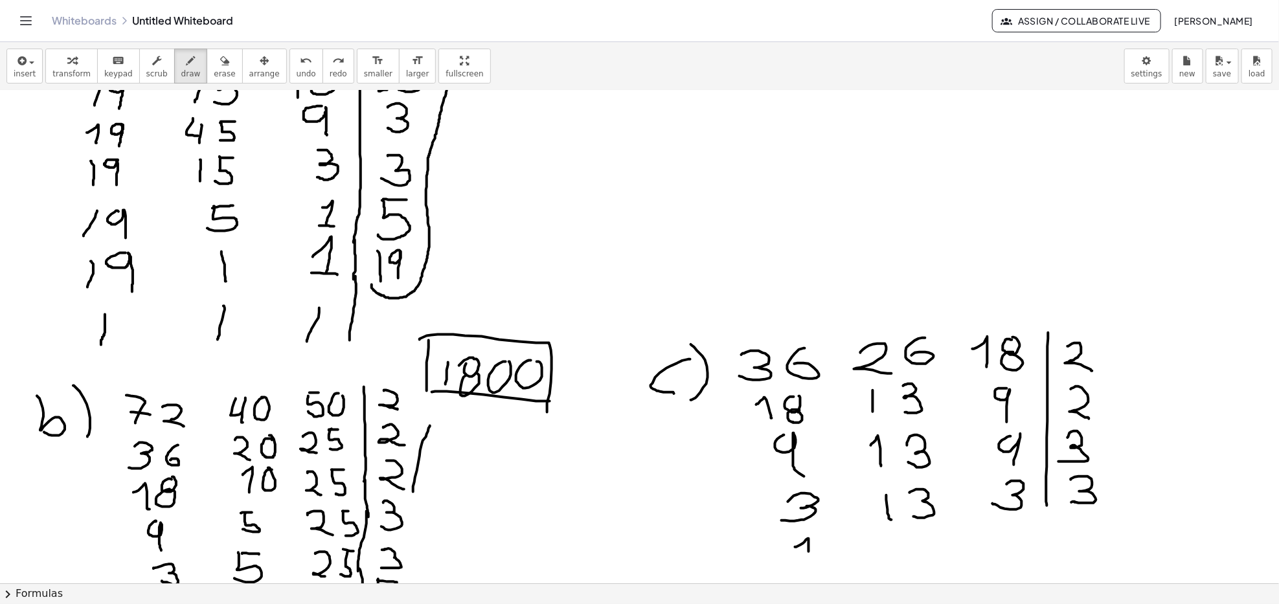
drag, startPoint x: 795, startPoint y: 547, endPoint x: 819, endPoint y: 572, distance: 34.3
drag, startPoint x: 1005, startPoint y: 533, endPoint x: 1020, endPoint y: 546, distance: 19.7
drag, startPoint x: 877, startPoint y: 550, endPoint x: 914, endPoint y: 540, distance: 38.3
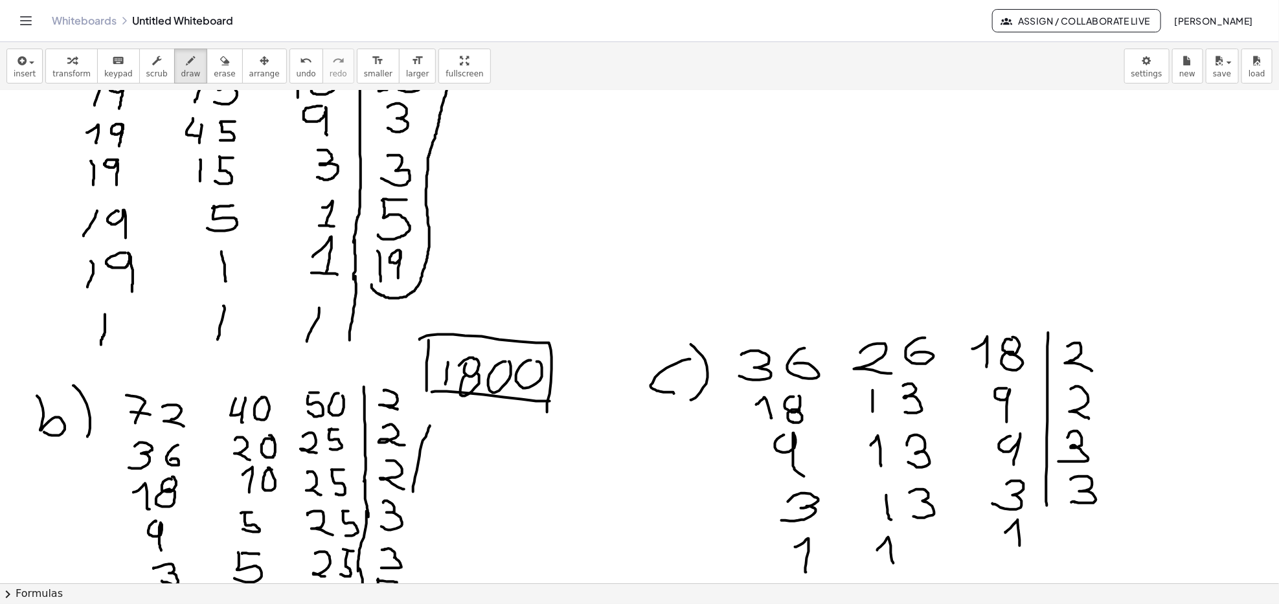
drag, startPoint x: 912, startPoint y: 535, endPoint x: 947, endPoint y: 553, distance: 39.4
drag, startPoint x: 1046, startPoint y: 505, endPoint x: 1044, endPoint y: 581, distance: 75.8
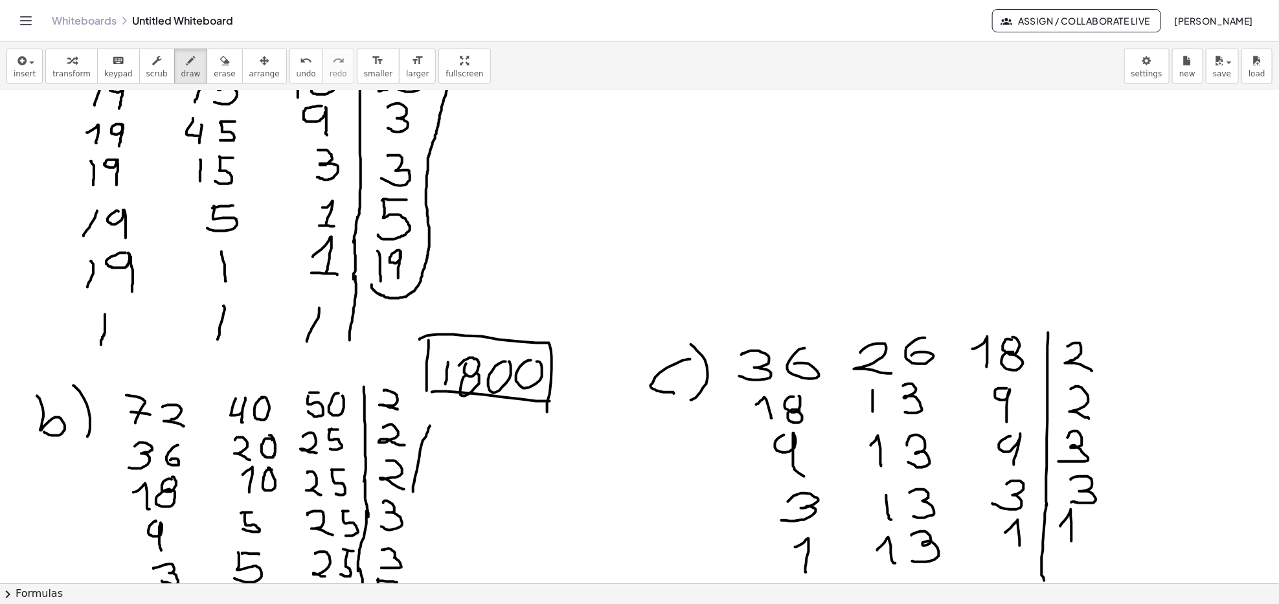
drag, startPoint x: 1061, startPoint y: 525, endPoint x: 1072, endPoint y: 540, distance: 18.5
drag, startPoint x: 1079, startPoint y: 516, endPoint x: 1081, endPoint y: 536, distance: 20.2
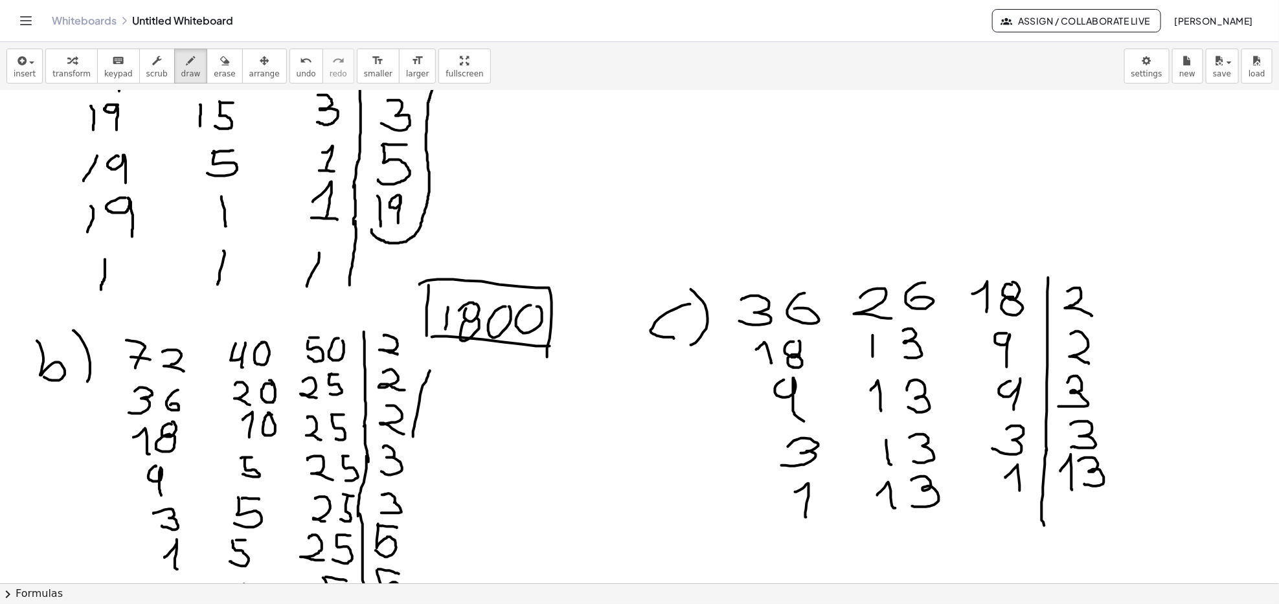
scroll to position [172, 0]
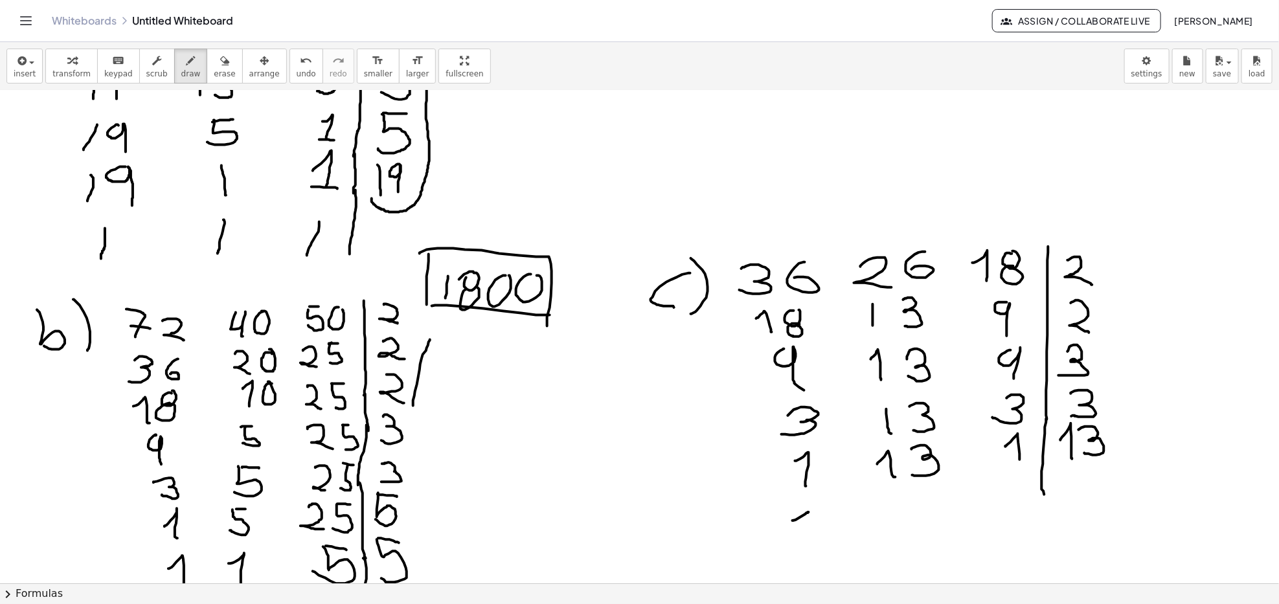
drag, startPoint x: 793, startPoint y: 521, endPoint x: 842, endPoint y: 545, distance: 55.6
drag, startPoint x: 892, startPoint y: 513, endPoint x: 912, endPoint y: 523, distance: 22.6
drag, startPoint x: 1007, startPoint y: 496, endPoint x: 1020, endPoint y: 524, distance: 31.3
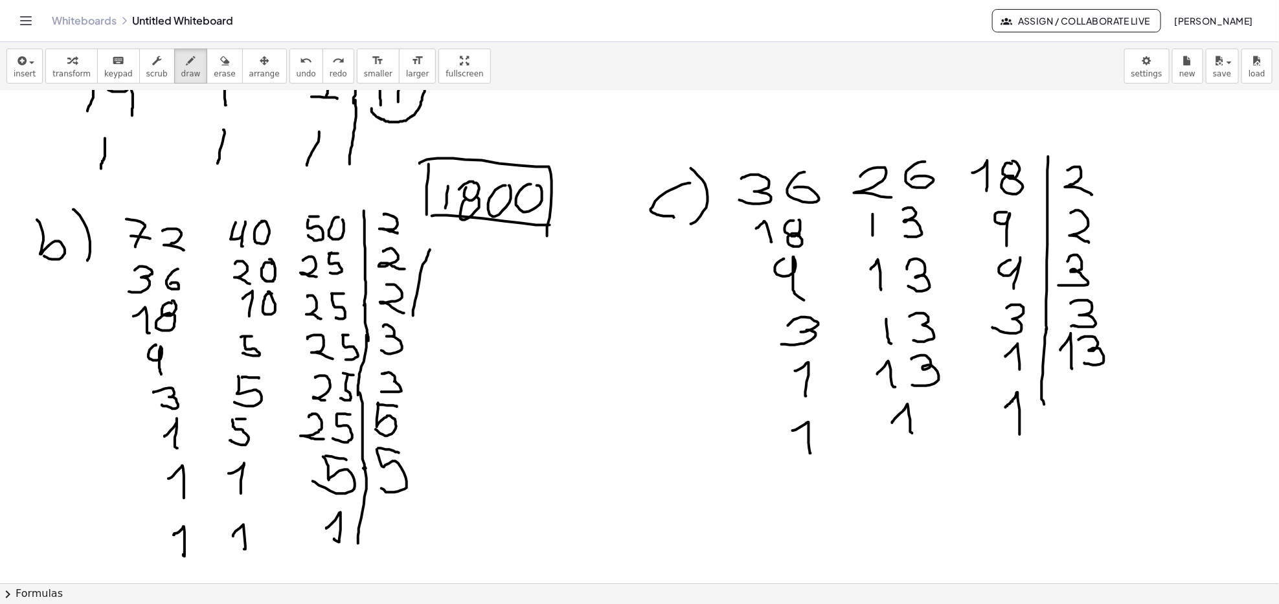
scroll to position [259, 0]
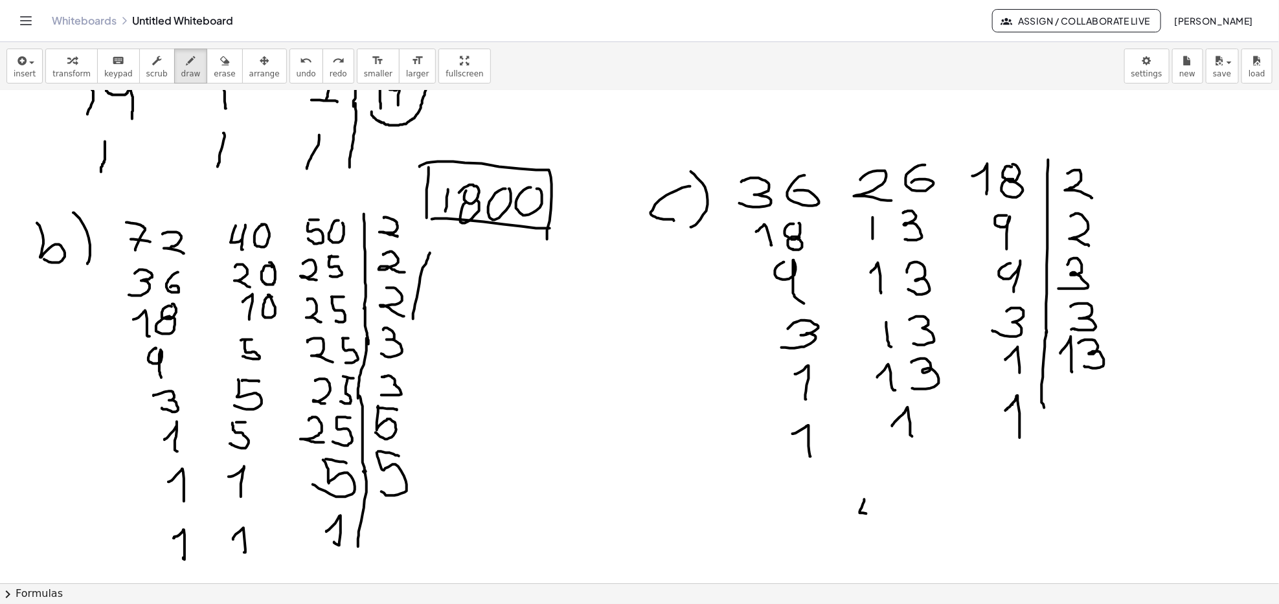
drag, startPoint x: 863, startPoint y: 504, endPoint x: 877, endPoint y: 501, distance: 14.0
click at [874, 513] on div at bounding box center [639, 571] width 1279 height 1478
drag, startPoint x: 877, startPoint y: 501, endPoint x: 872, endPoint y: 536, distance: 34.7
click at [872, 535] on div at bounding box center [639, 571] width 1279 height 1478
drag, startPoint x: 897, startPoint y: 501, endPoint x: 884, endPoint y: 535, distance: 36.1
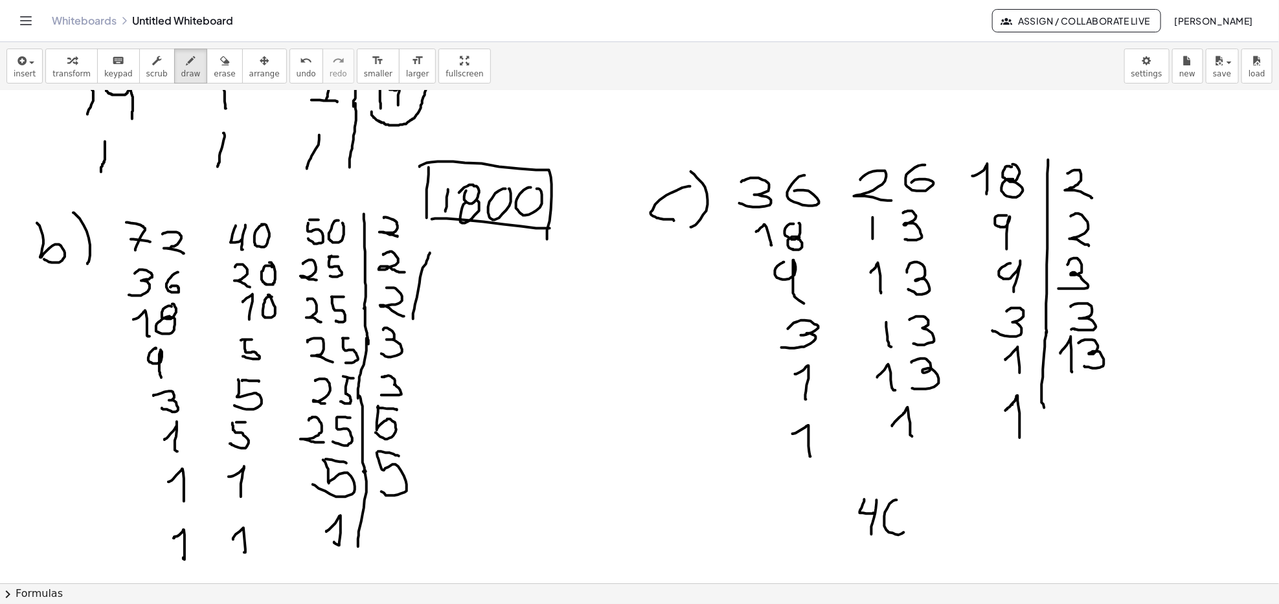
click at [884, 533] on div at bounding box center [639, 571] width 1279 height 1478
drag, startPoint x: 912, startPoint y: 506, endPoint x: 921, endPoint y: 518, distance: 14.9
click at [926, 499] on div at bounding box center [639, 571] width 1279 height 1478
drag, startPoint x: 916, startPoint y: 519, endPoint x: 923, endPoint y: 517, distance: 7.0
click at [923, 517] on div at bounding box center [639, 571] width 1279 height 1478
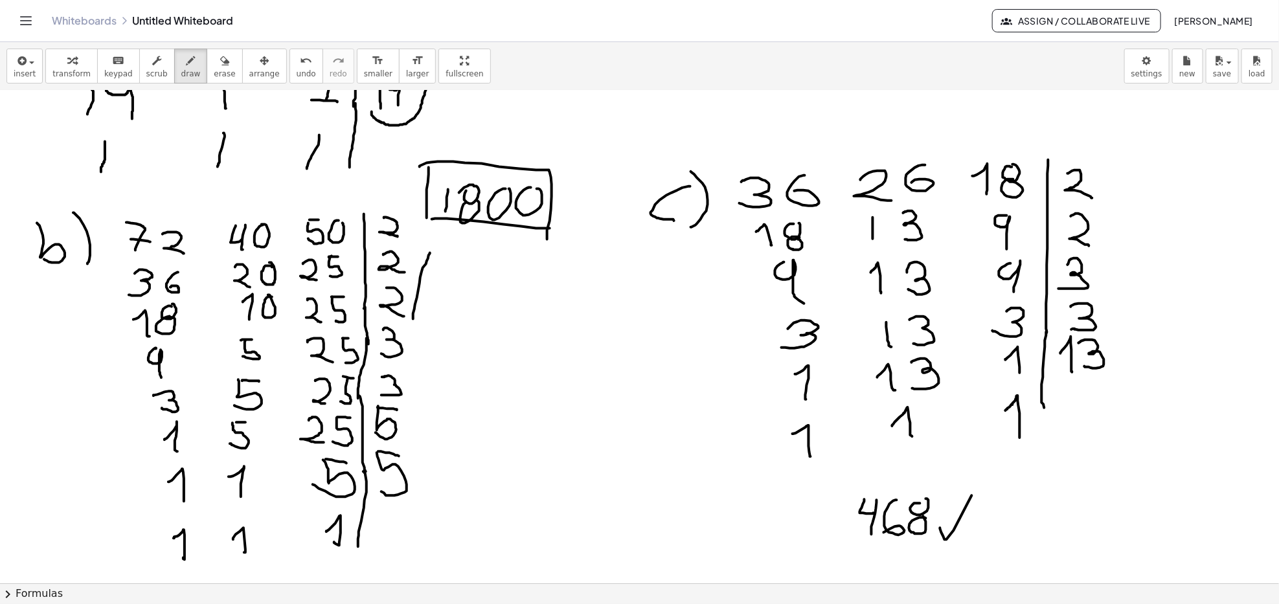
drag, startPoint x: 940, startPoint y: 529, endPoint x: 1034, endPoint y: 405, distance: 155.8
click at [1020, 421] on div at bounding box center [639, 571] width 1279 height 1478
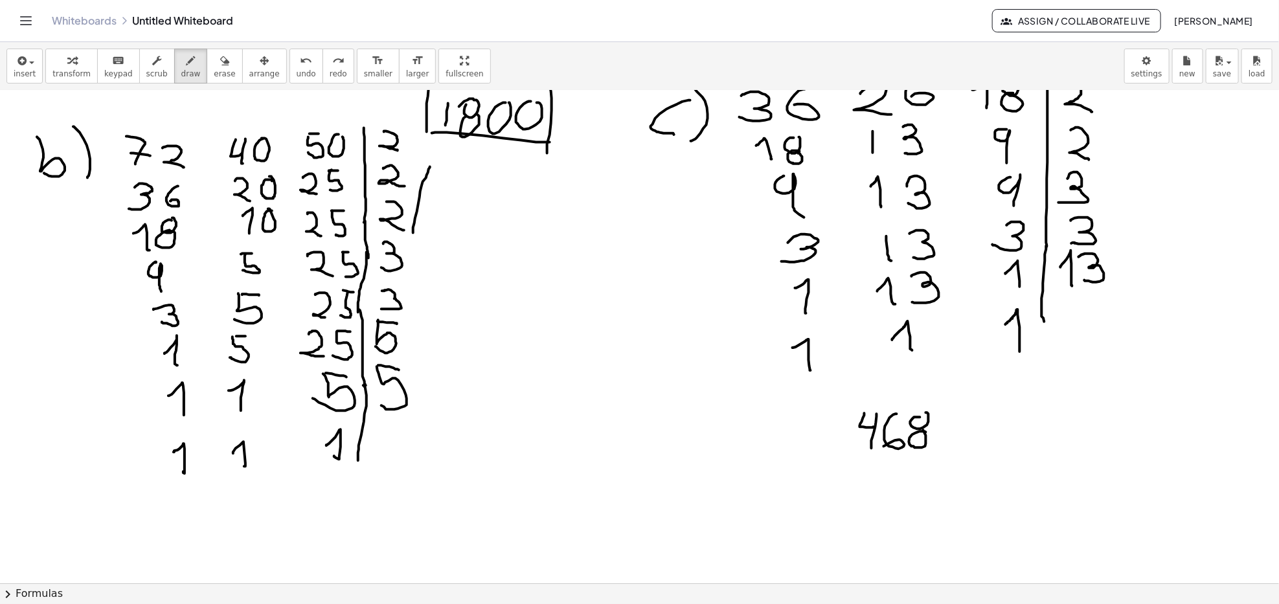
drag, startPoint x: 943, startPoint y: 438, endPoint x: 971, endPoint y: 397, distance: 49.9
click at [971, 399] on div at bounding box center [639, 485] width 1279 height 1478
drag, startPoint x: 287, startPoint y: 106, endPoint x: 274, endPoint y: 118, distance: 17.9
click at [287, 106] on div at bounding box center [639, 485] width 1279 height 1478
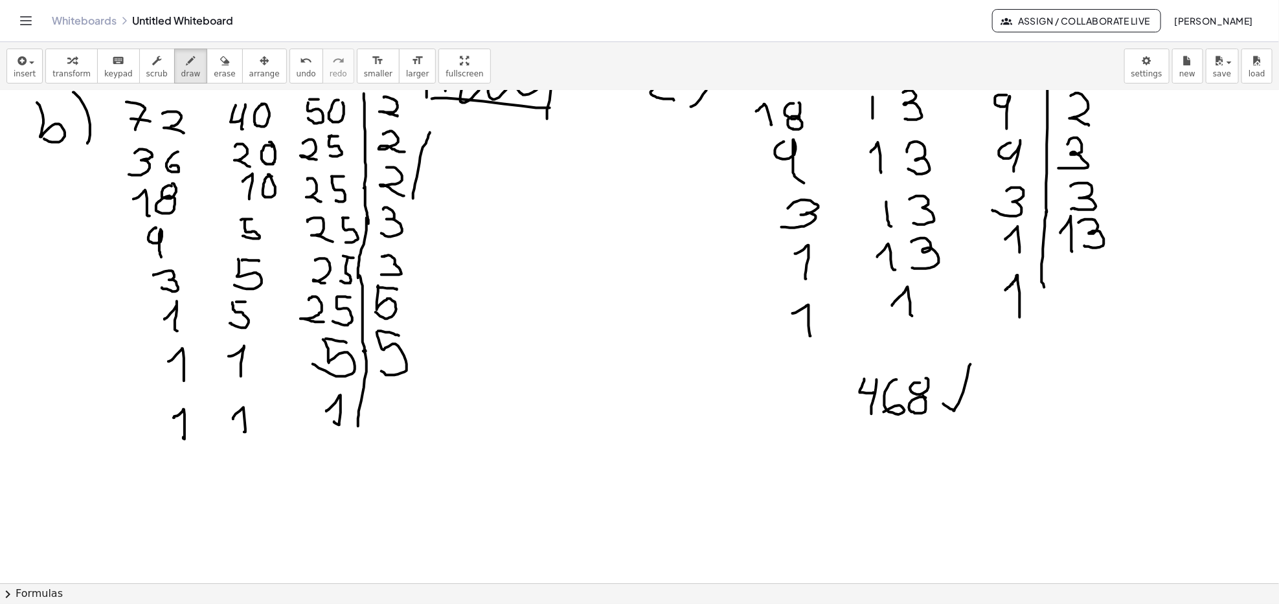
scroll to position [431, 0]
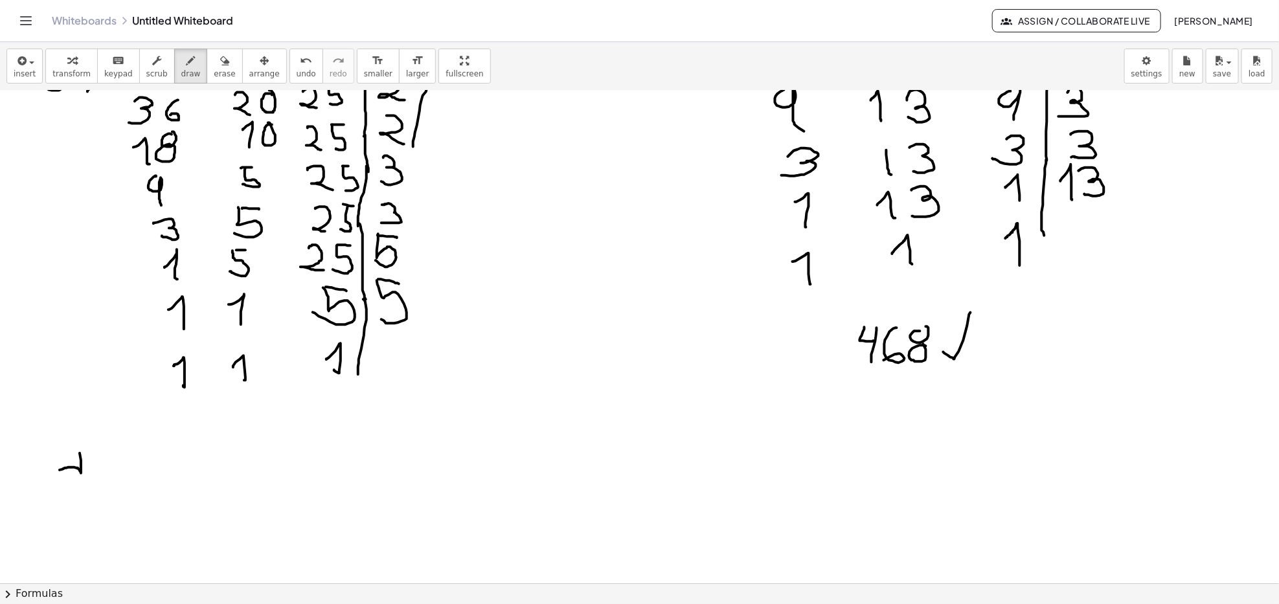
drag, startPoint x: 79, startPoint y: 453, endPoint x: 74, endPoint y: 475, distance: 22.6
click at [74, 475] on div at bounding box center [639, 398] width 1279 height 1478
drag, startPoint x: 85, startPoint y: 450, endPoint x: 82, endPoint y: 482, distance: 32.0
click at [84, 482] on div at bounding box center [639, 398] width 1279 height 1478
drag, startPoint x: 131, startPoint y: 447, endPoint x: 120, endPoint y: 470, distance: 25.2
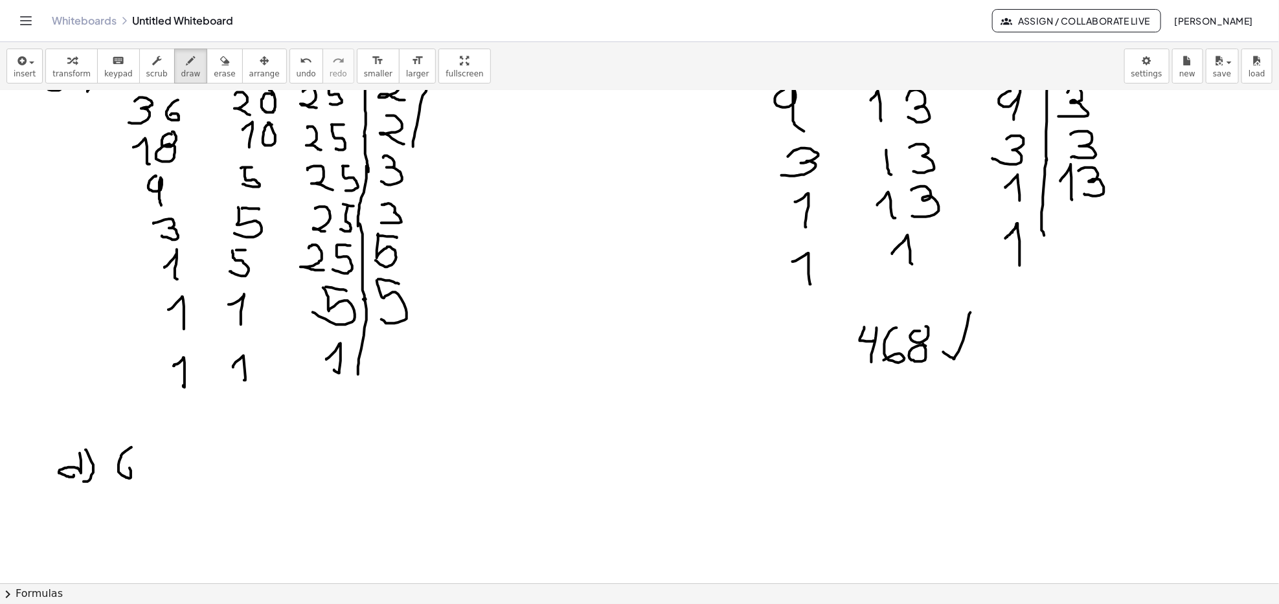
click at [119, 470] on div at bounding box center [639, 398] width 1279 height 1478
drag, startPoint x: 148, startPoint y: 449, endPoint x: 150, endPoint y: 462, distance: 13.1
click at [150, 462] on div at bounding box center [639, 398] width 1279 height 1478
drag, startPoint x: 154, startPoint y: 451, endPoint x: 150, endPoint y: 473, distance: 23.0
click at [150, 473] on div at bounding box center [639, 398] width 1279 height 1478
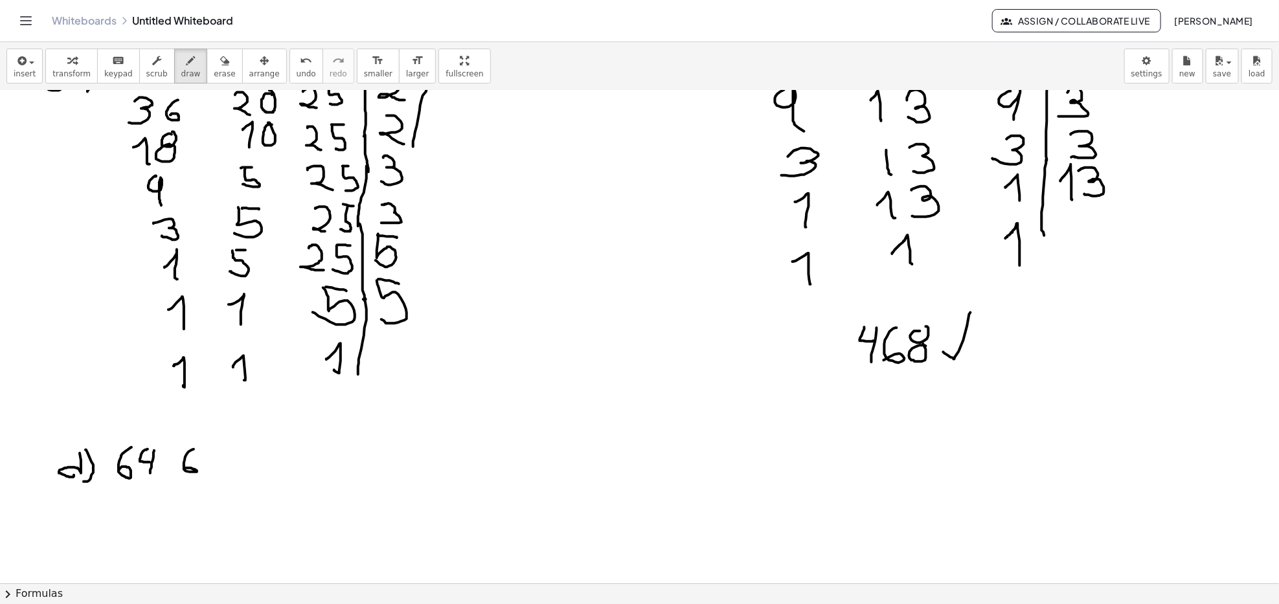
drag, startPoint x: 194, startPoint y: 449, endPoint x: 185, endPoint y: 469, distance: 21.4
click at [185, 469] on div at bounding box center [639, 398] width 1279 height 1478
drag, startPoint x: 205, startPoint y: 471, endPoint x: 201, endPoint y: 455, distance: 16.6
click at [203, 453] on div at bounding box center [639, 398] width 1279 height 1478
drag, startPoint x: 244, startPoint y: 447, endPoint x: 263, endPoint y: 450, distance: 19.0
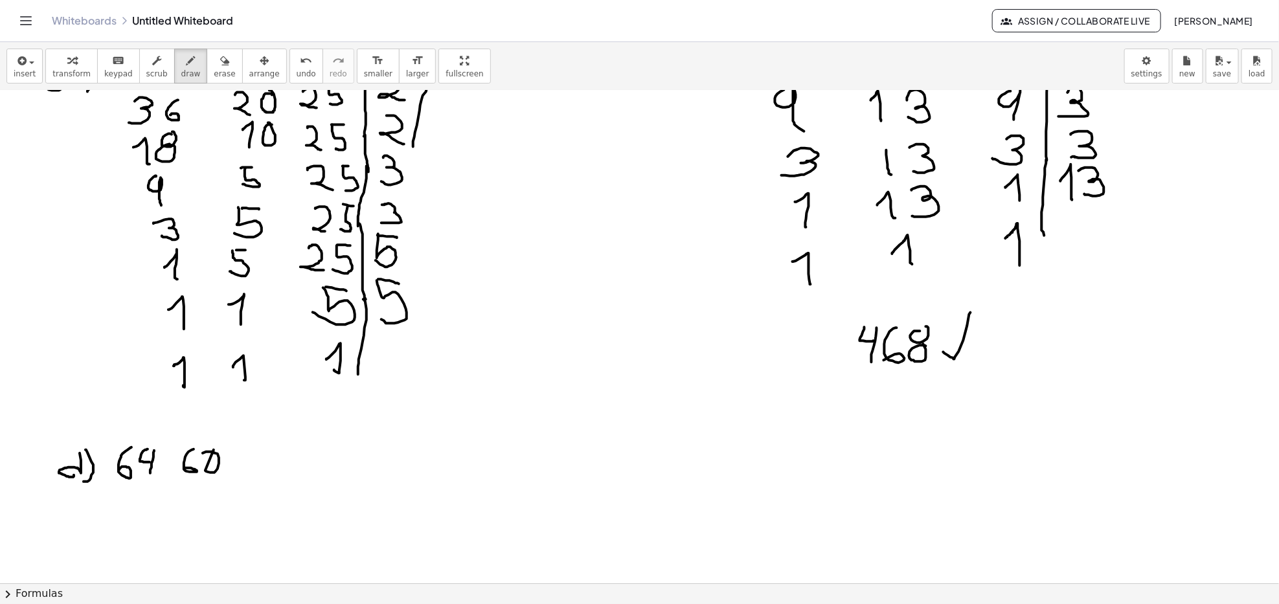
click at [263, 450] on div at bounding box center [639, 398] width 1279 height 1478
drag, startPoint x: 247, startPoint y: 449, endPoint x: 241, endPoint y: 465, distance: 16.6
click at [241, 465] on div at bounding box center [639, 398] width 1279 height 1478
drag, startPoint x: 275, startPoint y: 449, endPoint x: 293, endPoint y: 475, distance: 31.2
click at [292, 475] on div at bounding box center [639, 398] width 1279 height 1478
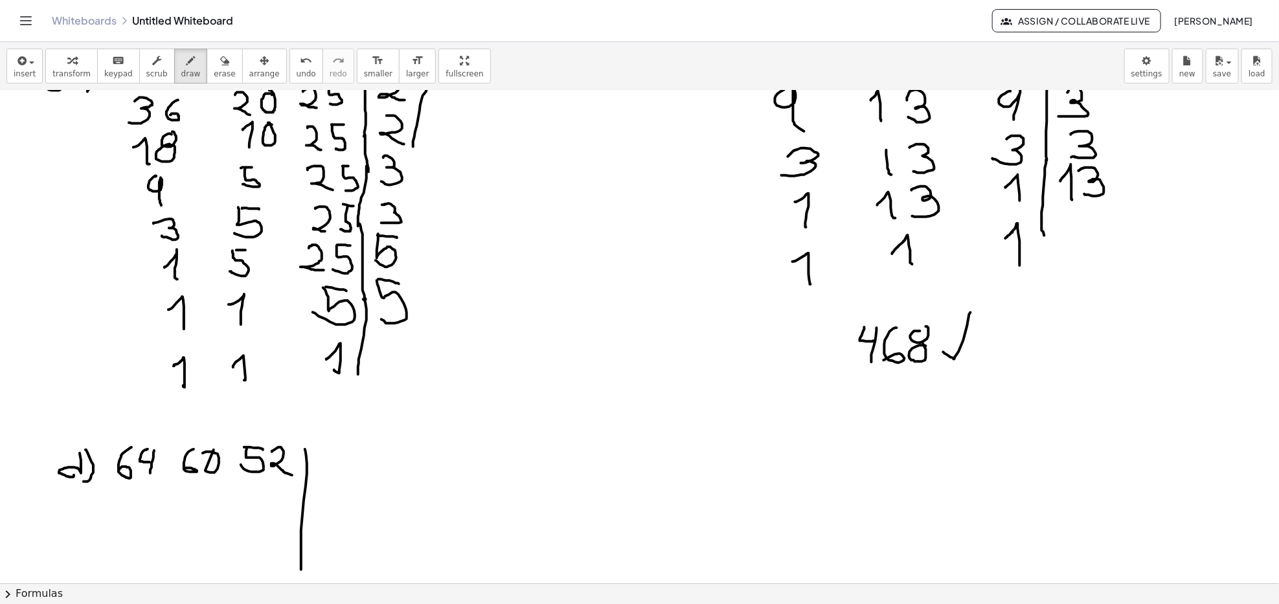
drag, startPoint x: 305, startPoint y: 449, endPoint x: 296, endPoint y: 561, distance: 111.7
click at [297, 569] on div at bounding box center [639, 398] width 1279 height 1478
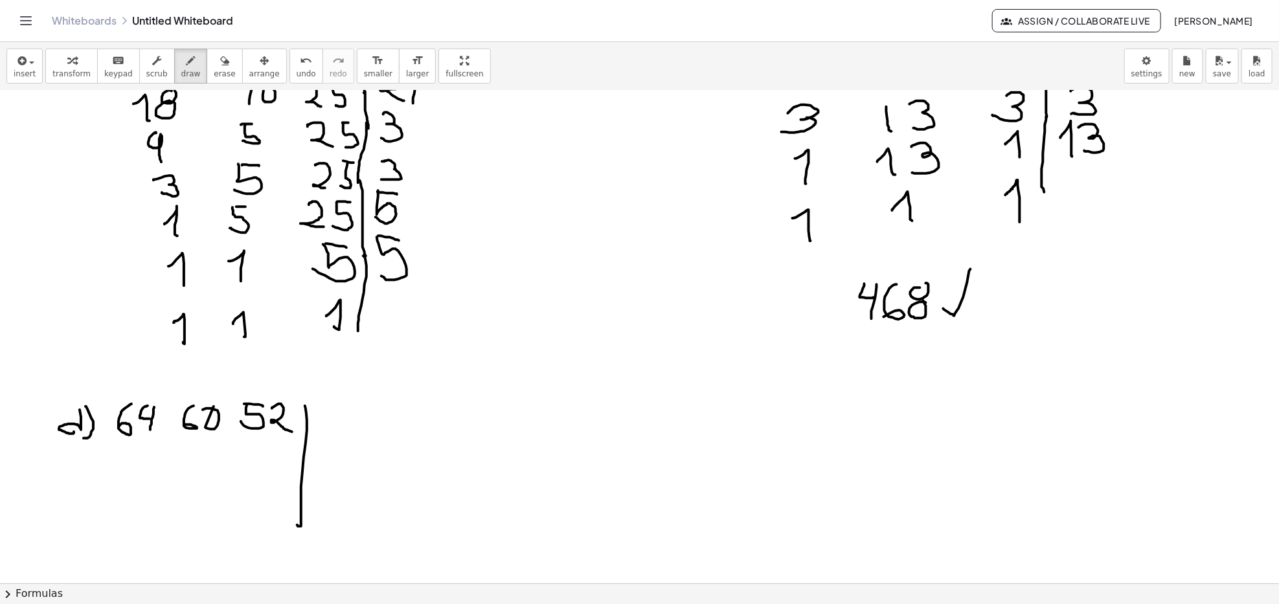
scroll to position [518, 0]
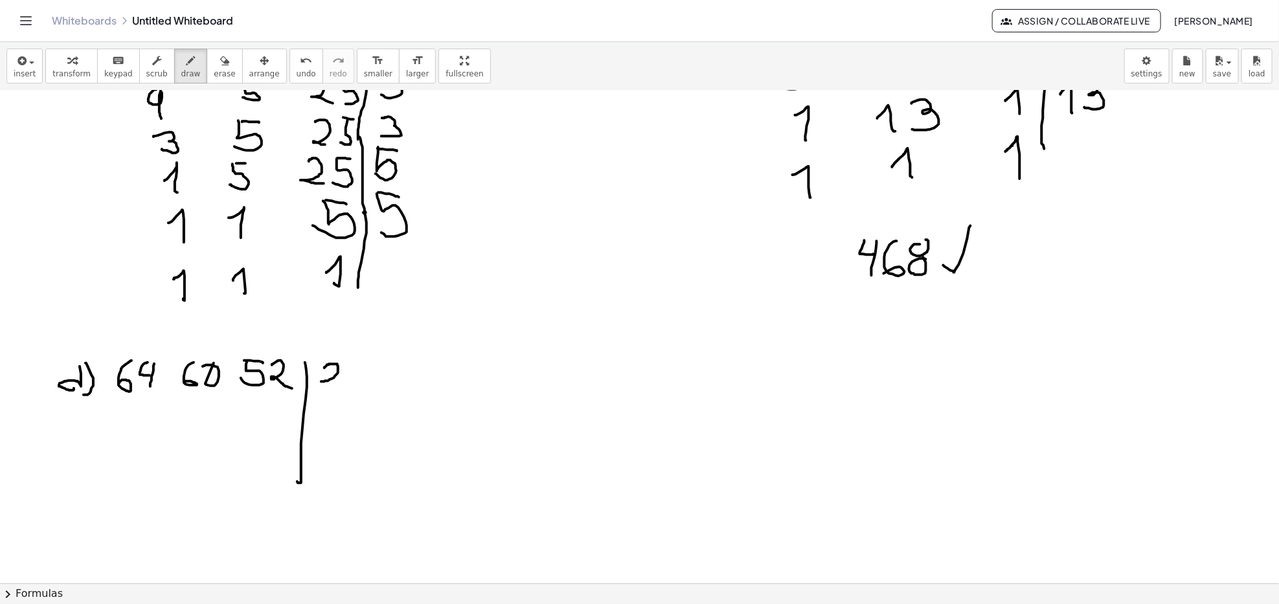
drag, startPoint x: 324, startPoint y: 368, endPoint x: 321, endPoint y: 382, distance: 14.0
click at [321, 382] on div at bounding box center [639, 312] width 1279 height 1478
drag, startPoint x: 324, startPoint y: 366, endPoint x: 328, endPoint y: 361, distance: 7.0
click at [328, 361] on div at bounding box center [639, 312] width 1279 height 1478
drag, startPoint x: 318, startPoint y: 365, endPoint x: 344, endPoint y: 384, distance: 32.9
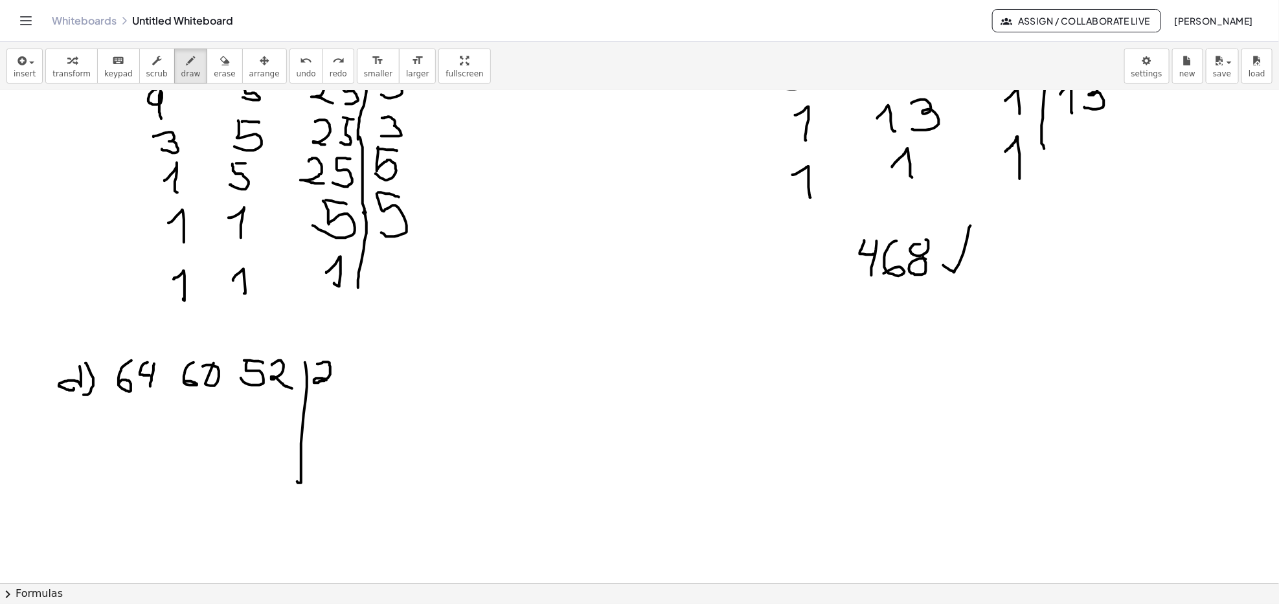
click at [343, 384] on div at bounding box center [639, 312] width 1279 height 1478
drag, startPoint x: 328, startPoint y: 365, endPoint x: 92, endPoint y: 412, distance: 241.0
click at [352, 387] on div at bounding box center [639, 312] width 1279 height 1478
drag, startPoint x: 185, startPoint y: 407, endPoint x: 183, endPoint y: 423, distance: 16.2
click at [183, 423] on div at bounding box center [639, 312] width 1279 height 1478
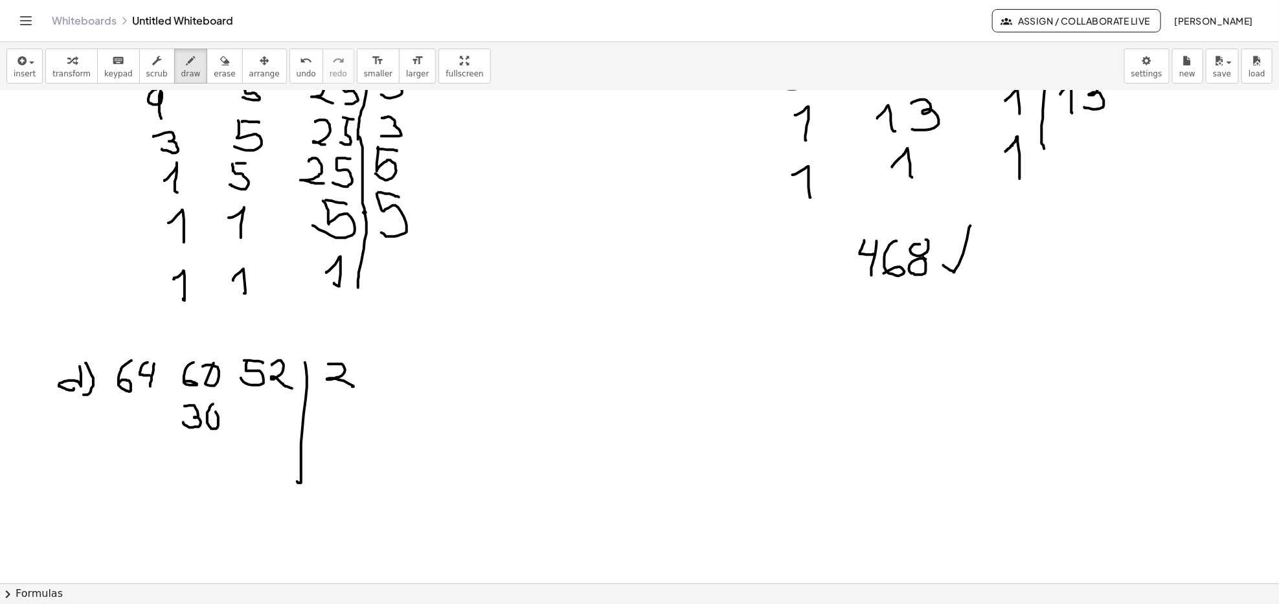
drag, startPoint x: 213, startPoint y: 405, endPoint x: 203, endPoint y: 409, distance: 10.7
click at [209, 408] on div at bounding box center [639, 312] width 1279 height 1478
drag, startPoint x: 247, startPoint y: 407, endPoint x: 278, endPoint y: 422, distance: 33.6
click at [272, 427] on div at bounding box center [639, 312] width 1279 height 1478
drag, startPoint x: 278, startPoint y: 403, endPoint x: 268, endPoint y: 420, distance: 20.3
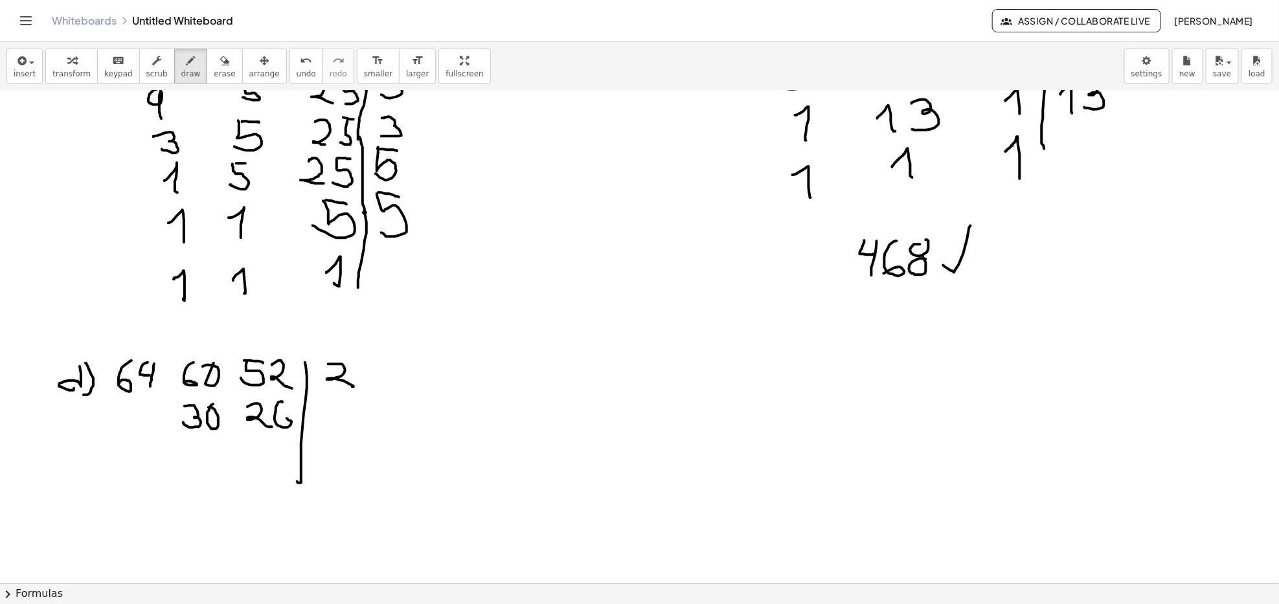
click at [277, 418] on div at bounding box center [639, 312] width 1279 height 1478
drag, startPoint x: 120, startPoint y: 409, endPoint x: 118, endPoint y: 422, distance: 12.5
click at [118, 422] on div at bounding box center [639, 312] width 1279 height 1478
drag, startPoint x: 148, startPoint y: 408, endPoint x: 172, endPoint y: 431, distance: 33.5
click at [159, 429] on div at bounding box center [639, 312] width 1279 height 1478
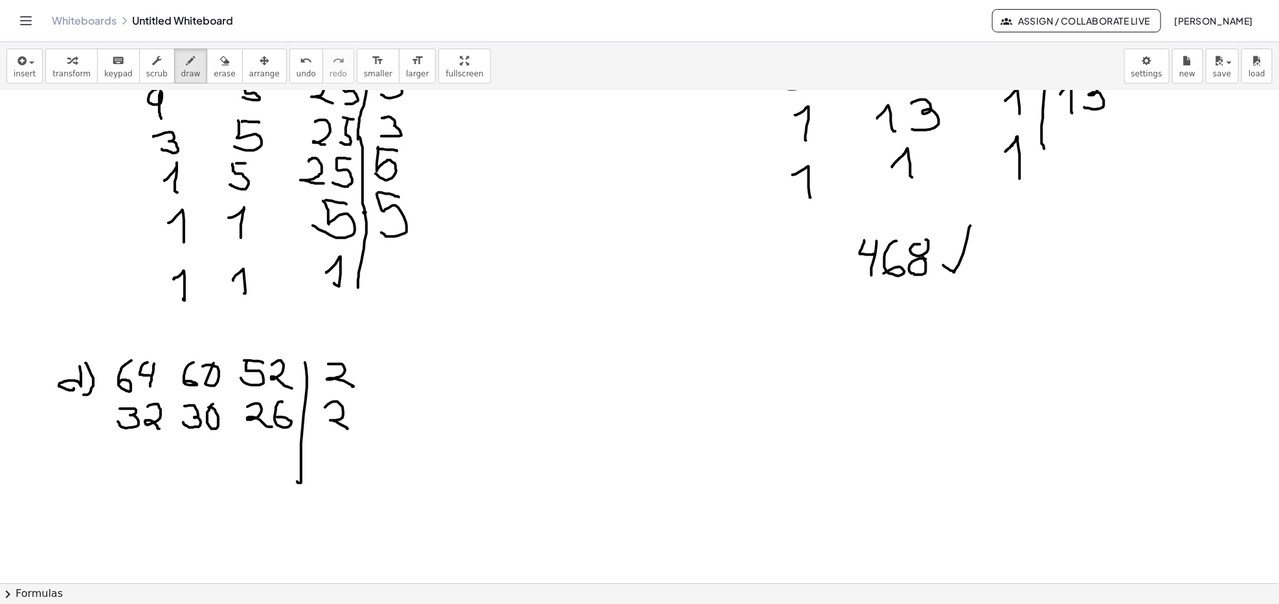
drag, startPoint x: 328, startPoint y: 405, endPoint x: 347, endPoint y: 429, distance: 31.0
click at [347, 429] on div at bounding box center [639, 312] width 1279 height 1478
drag, startPoint x: 255, startPoint y: 446, endPoint x: 266, endPoint y: 462, distance: 19.0
click at [266, 462] on div at bounding box center [639, 312] width 1279 height 1478
drag, startPoint x: 278, startPoint y: 442, endPoint x: 251, endPoint y: 459, distance: 31.8
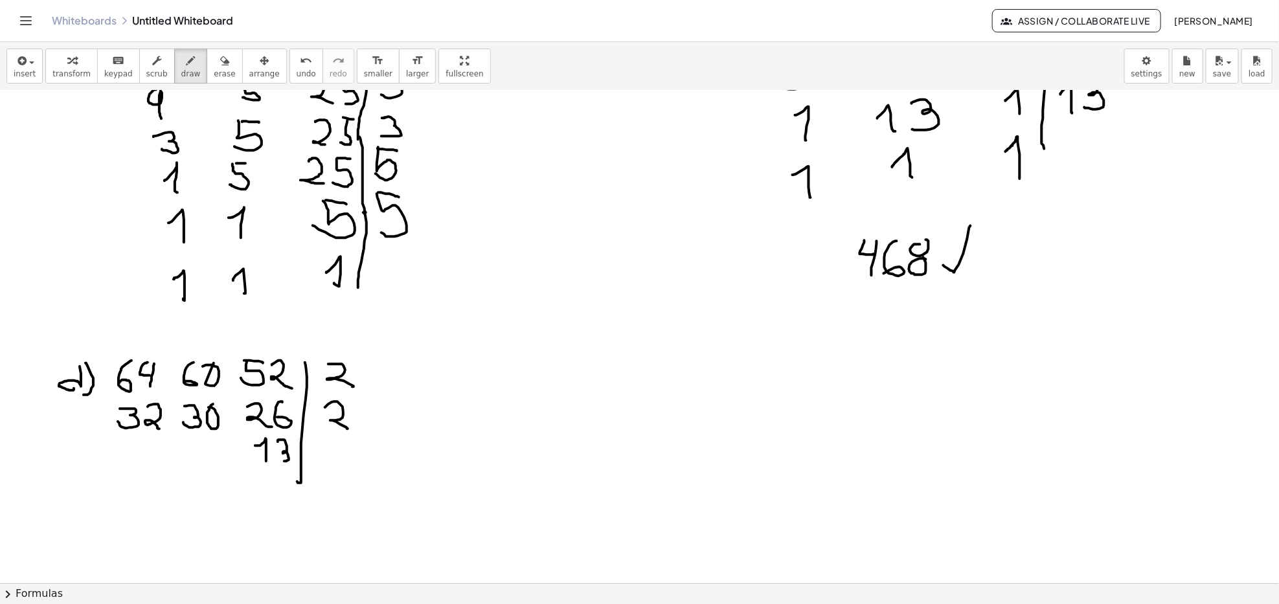
click at [276, 460] on div at bounding box center [639, 312] width 1279 height 1478
drag, startPoint x: 189, startPoint y: 453, endPoint x: 204, endPoint y: 449, distance: 15.2
click at [196, 469] on div at bounding box center [639, 312] width 1279 height 1478
drag, startPoint x: 205, startPoint y: 444, endPoint x: 215, endPoint y: 446, distance: 10.7
click at [215, 446] on div at bounding box center [639, 312] width 1279 height 1478
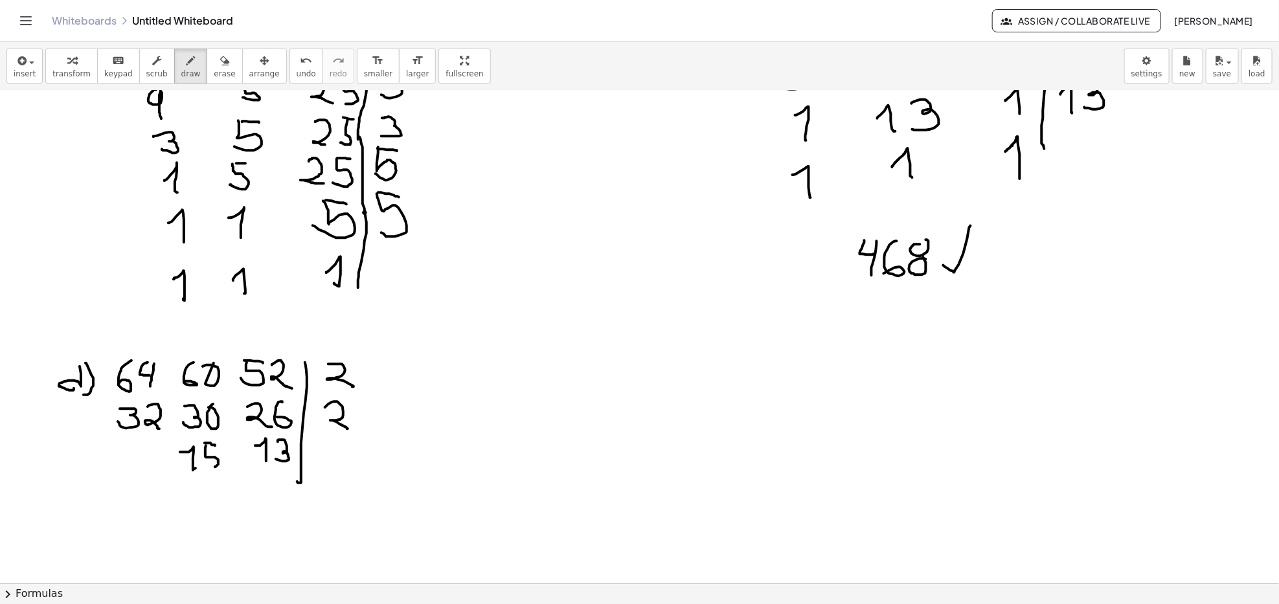
drag, startPoint x: 206, startPoint y: 446, endPoint x: 207, endPoint y: 465, distance: 18.8
click at [207, 466] on div at bounding box center [639, 312] width 1279 height 1478
drag, startPoint x: 120, startPoint y: 457, endPoint x: 125, endPoint y: 473, distance: 16.8
click at [125, 473] on div at bounding box center [639, 312] width 1279 height 1478
drag, startPoint x: 118, startPoint y: 473, endPoint x: 136, endPoint y: 473, distance: 18.1
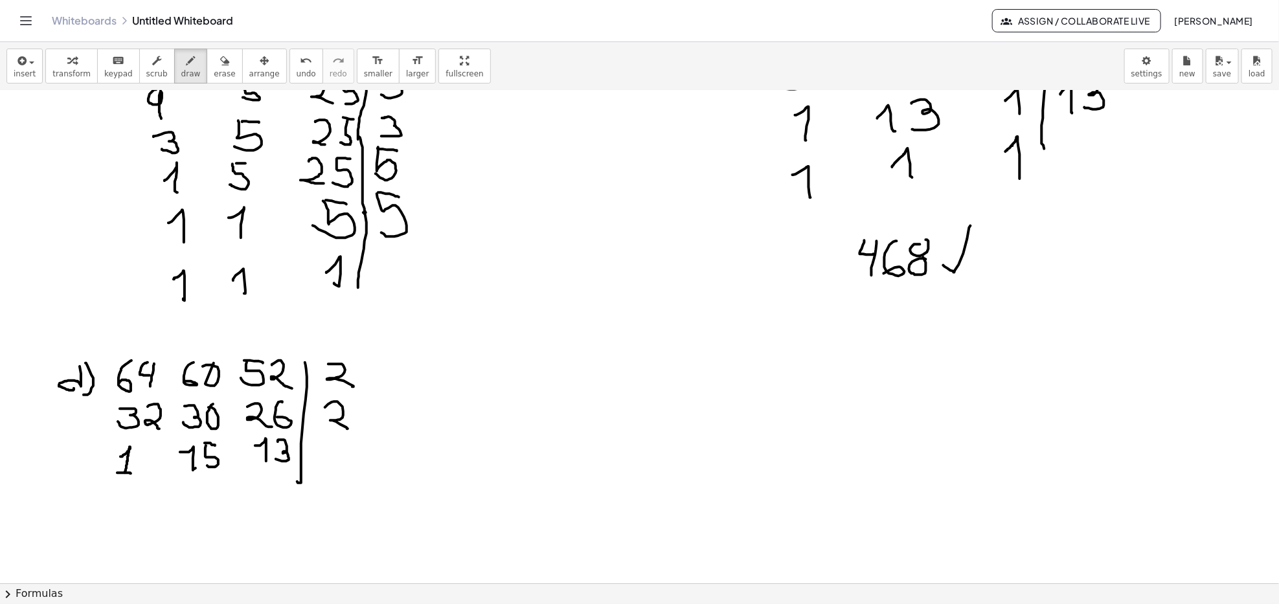
click at [132, 474] on div at bounding box center [639, 312] width 1279 height 1478
drag, startPoint x: 146, startPoint y: 444, endPoint x: 144, endPoint y: 464, distance: 20.2
click at [146, 461] on div at bounding box center [639, 312] width 1279 height 1478
drag, startPoint x: 337, startPoint y: 441, endPoint x: 339, endPoint y: 471, distance: 29.9
click at [348, 462] on div at bounding box center [639, 312] width 1279 height 1478
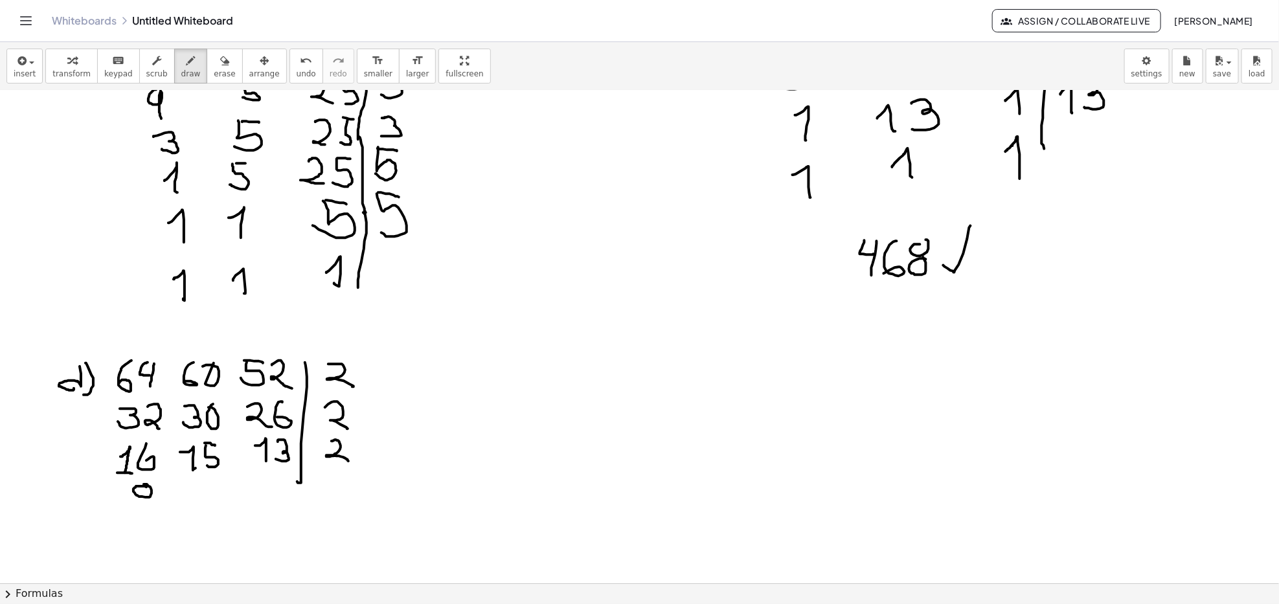
drag, startPoint x: 146, startPoint y: 488, endPoint x: 139, endPoint y: 495, distance: 10.5
click at [140, 485] on div at bounding box center [639, 312] width 1279 height 1478
click at [146, 499] on div at bounding box center [639, 312] width 1279 height 1478
drag, startPoint x: 180, startPoint y: 490, endPoint x: 190, endPoint y: 501, distance: 14.7
click at [190, 501] on div at bounding box center [639, 312] width 1279 height 1478
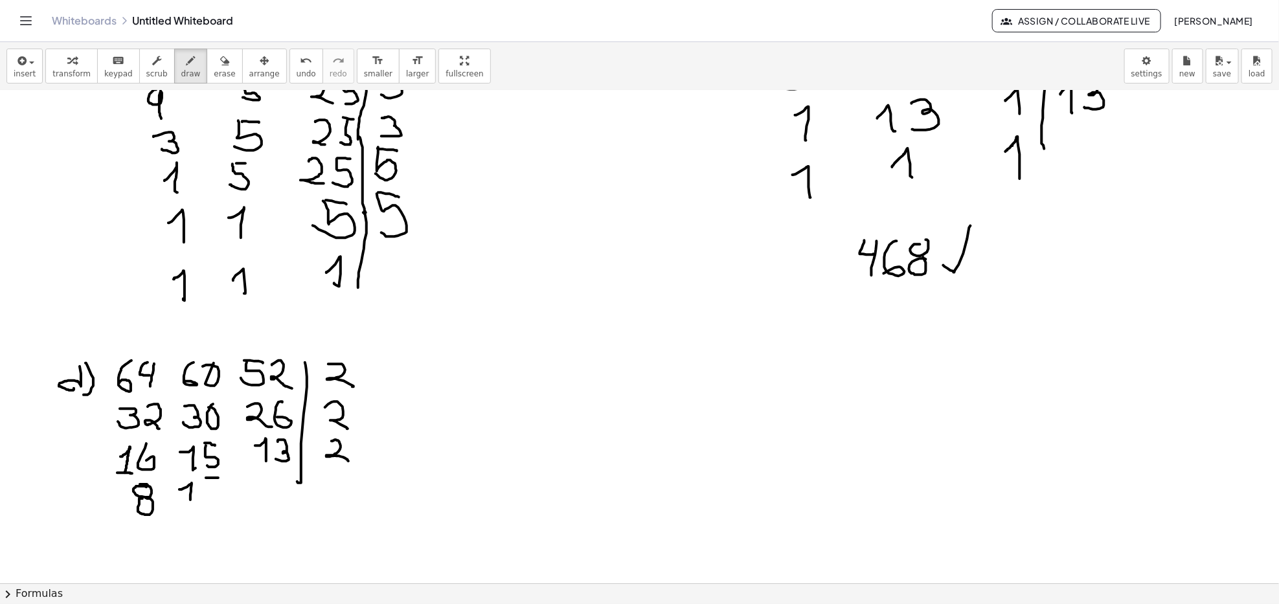
drag, startPoint x: 206, startPoint y: 479, endPoint x: 219, endPoint y: 479, distance: 13.0
click at [219, 479] on div at bounding box center [639, 312] width 1279 height 1478
drag, startPoint x: 203, startPoint y: 490, endPoint x: 201, endPoint y: 502, distance: 12.5
click at [204, 504] on div at bounding box center [639, 312] width 1279 height 1478
click at [271, 477] on div at bounding box center [639, 312] width 1279 height 1478
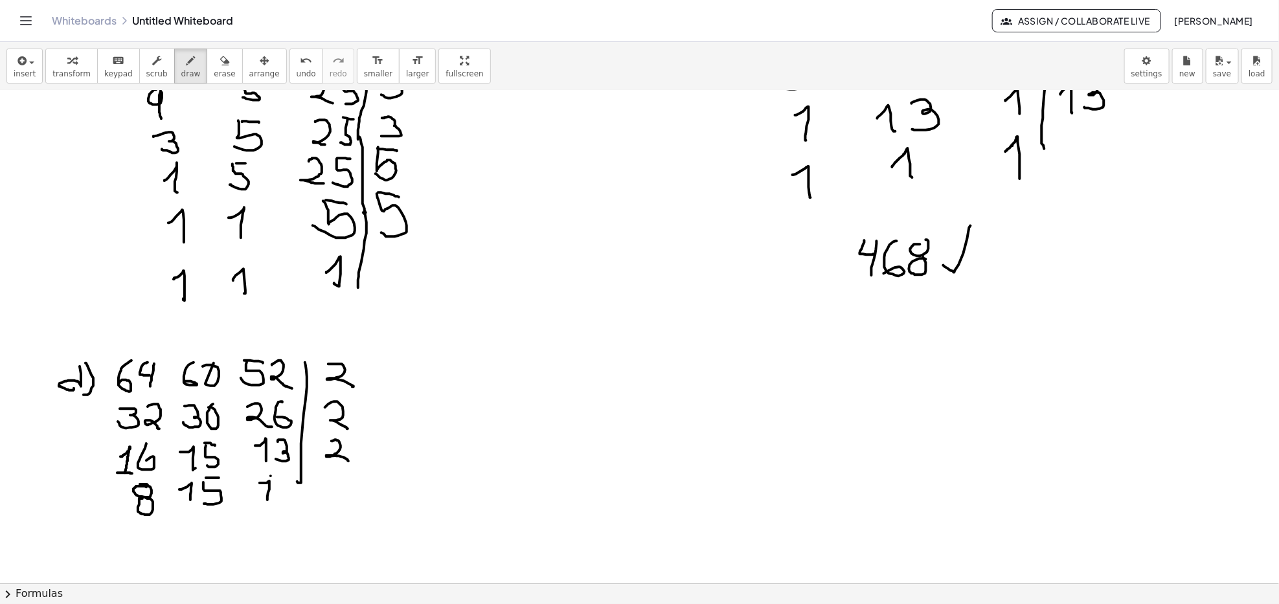
drag, startPoint x: 260, startPoint y: 483, endPoint x: 267, endPoint y: 501, distance: 19.1
click at [267, 501] on div at bounding box center [639, 312] width 1279 height 1478
drag, startPoint x: 280, startPoint y: 484, endPoint x: 275, endPoint y: 498, distance: 15.2
click at [276, 498] on div at bounding box center [639, 312] width 1279 height 1478
drag, startPoint x: 299, startPoint y: 479, endPoint x: 293, endPoint y: 565, distance: 86.4
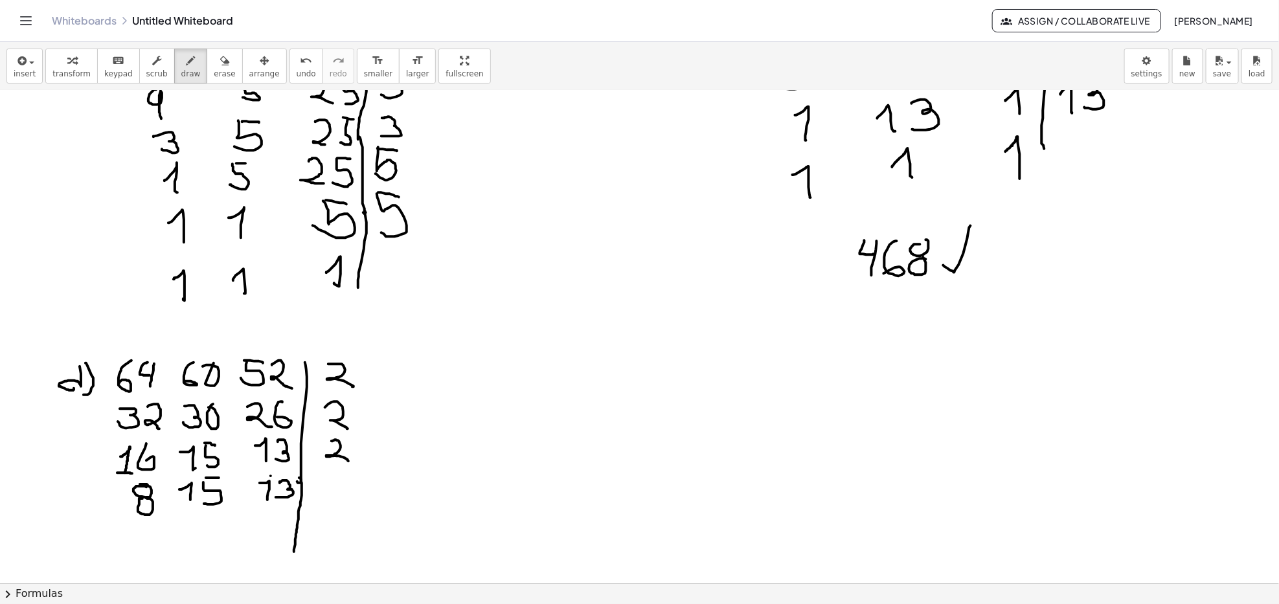
click at [293, 565] on div at bounding box center [639, 312] width 1279 height 1478
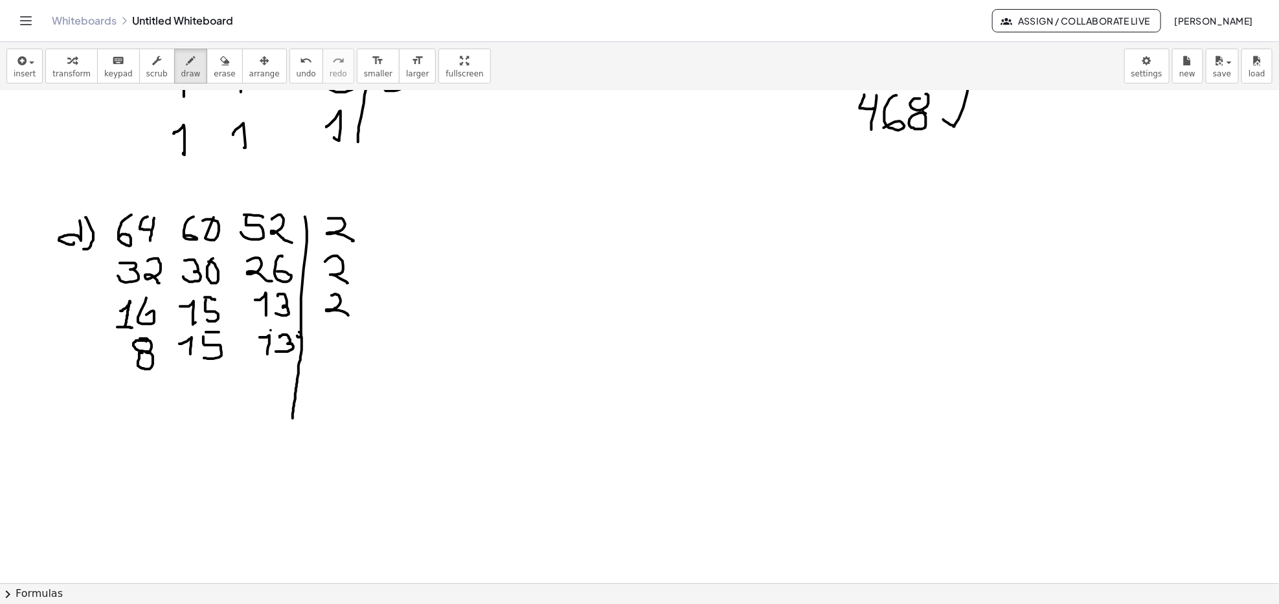
scroll to position [690, 0]
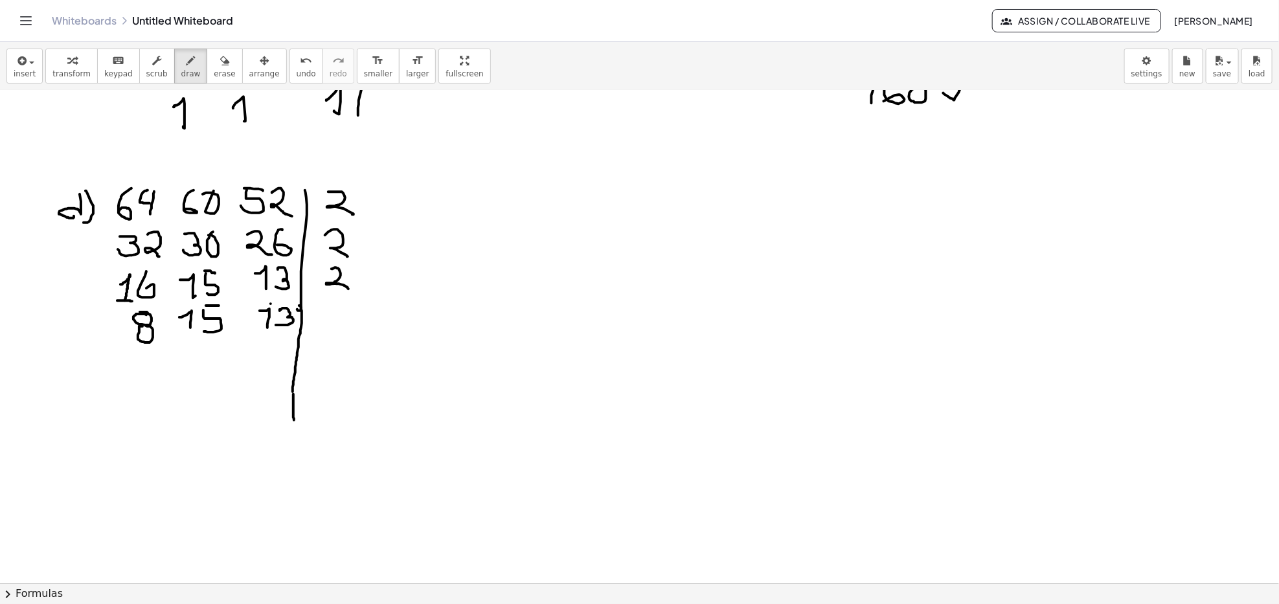
drag, startPoint x: 293, startPoint y: 394, endPoint x: 294, endPoint y: 420, distance: 25.9
click at [294, 420] on div at bounding box center [639, 139] width 1279 height 1478
drag, startPoint x: 322, startPoint y: 311, endPoint x: 328, endPoint y: 297, distance: 16.0
click at [328, 297] on div at bounding box center [639, 139] width 1279 height 1478
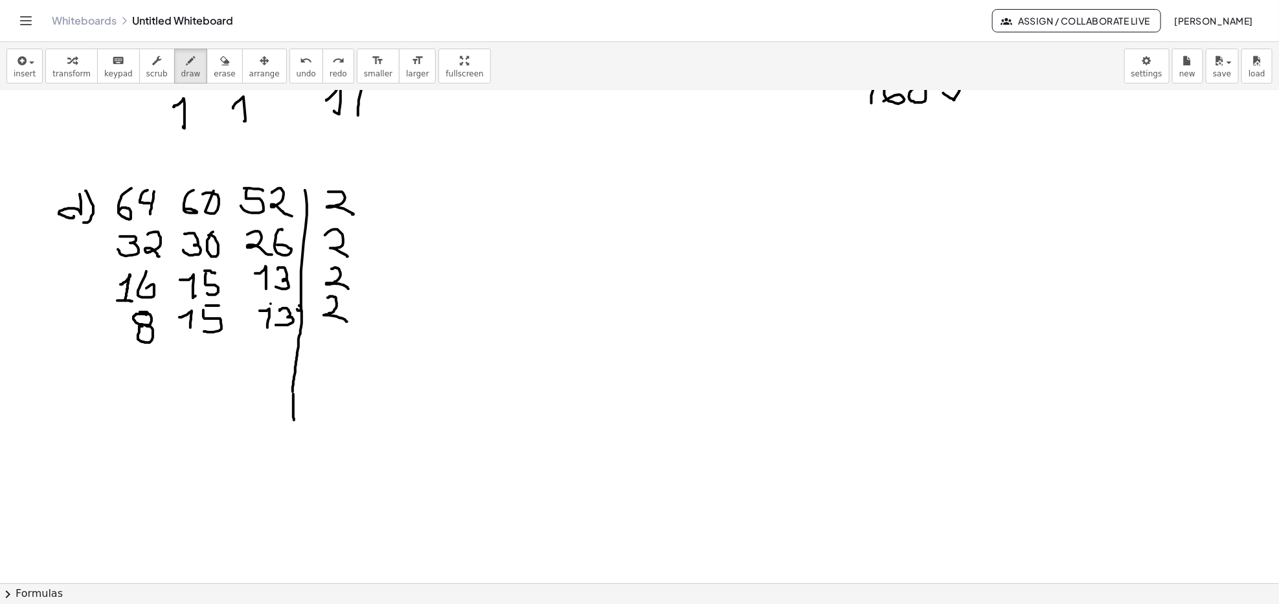
drag, startPoint x: 332, startPoint y: 297, endPoint x: 346, endPoint y: 322, distance: 29.9
click at [348, 322] on div at bounding box center [639, 139] width 1279 height 1478
drag, startPoint x: 136, startPoint y: 354, endPoint x: 153, endPoint y: 357, distance: 17.1
click at [150, 369] on div at bounding box center [639, 139] width 1279 height 1478
drag, startPoint x: 153, startPoint y: 354, endPoint x: 146, endPoint y: 395, distance: 41.9
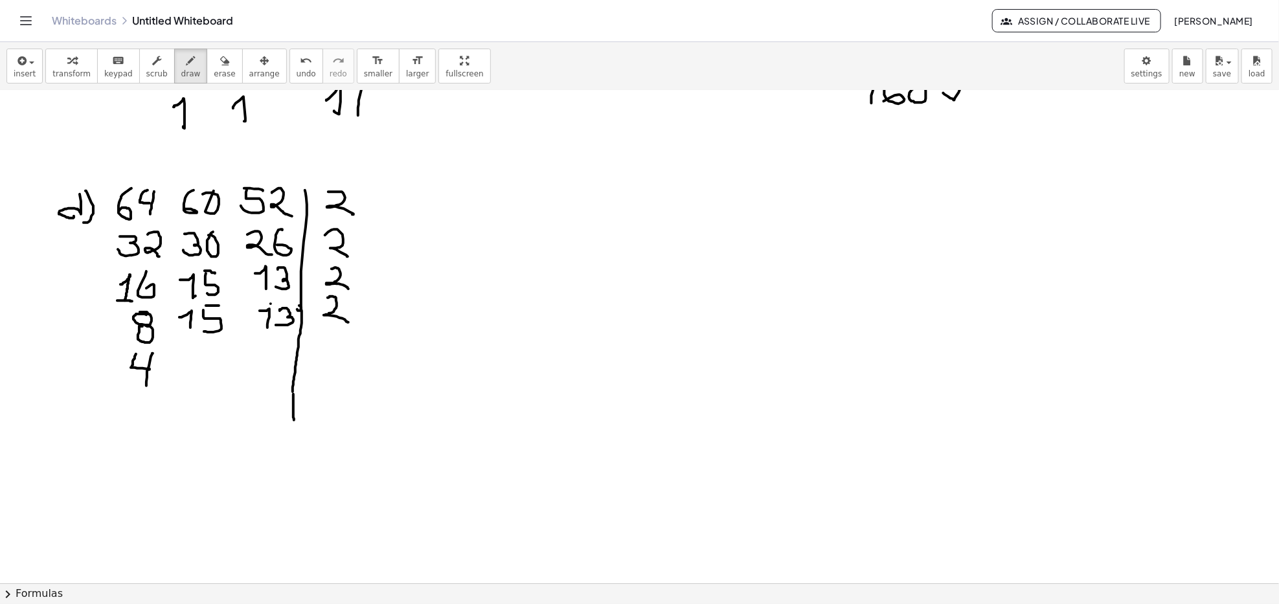
click at [146, 395] on div at bounding box center [639, 139] width 1279 height 1478
drag, startPoint x: 194, startPoint y: 349, endPoint x: 190, endPoint y: 378, distance: 29.5
click at [190, 378] on div at bounding box center [639, 139] width 1279 height 1478
click at [225, 354] on div at bounding box center [639, 139] width 1279 height 1478
drag, startPoint x: 212, startPoint y: 354, endPoint x: 208, endPoint y: 380, distance: 26.8
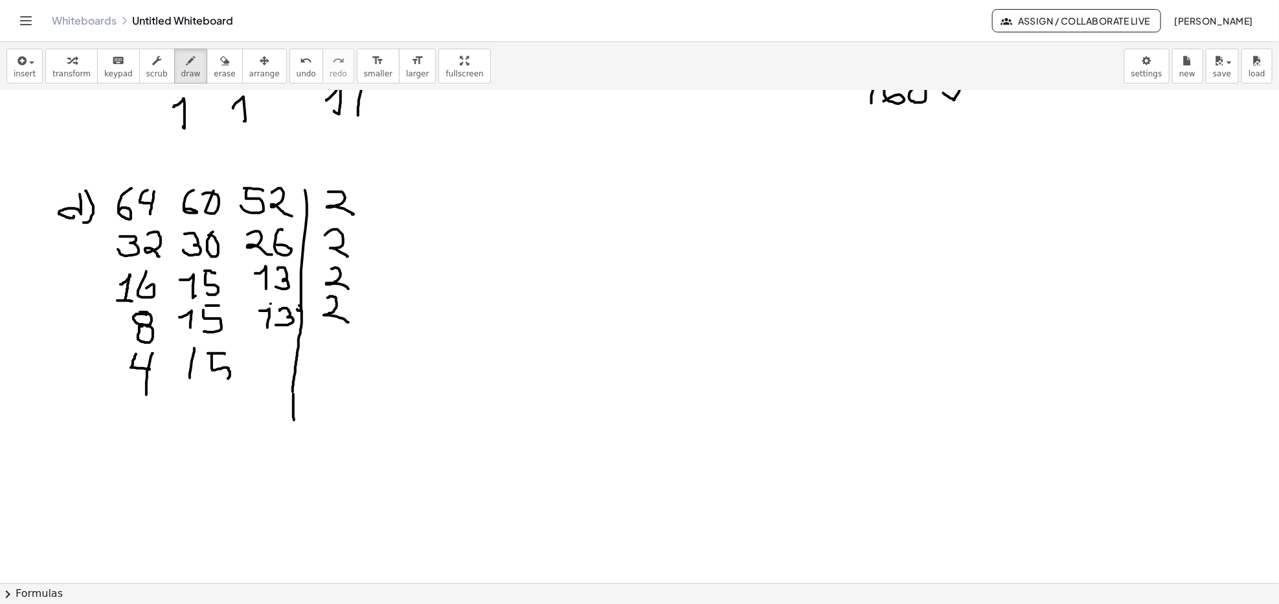
click at [209, 380] on div at bounding box center [639, 139] width 1279 height 1478
drag, startPoint x: 260, startPoint y: 350, endPoint x: 262, endPoint y: 372, distance: 21.4
click at [262, 372] on div at bounding box center [639, 139] width 1279 height 1478
drag, startPoint x: 268, startPoint y: 355, endPoint x: 267, endPoint y: 373, distance: 18.2
click at [267, 374] on div at bounding box center [639, 139] width 1279 height 1478
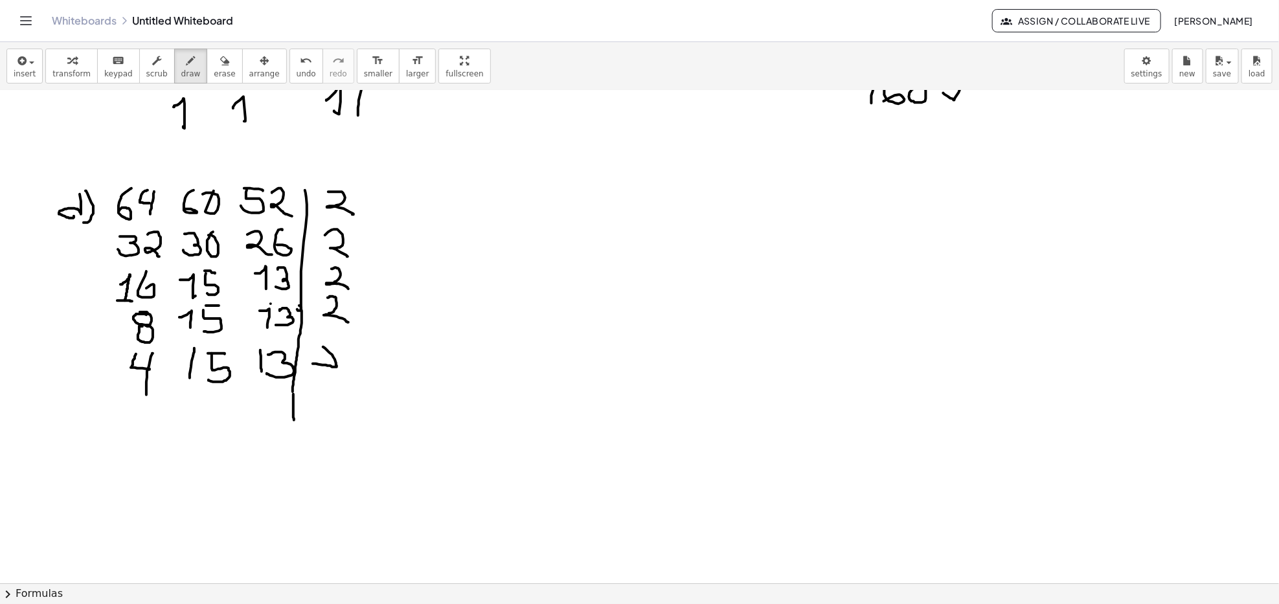
drag, startPoint x: 323, startPoint y: 347, endPoint x: 313, endPoint y: 364, distance: 19.8
click at [313, 364] on div at bounding box center [639, 139] width 1279 height 1478
drag, startPoint x: 329, startPoint y: 349, endPoint x: 333, endPoint y: 375, distance: 26.3
click at [333, 375] on div at bounding box center [639, 139] width 1279 height 1478
drag, startPoint x: 132, startPoint y: 409, endPoint x: 148, endPoint y: 435, distance: 30.8
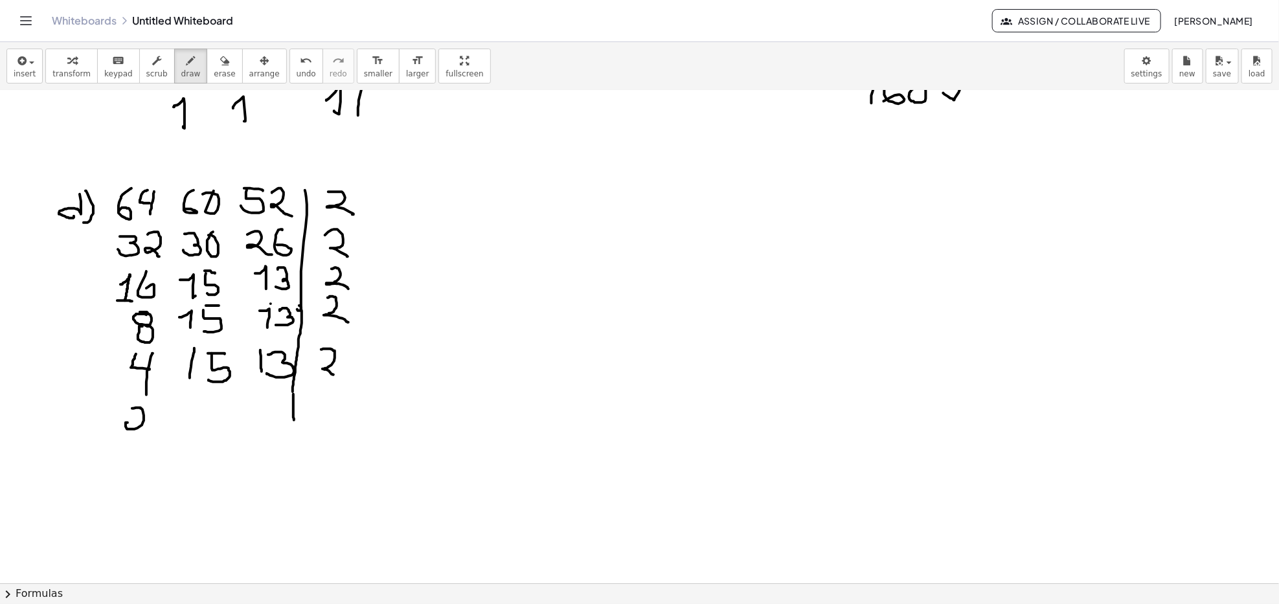
click at [148, 435] on div at bounding box center [639, 139] width 1279 height 1478
drag, startPoint x: 191, startPoint y: 418, endPoint x: 191, endPoint y: 431, distance: 13.0
click at [191, 431] on div at bounding box center [639, 139] width 1279 height 1478
drag, startPoint x: 208, startPoint y: 408, endPoint x: 220, endPoint y: 407, distance: 11.7
click at [220, 407] on div at bounding box center [639, 139] width 1279 height 1478
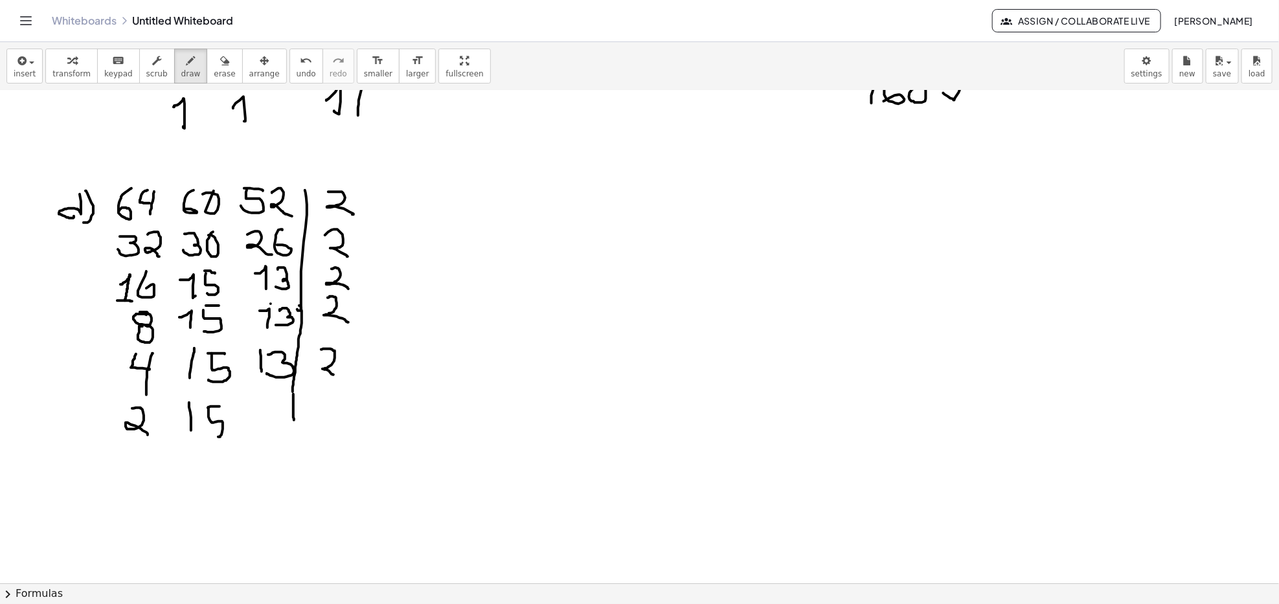
drag, startPoint x: 212, startPoint y: 423, endPoint x: 221, endPoint y: 430, distance: 11.0
click at [205, 437] on div at bounding box center [639, 139] width 1279 height 1478
drag, startPoint x: 250, startPoint y: 402, endPoint x: 256, endPoint y: 432, distance: 30.4
click at [256, 431] on div at bounding box center [639, 139] width 1279 height 1478
drag, startPoint x: 264, startPoint y: 405, endPoint x: 314, endPoint y: 420, distance: 52.7
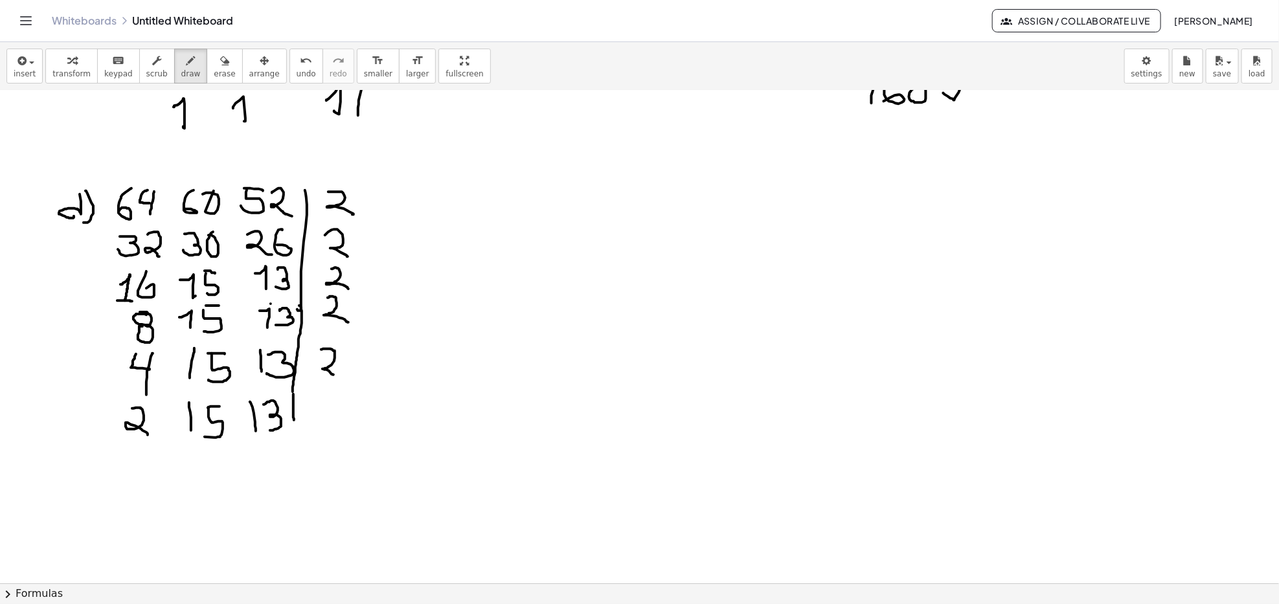
click at [267, 431] on div at bounding box center [639, 139] width 1279 height 1478
drag, startPoint x: 325, startPoint y: 400, endPoint x: 346, endPoint y: 426, distance: 34.1
click at [346, 426] on div at bounding box center [639, 139] width 1279 height 1478
drag, startPoint x: 294, startPoint y: 417, endPoint x: 185, endPoint y: 509, distance: 142.9
click at [281, 519] on div at bounding box center [639, 139] width 1279 height 1478
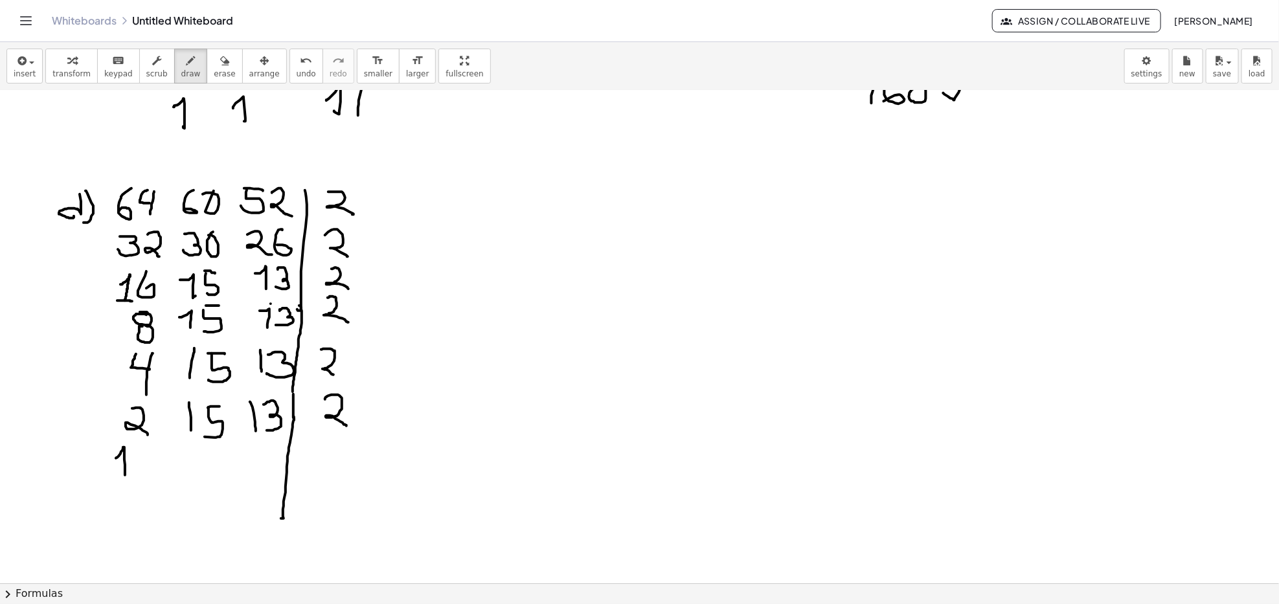
drag, startPoint x: 121, startPoint y: 452, endPoint x: 125, endPoint y: 477, distance: 25.6
click at [125, 477] on div at bounding box center [639, 139] width 1279 height 1478
drag, startPoint x: 170, startPoint y: 454, endPoint x: 174, endPoint y: 470, distance: 16.6
click at [174, 470] on div at bounding box center [639, 139] width 1279 height 1478
click at [200, 453] on div at bounding box center [639, 139] width 1279 height 1478
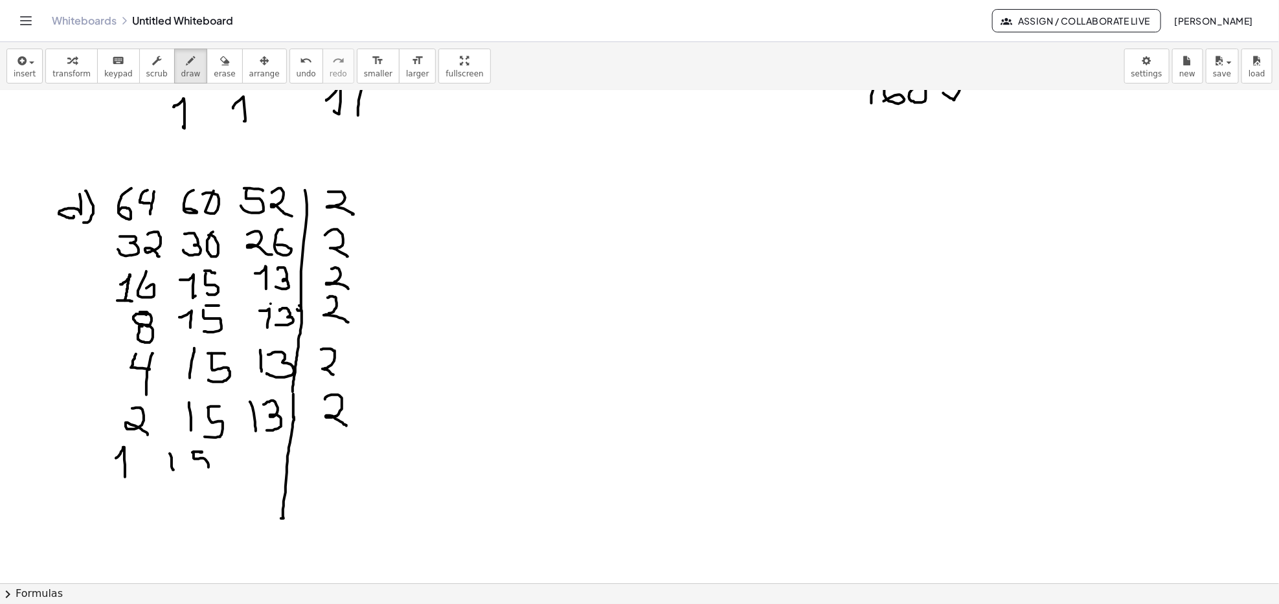
click at [190, 465] on div at bounding box center [639, 139] width 1279 height 1478
click at [257, 467] on div at bounding box center [639, 139] width 1279 height 1478
click at [264, 469] on div at bounding box center [639, 139] width 1279 height 1478
click at [315, 462] on div at bounding box center [639, 139] width 1279 height 1478
click at [335, 460] on div at bounding box center [639, 139] width 1279 height 1478
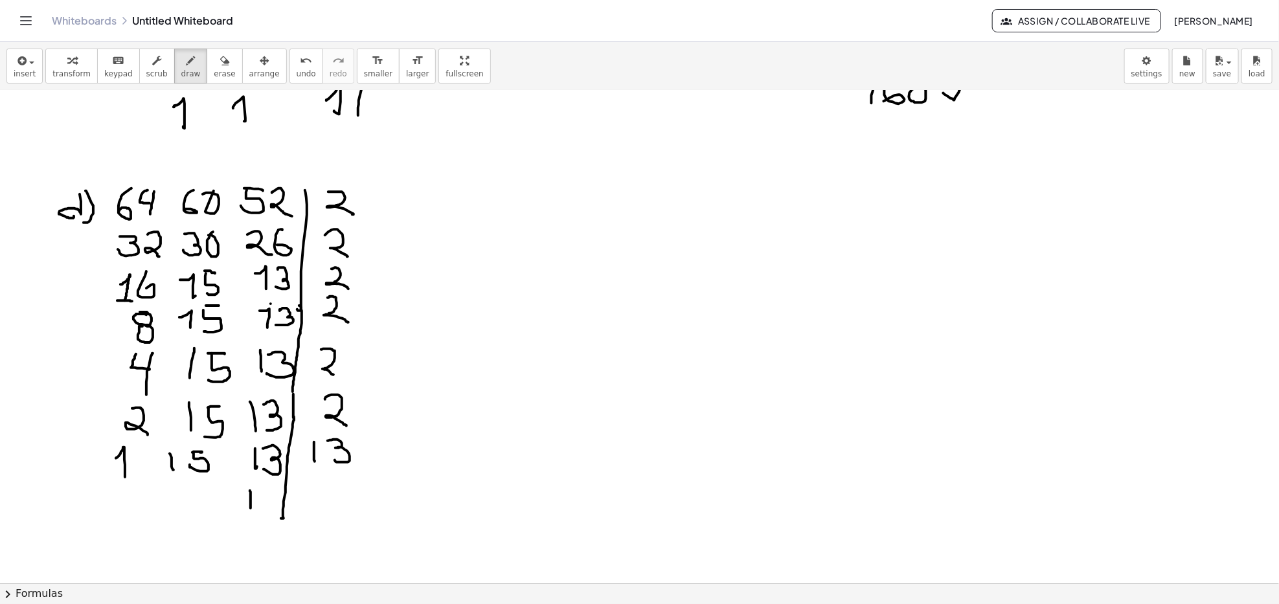
click at [251, 509] on div at bounding box center [639, 139] width 1279 height 1478
click at [262, 506] on div at bounding box center [639, 139] width 1279 height 1478
click at [259, 512] on div at bounding box center [639, 139] width 1279 height 1478
click at [126, 519] on div at bounding box center [639, 139] width 1279 height 1478
click at [170, 518] on div at bounding box center [639, 139] width 1279 height 1478
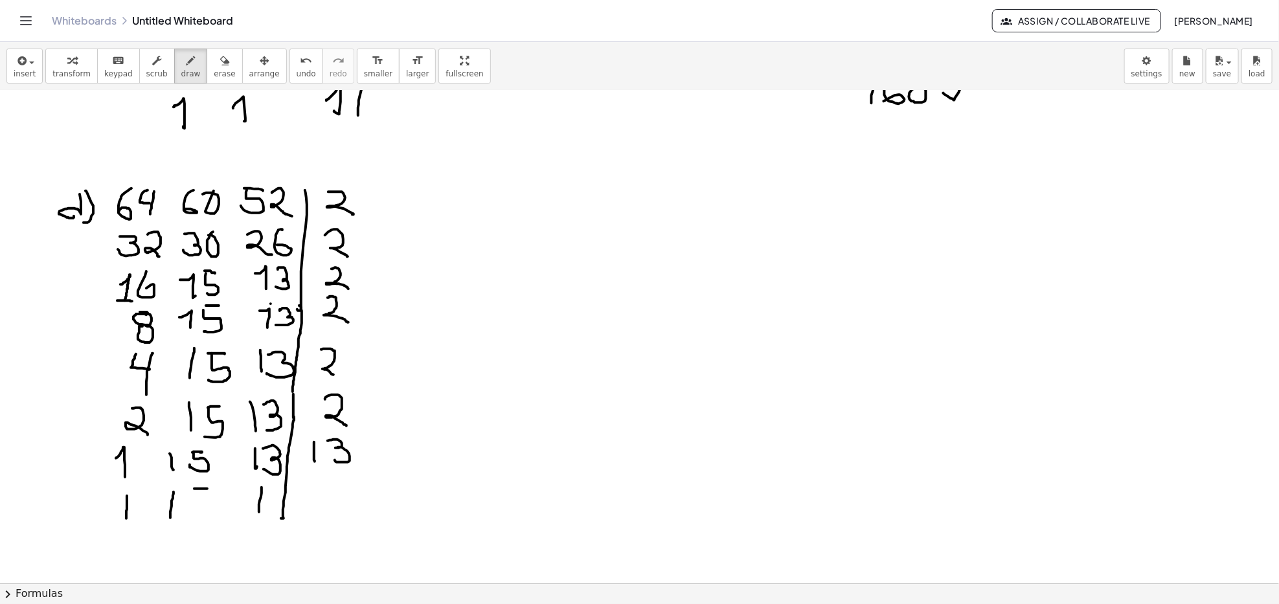
click at [207, 489] on div at bounding box center [639, 139] width 1279 height 1478
click at [192, 512] on div at bounding box center [639, 139] width 1279 height 1478
click at [343, 503] on div at bounding box center [639, 139] width 1279 height 1478
click at [333, 480] on div at bounding box center [639, 139] width 1279 height 1478
click at [291, 503] on div at bounding box center [639, 139] width 1279 height 1478
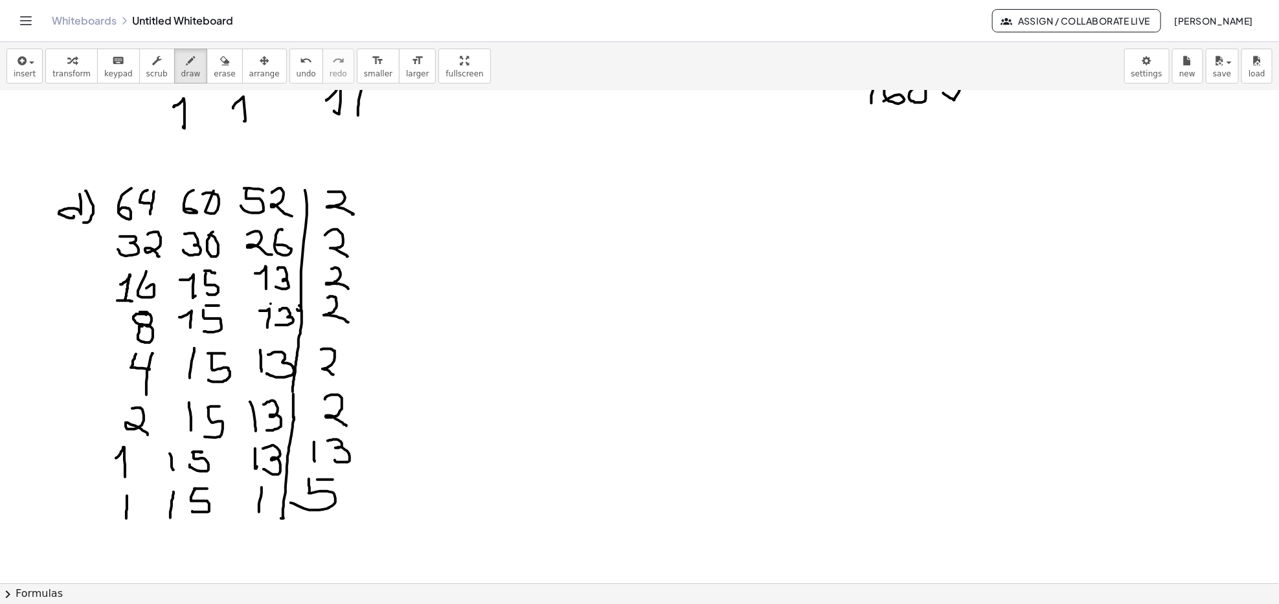
scroll to position [777, 0]
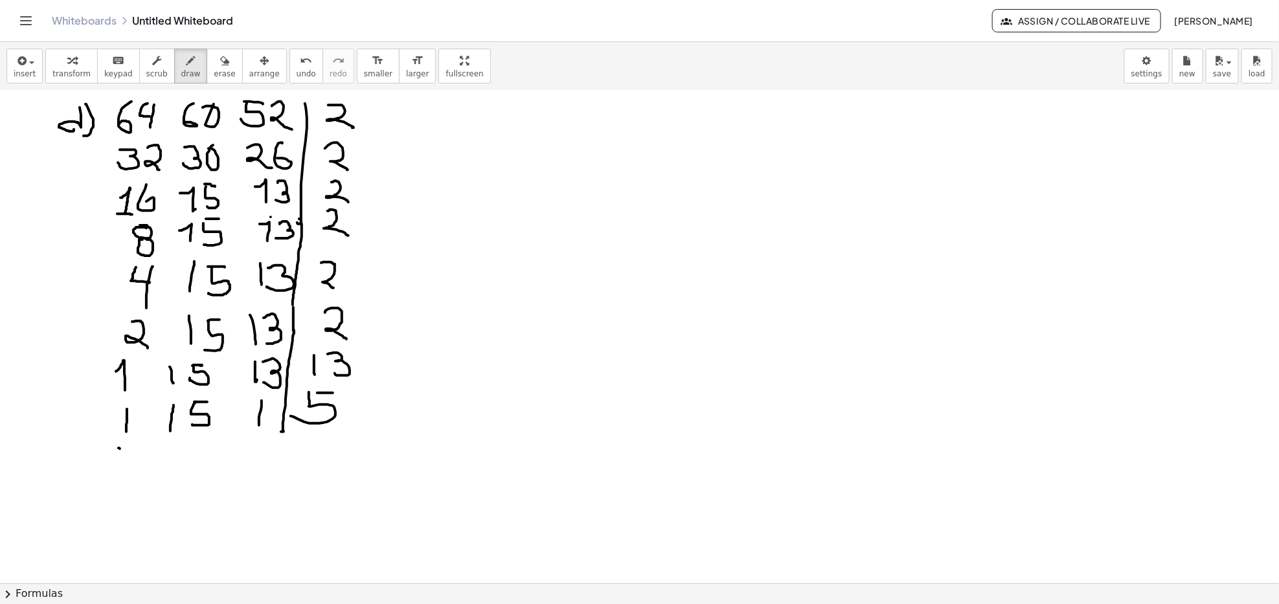
click at [120, 471] on div at bounding box center [639, 53] width 1279 height 1478
click at [262, 465] on div at bounding box center [639, 53] width 1279 height 1478
drag, startPoint x: 188, startPoint y: 443, endPoint x: 179, endPoint y: 460, distance: 19.4
click at [177, 462] on div at bounding box center [639, 53] width 1279 height 1478
click at [281, 508] on div at bounding box center [639, 53] width 1279 height 1478
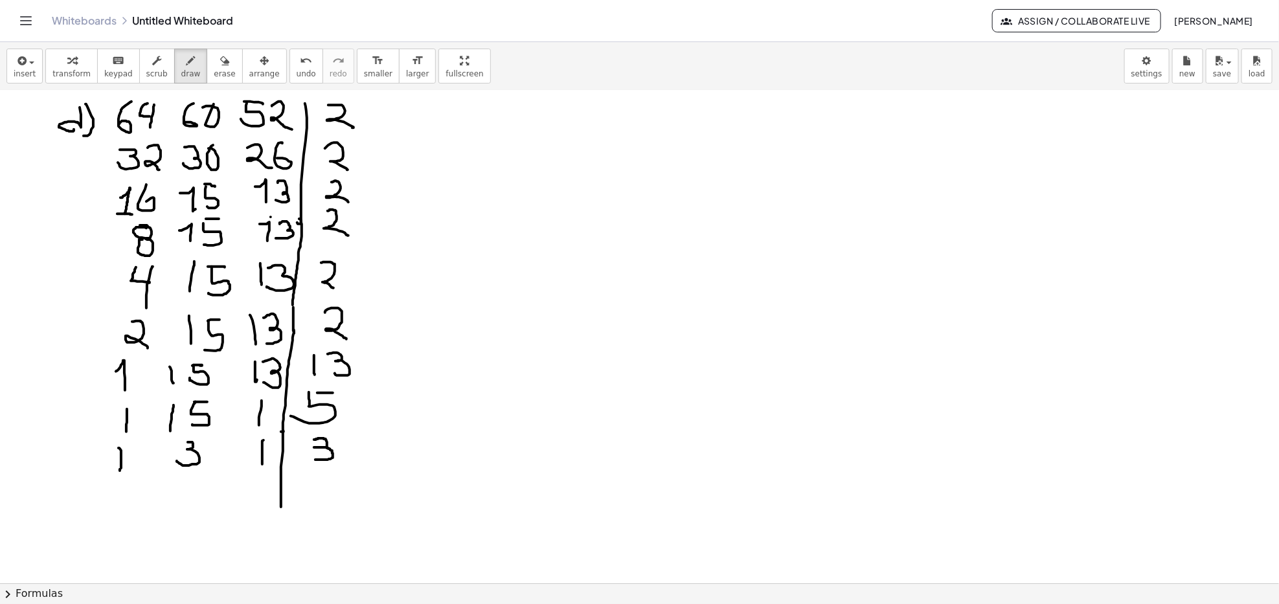
drag, startPoint x: 315, startPoint y: 440, endPoint x: 311, endPoint y: 459, distance: 19.2
click at [311, 459] on div at bounding box center [639, 53] width 1279 height 1478
click at [258, 508] on div at bounding box center [639, 53] width 1279 height 1478
drag, startPoint x: 185, startPoint y: 494, endPoint x: 117, endPoint y: 506, distance: 69.1
click at [193, 509] on div at bounding box center [639, 53] width 1279 height 1478
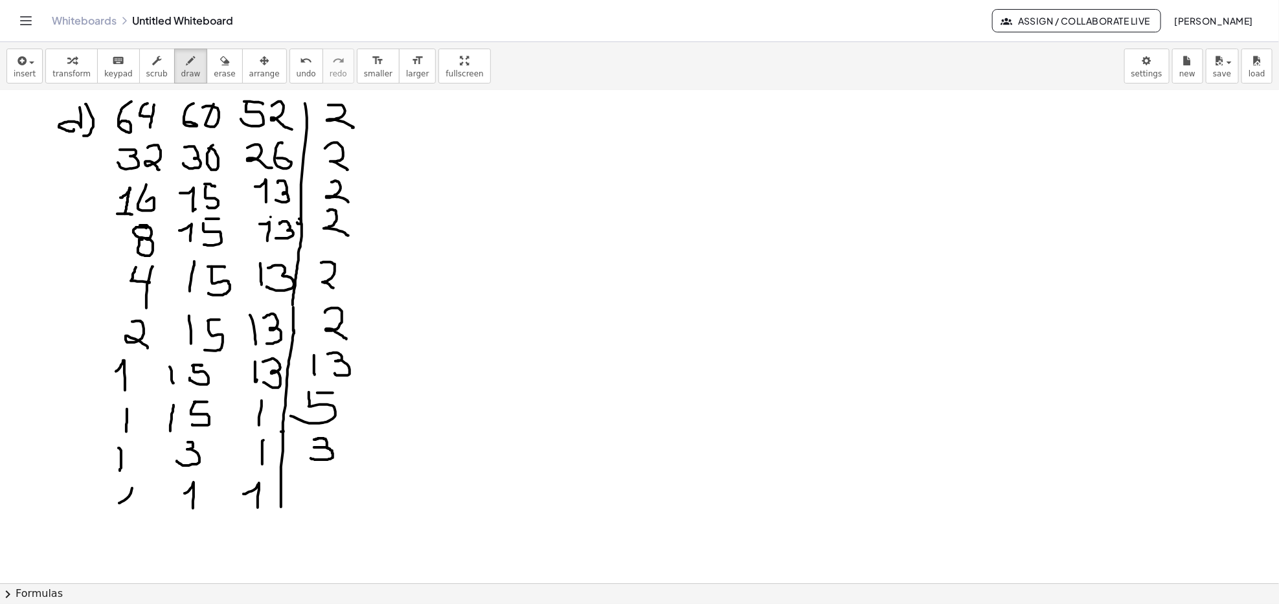
drag, startPoint x: 131, startPoint y: 491, endPoint x: 133, endPoint y: 517, distance: 25.3
click at [133, 517] on div at bounding box center [639, 53] width 1279 height 1478
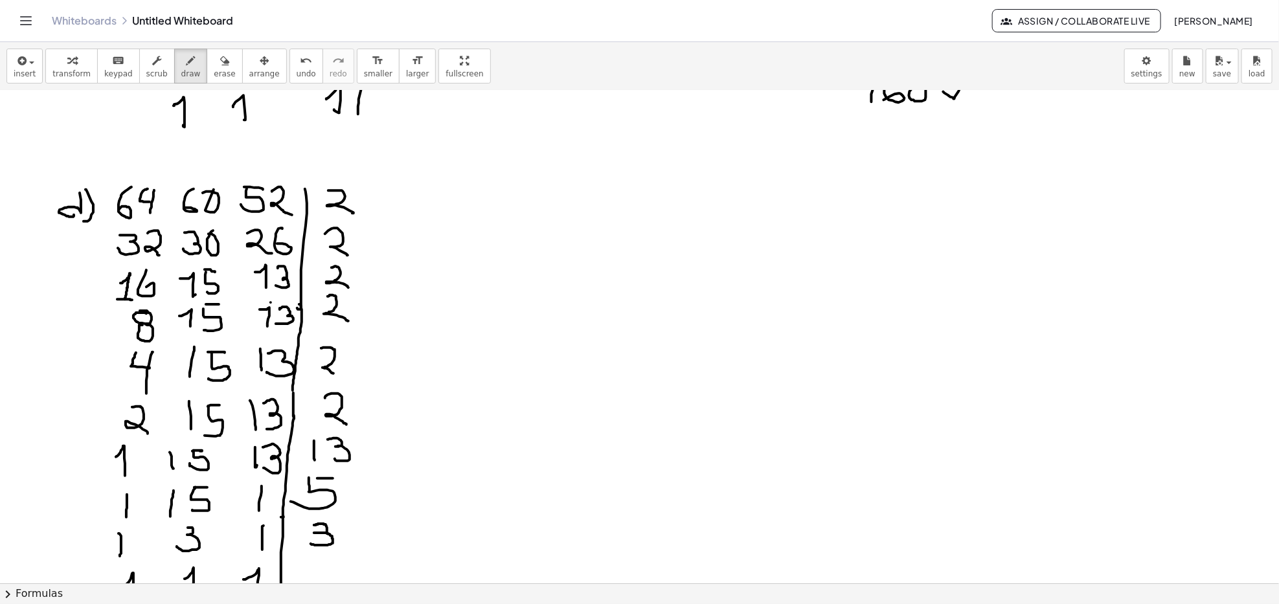
scroll to position [690, 0]
drag, startPoint x: 386, startPoint y: 278, endPoint x: 385, endPoint y: 290, distance: 11.7
click at [385, 290] on div at bounding box center [639, 139] width 1279 height 1478
drag, startPoint x: 405, startPoint y: 256, endPoint x: 412, endPoint y: 259, distance: 7.6
click at [412, 259] on div at bounding box center [639, 139] width 1279 height 1478
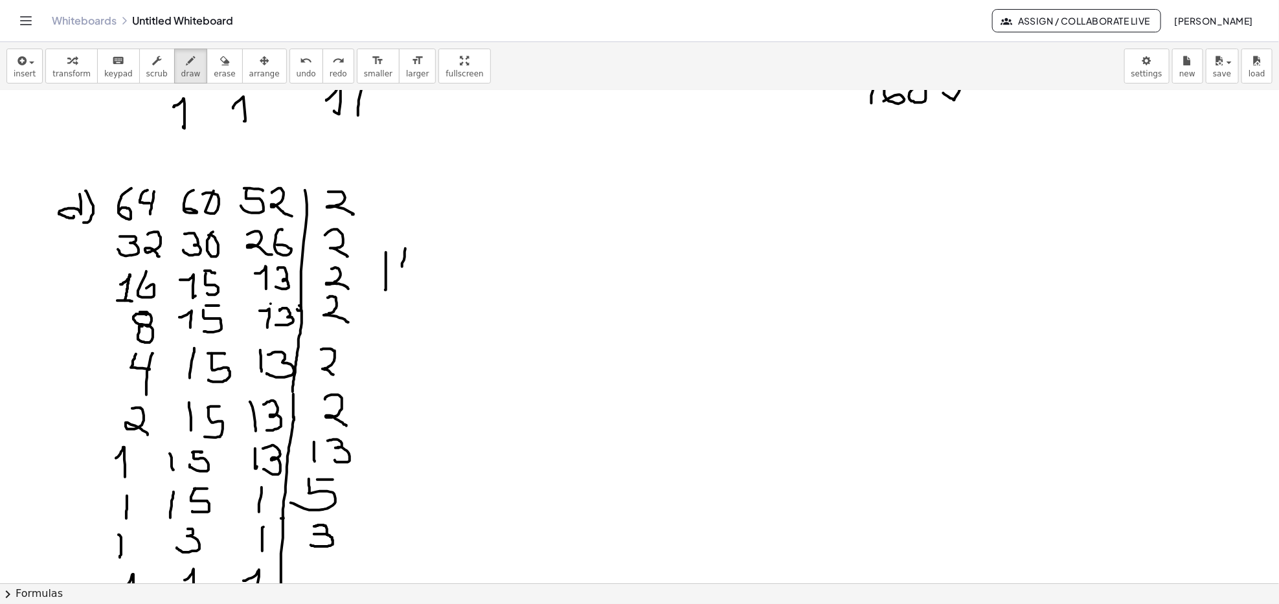
drag, startPoint x: 405, startPoint y: 249, endPoint x: 413, endPoint y: 260, distance: 13.5
click at [407, 265] on div at bounding box center [639, 139] width 1279 height 1478
drag, startPoint x: 417, startPoint y: 251, endPoint x: 418, endPoint y: 280, distance: 29.8
click at [418, 280] on div at bounding box center [639, 139] width 1279 height 1478
drag, startPoint x: 440, startPoint y: 247, endPoint x: 432, endPoint y: 256, distance: 12.4
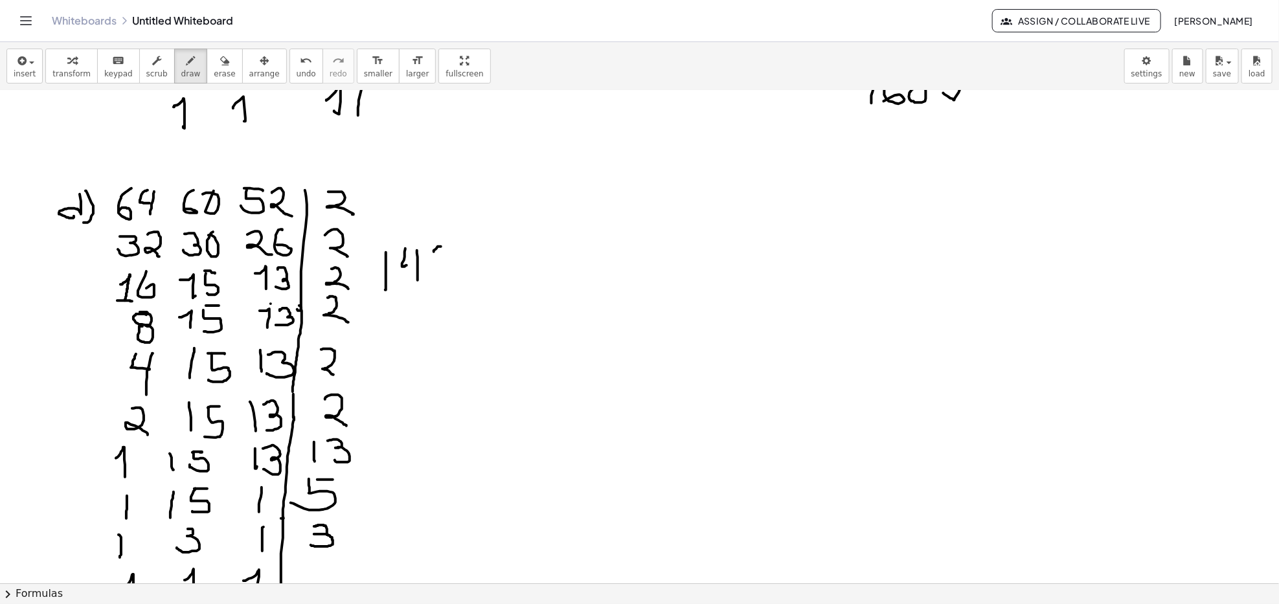
click at [433, 256] on div at bounding box center [639, 139] width 1279 height 1478
drag, startPoint x: 405, startPoint y: 262, endPoint x: 429, endPoint y: 261, distance: 24.0
click at [415, 284] on div at bounding box center [639, 139] width 1279 height 1478
drag, startPoint x: 422, startPoint y: 266, endPoint x: 430, endPoint y: 267, distance: 7.9
click at [429, 267] on div at bounding box center [639, 139] width 1279 height 1478
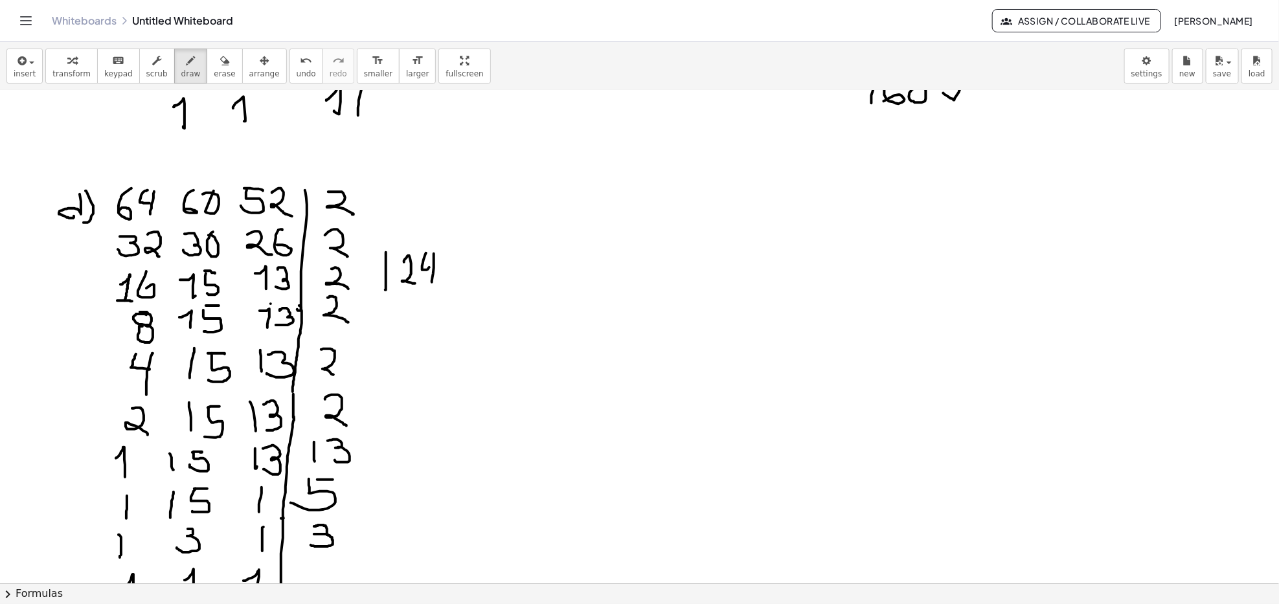
drag, startPoint x: 434, startPoint y: 254, endPoint x: 432, endPoint y: 282, distance: 28.6
click at [432, 282] on div at bounding box center [639, 139] width 1279 height 1478
drag, startPoint x: 456, startPoint y: 250, endPoint x: 451, endPoint y: 255, distance: 6.9
click at [451, 255] on div at bounding box center [639, 139] width 1279 height 1478
click at [455, 264] on div at bounding box center [639, 139] width 1279 height 1478
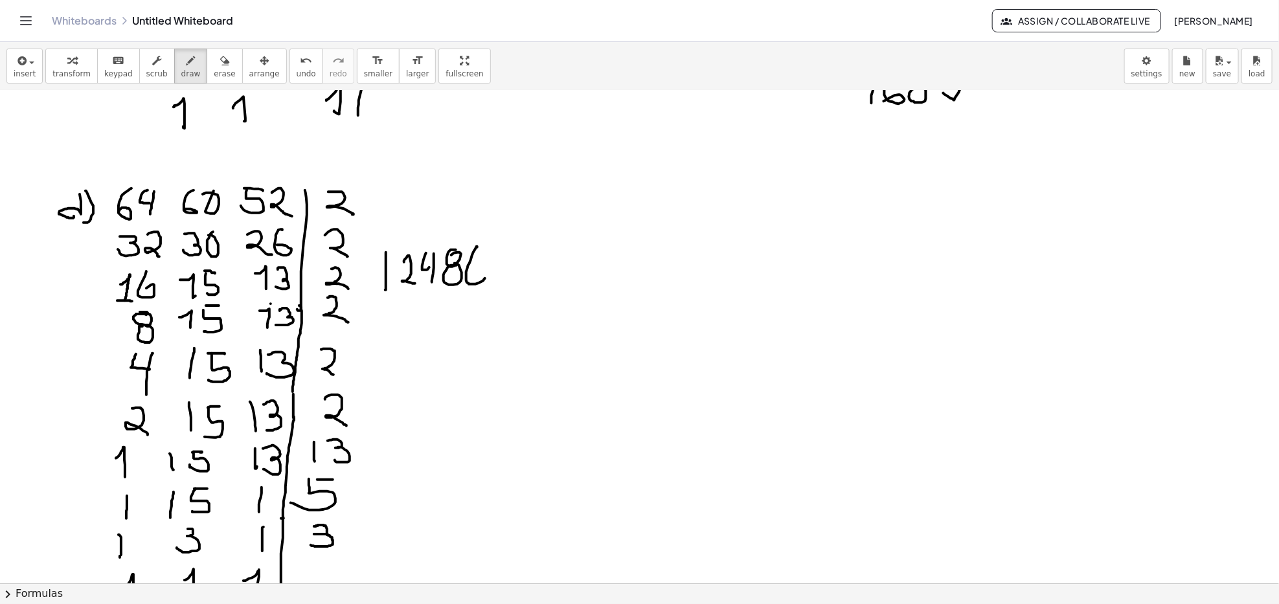
click at [479, 249] on div at bounding box center [639, 139] width 1279 height 1478
click at [497, 330] on div at bounding box center [639, 139] width 1279 height 1478
drag, startPoint x: 456, startPoint y: 299, endPoint x: 473, endPoint y: 312, distance: 22.1
click at [474, 311] on div at bounding box center [639, 139] width 1279 height 1478
drag, startPoint x: 556, startPoint y: 211, endPoint x: 572, endPoint y: 205, distance: 16.8
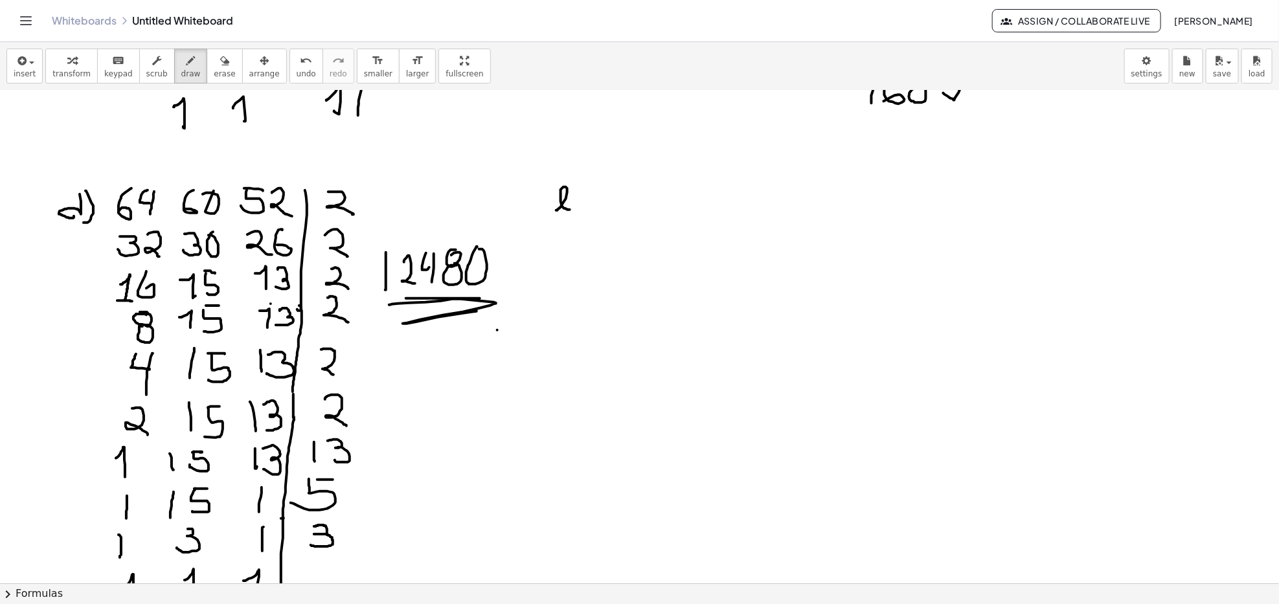
click at [570, 210] on div at bounding box center [639, 139] width 1279 height 1478
drag, startPoint x: 567, startPoint y: 173, endPoint x: 567, endPoint y: 219, distance: 46.0
click at [567, 219] on div at bounding box center [639, 139] width 1279 height 1478
click at [199, 453] on div at bounding box center [639, 139] width 1279 height 1478
click at [594, 128] on div at bounding box center [639, 139] width 1279 height 1478
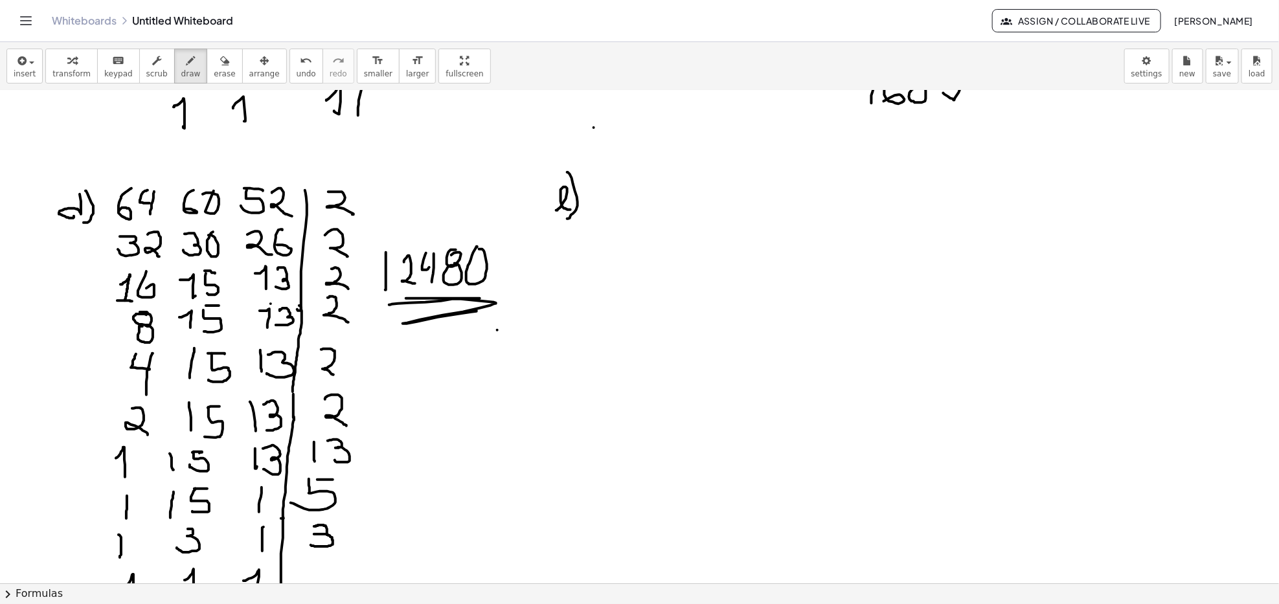
click at [268, 135] on div at bounding box center [639, 139] width 1279 height 1478
drag, startPoint x: 449, startPoint y: 201, endPoint x: 483, endPoint y: 232, distance: 45.9
click at [449, 201] on div at bounding box center [639, 139] width 1279 height 1478
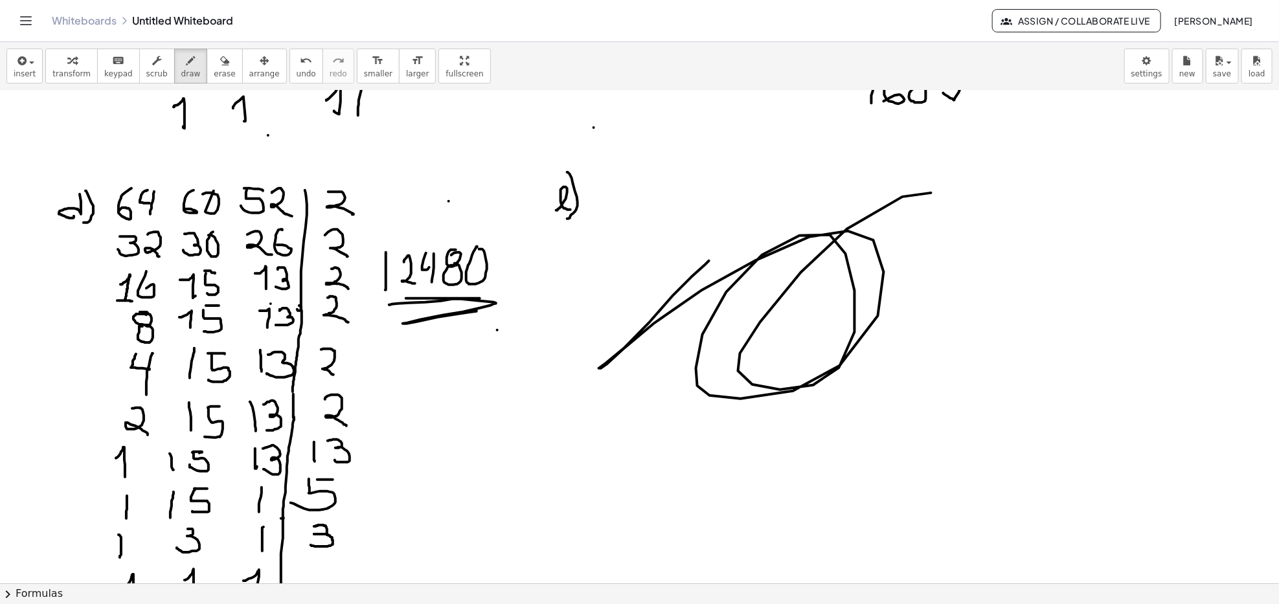
drag, startPoint x: 673, startPoint y: 295, endPoint x: 930, endPoint y: 243, distance: 262.4
click at [945, 235] on div at bounding box center [639, 139] width 1279 height 1478
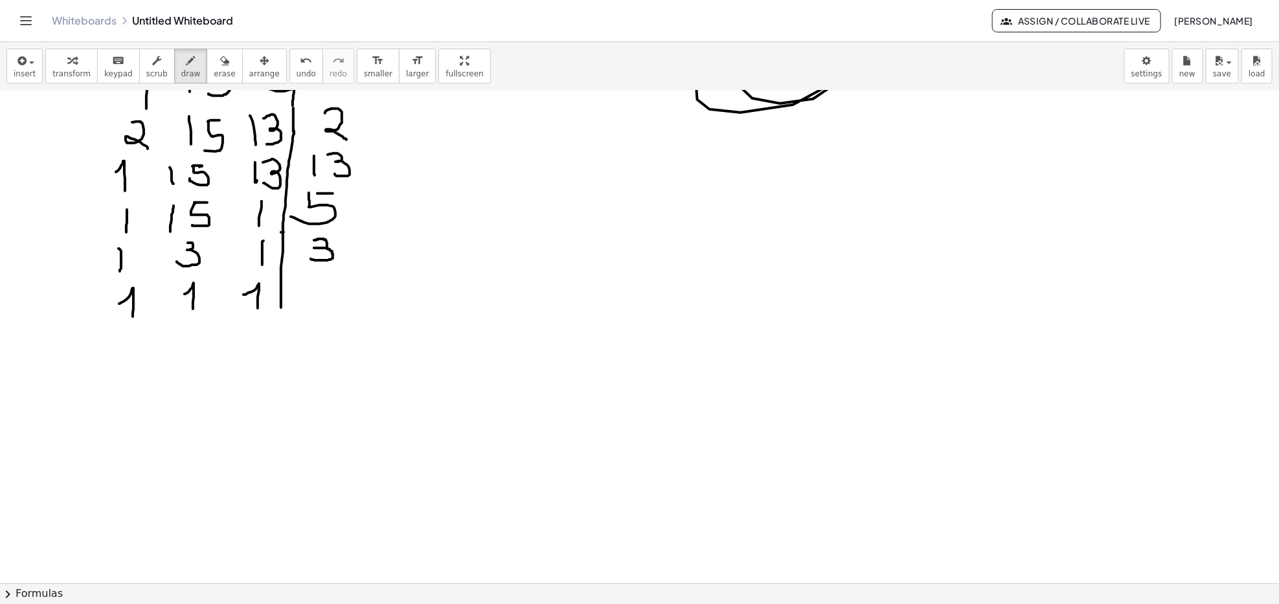
scroll to position [949, 0]
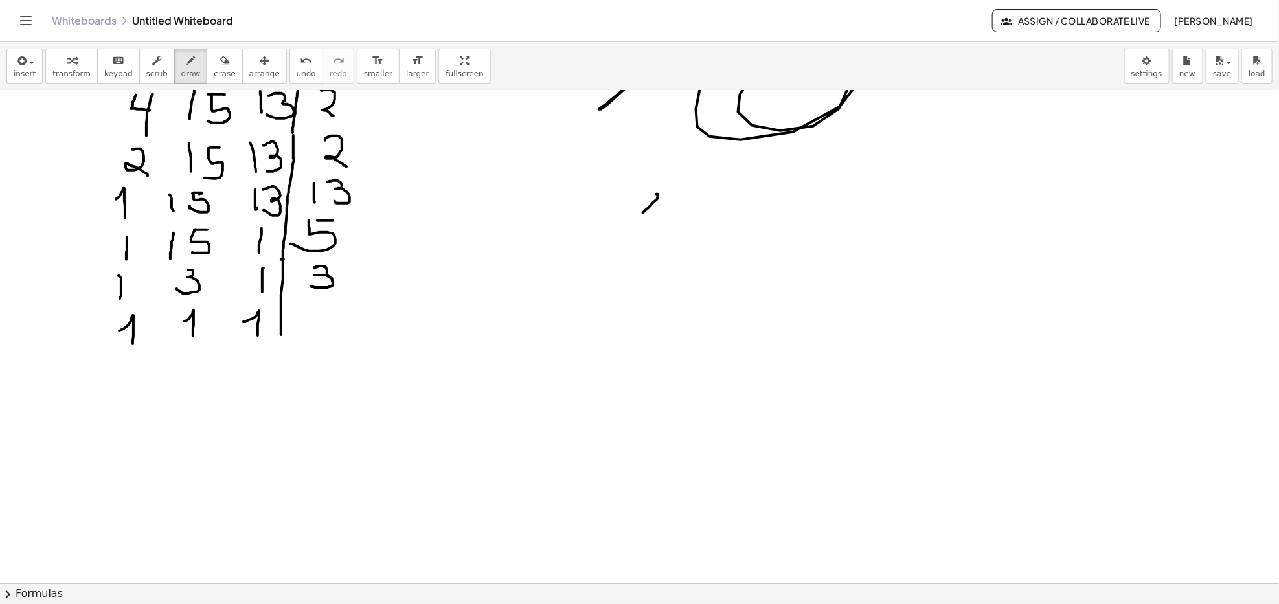
drag, startPoint x: 658, startPoint y: 195, endPoint x: 648, endPoint y: 231, distance: 37.7
click at [654, 225] on div at bounding box center [639, 126] width 1279 height 1971
drag, startPoint x: 637, startPoint y: 227, endPoint x: 679, endPoint y: 221, distance: 42.4
click at [679, 221] on div at bounding box center [639, 126] width 1279 height 1971
drag, startPoint x: 651, startPoint y: 235, endPoint x: 690, endPoint y: 249, distance: 41.4
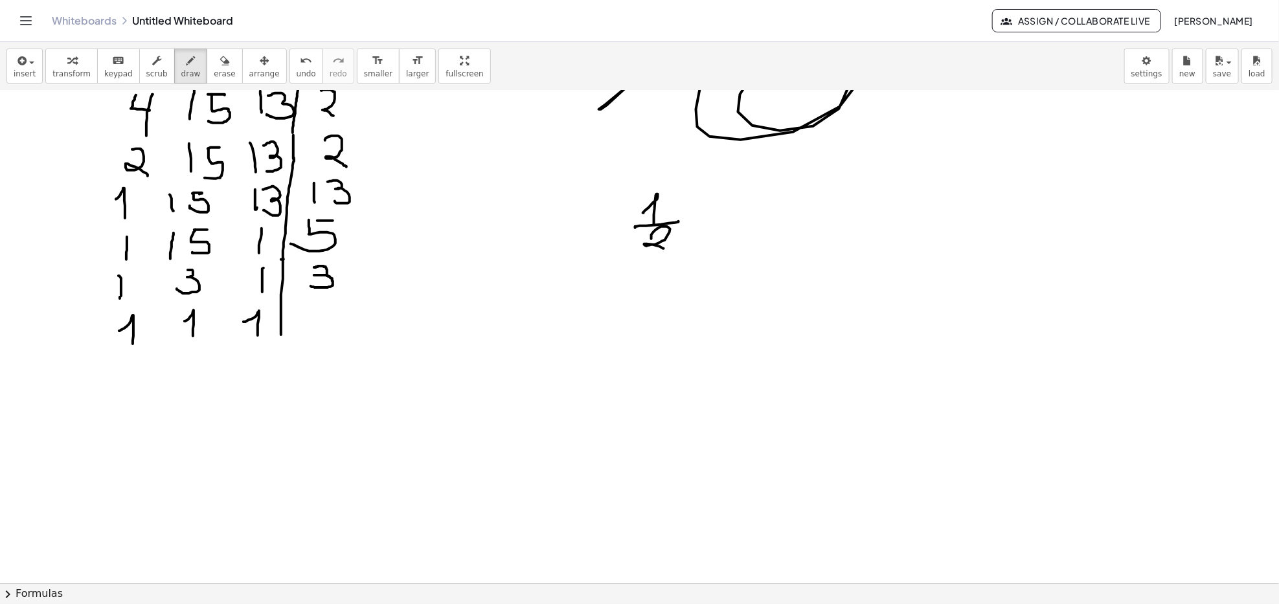
click at [669, 253] on div at bounding box center [639, 126] width 1279 height 1971
drag, startPoint x: 723, startPoint y: 183, endPoint x: 736, endPoint y: 212, distance: 31.0
click at [738, 207] on div at bounding box center [639, 126] width 1279 height 1971
drag, startPoint x: 734, startPoint y: 211, endPoint x: 738, endPoint y: 220, distance: 9.3
click at [744, 214] on div at bounding box center [639, 126] width 1279 height 1971
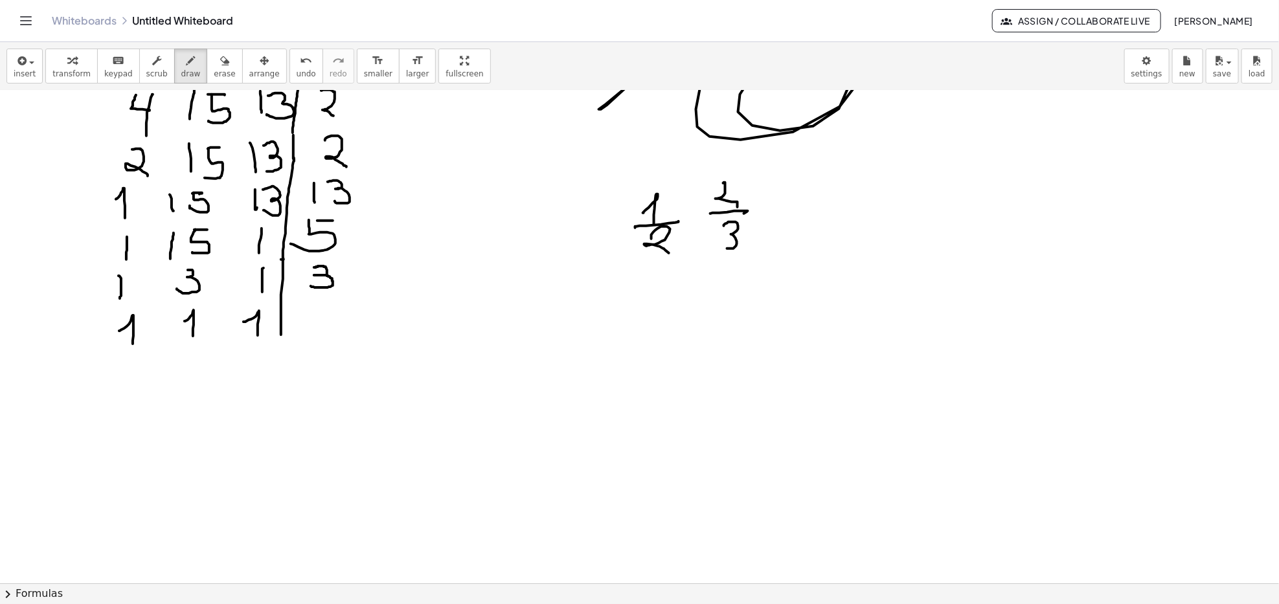
drag, startPoint x: 724, startPoint y: 226, endPoint x: 701, endPoint y: 262, distance: 43.1
click at [721, 246] on div at bounding box center [639, 126] width 1279 height 1971
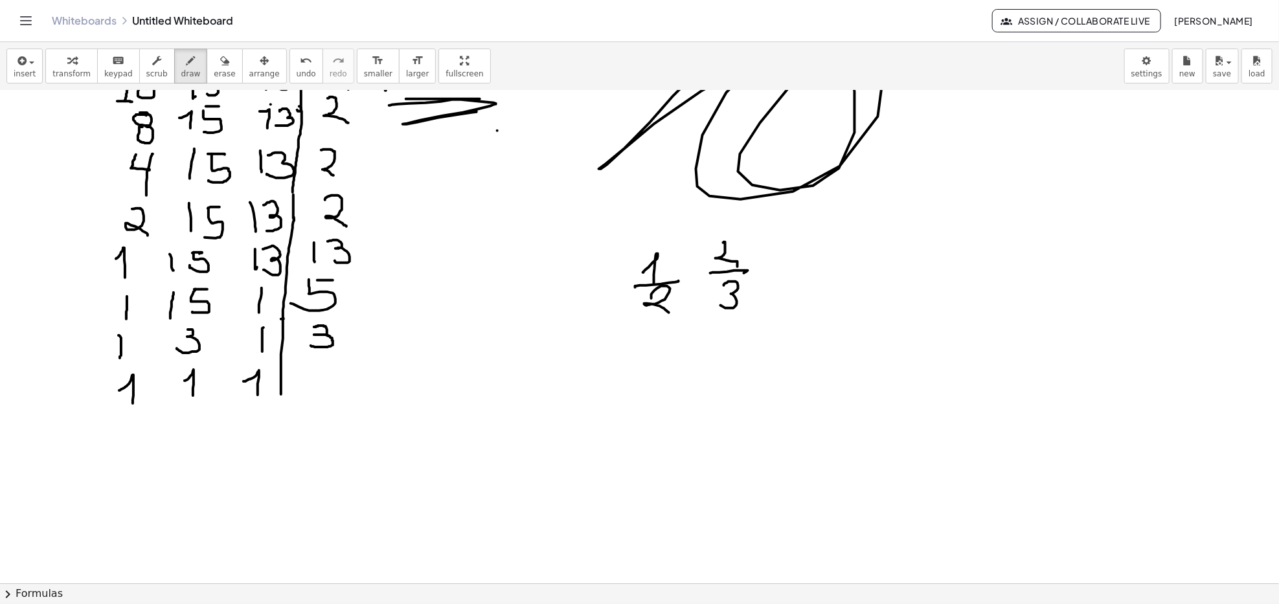
scroll to position [863, 0]
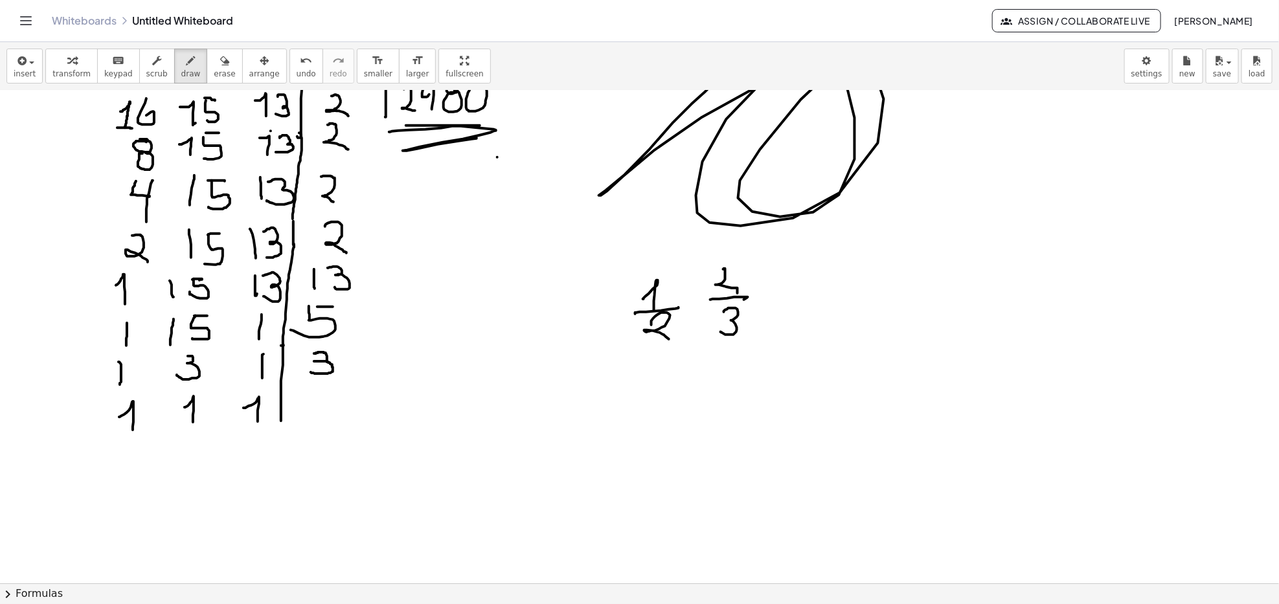
drag, startPoint x: 191, startPoint y: 69, endPoint x: 355, endPoint y: 186, distance: 201.4
click at [207, 79] on button "erase" at bounding box center [225, 66] width 36 height 35
drag, startPoint x: 835, startPoint y: 320, endPoint x: 677, endPoint y: 408, distance: 180.9
click at [690, 318] on div at bounding box center [639, 213] width 1279 height 1971
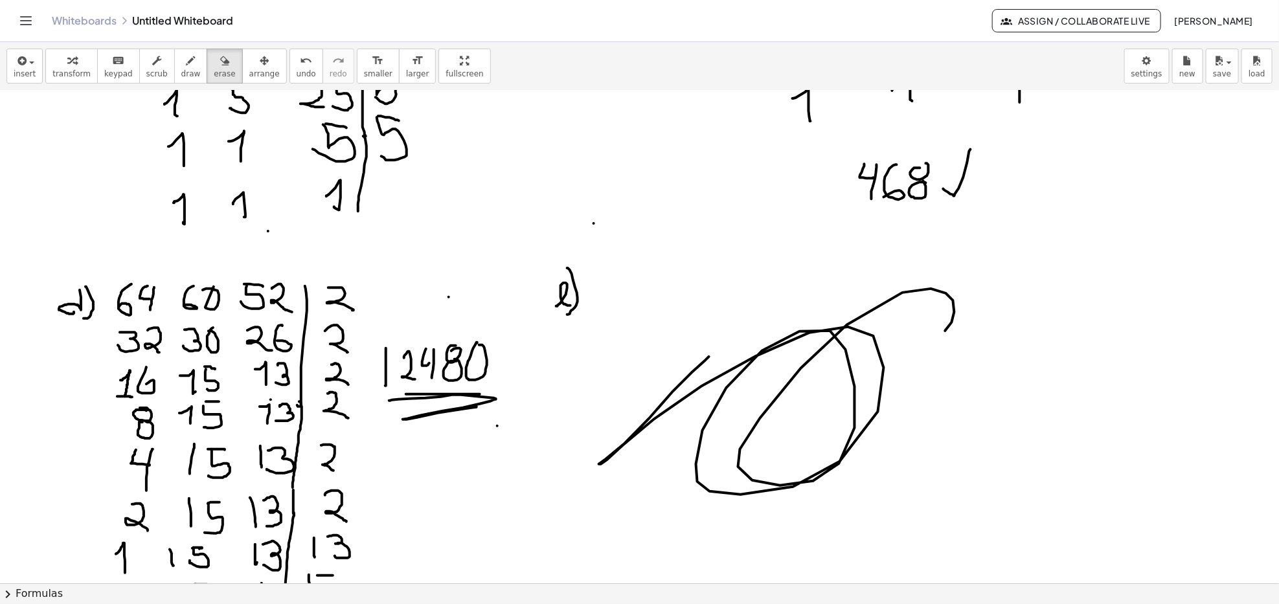
scroll to position [604, 0]
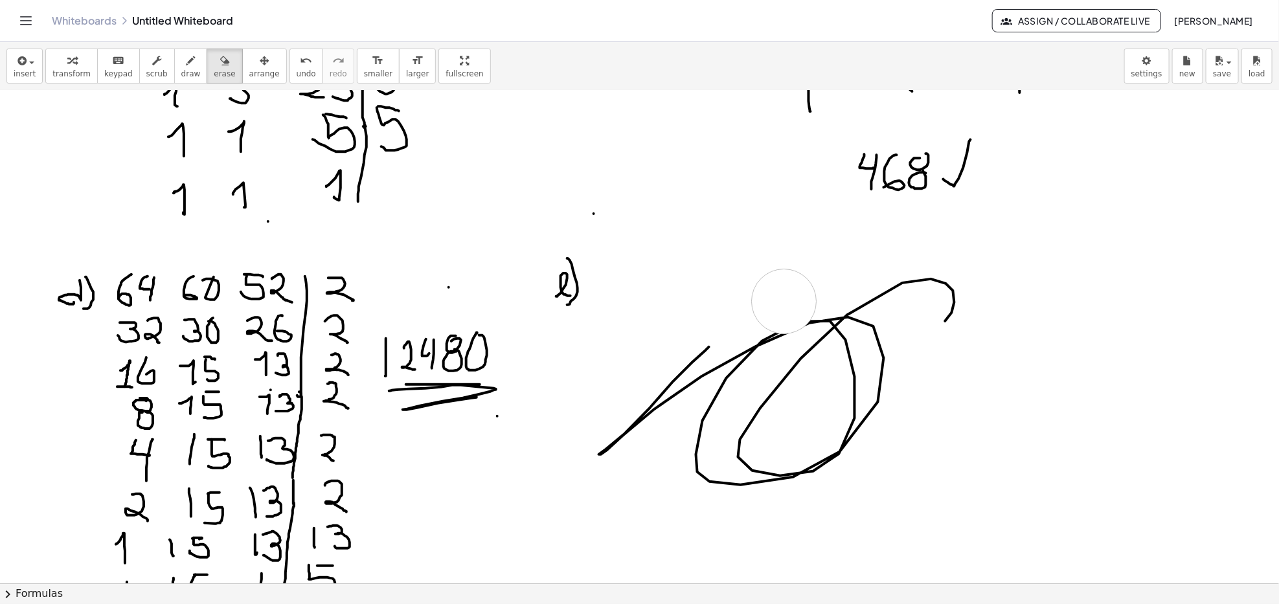
click at [784, 302] on div at bounding box center [639, 472] width 1279 height 1971
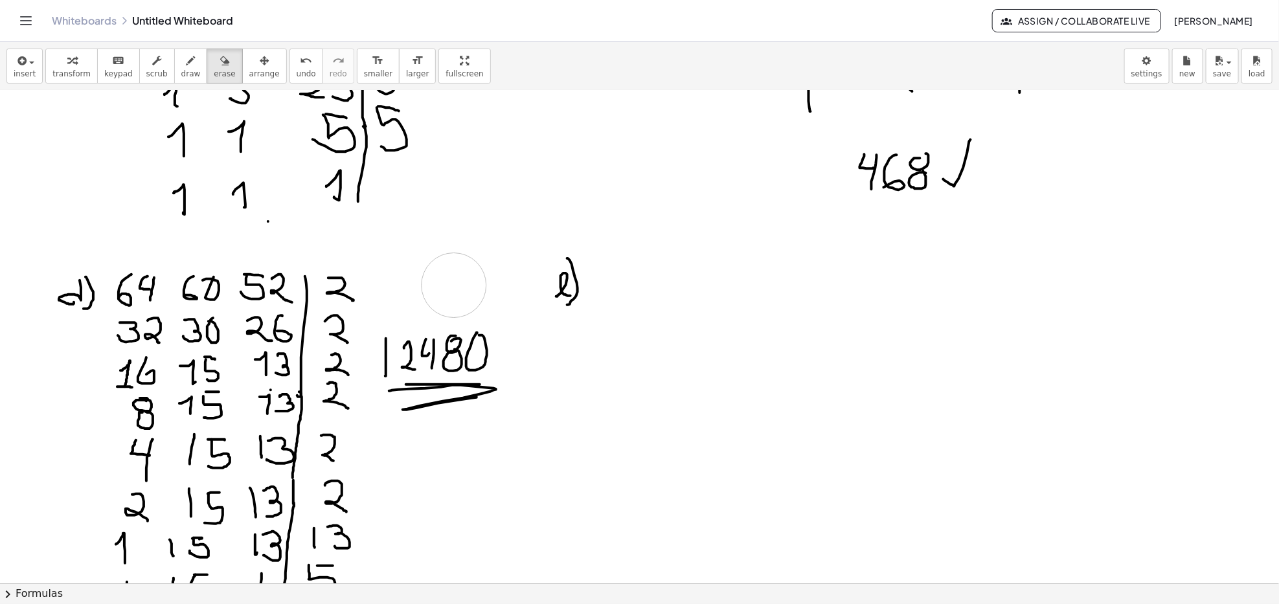
drag, startPoint x: 778, startPoint y: 317, endPoint x: 594, endPoint y: 313, distance: 183.3
click at [477, 253] on div at bounding box center [639, 472] width 1279 height 1971
drag, startPoint x: 594, startPoint y: 313, endPoint x: 717, endPoint y: 209, distance: 161.3
click at [592, 254] on div at bounding box center [639, 472] width 1279 height 1971
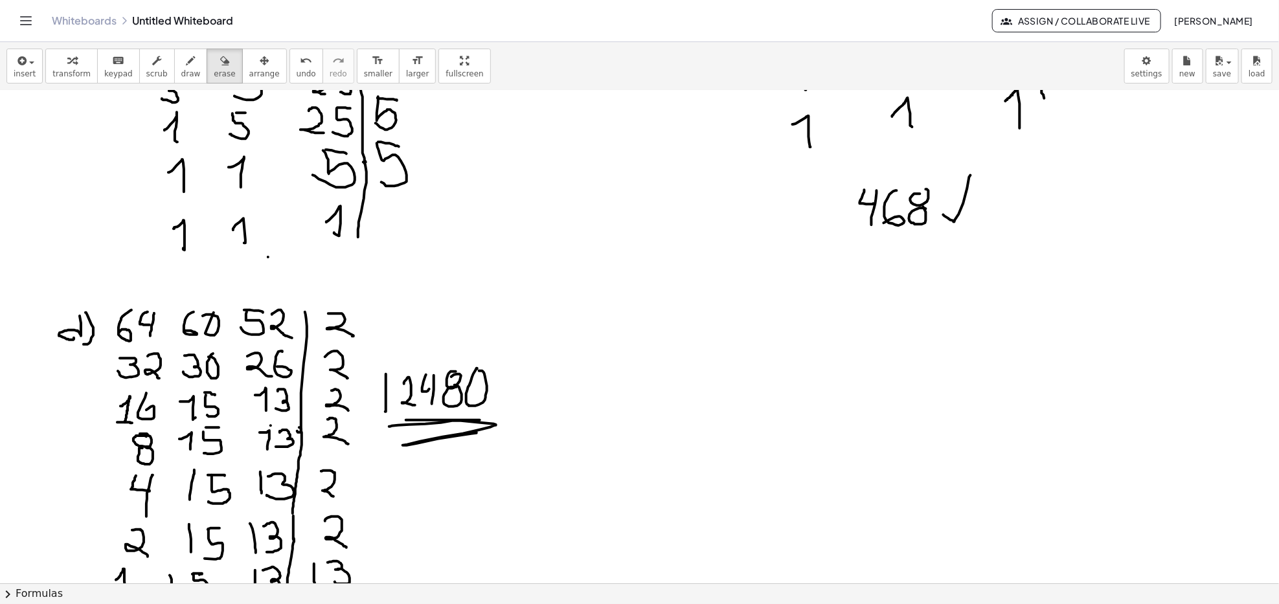
scroll to position [431, 0]
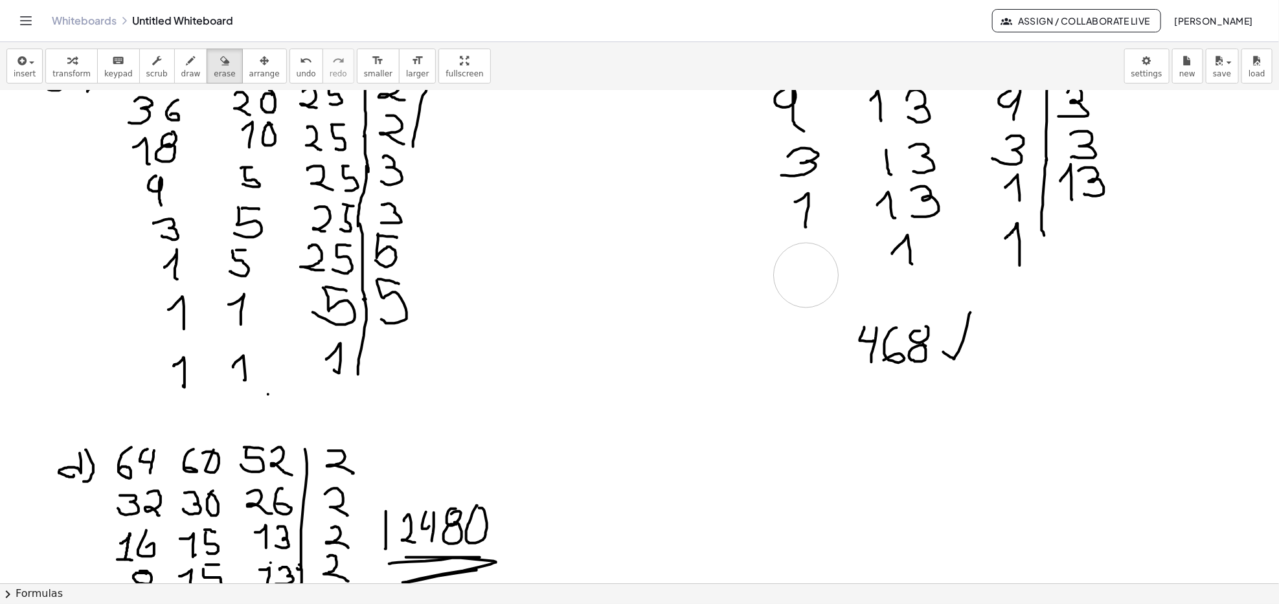
drag, startPoint x: 907, startPoint y: 269, endPoint x: 912, endPoint y: 264, distance: 7.3
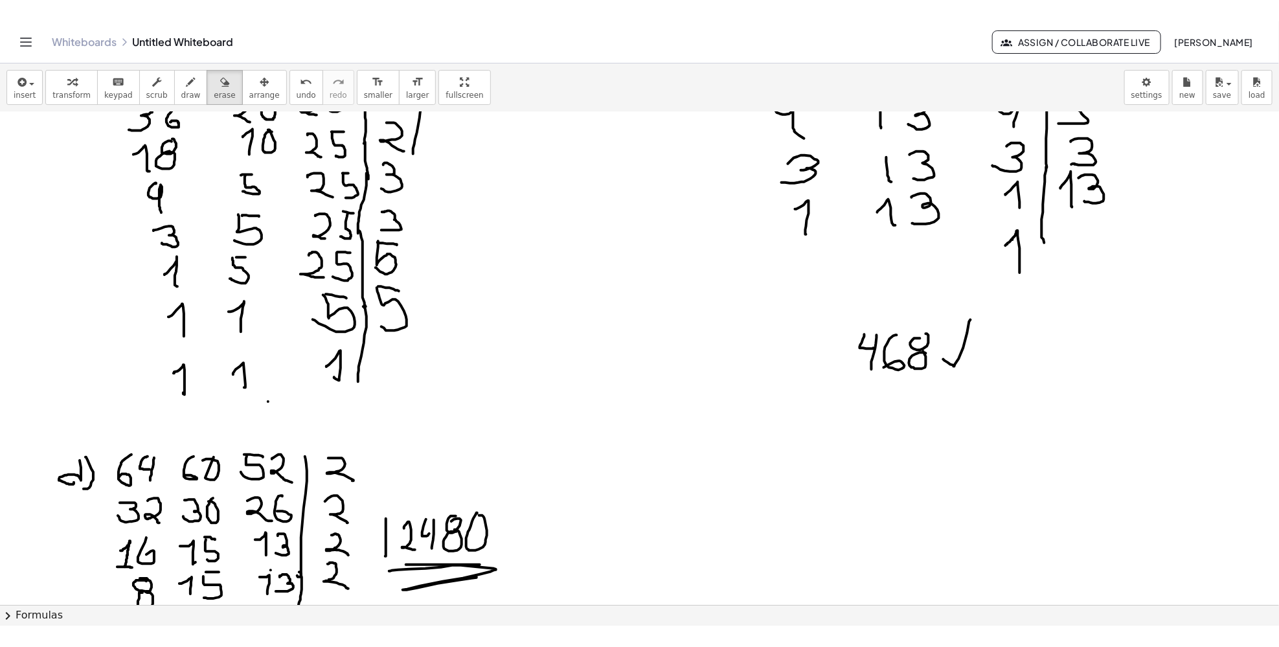
scroll to position [363, 0]
